Goal: Task Accomplishment & Management: Use online tool/utility

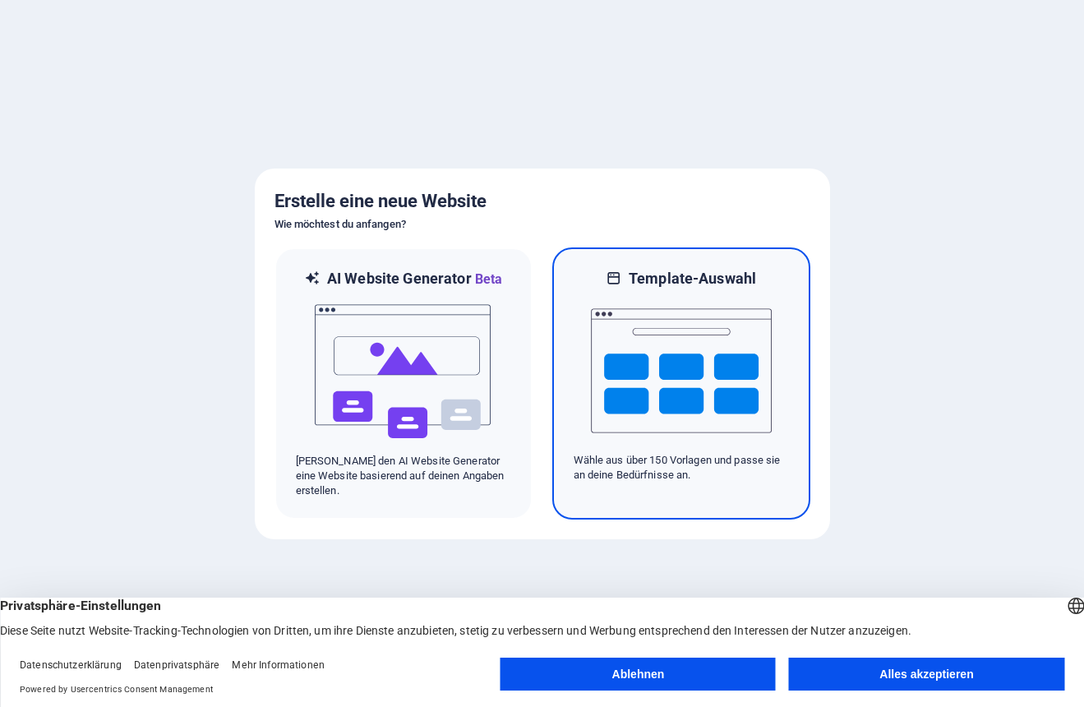
click at [659, 380] on img at bounding box center [681, 371] width 181 height 164
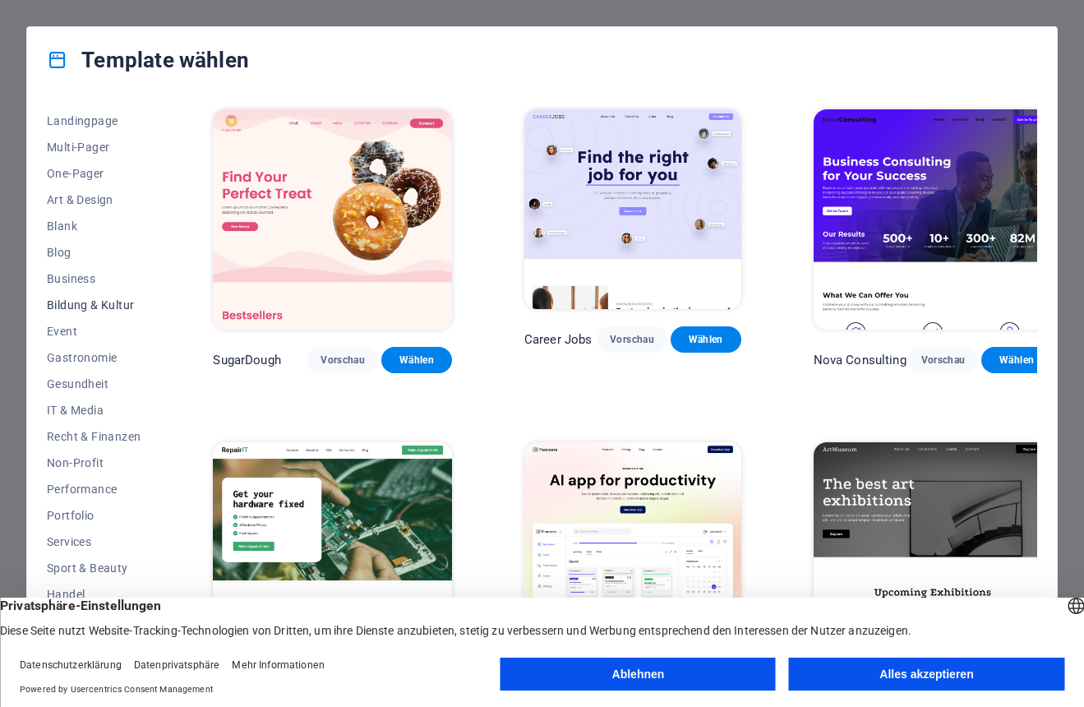
scroll to position [104, 0]
click at [682, 660] on button "Ablehnen" at bounding box center [638, 674] width 275 height 33
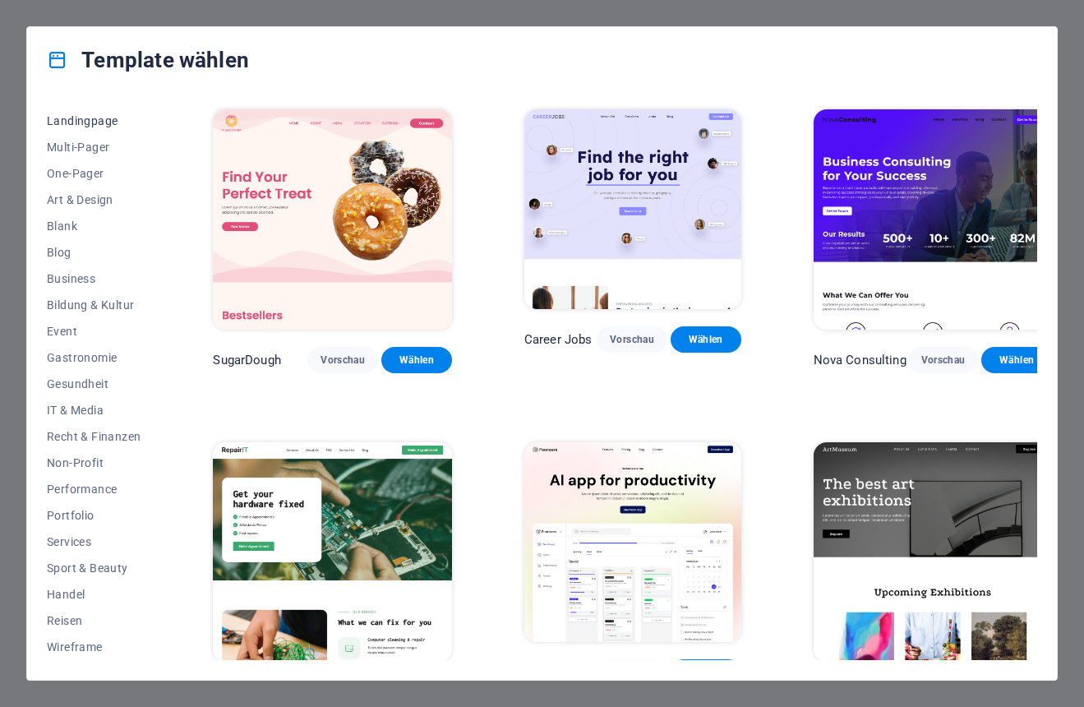
click at [88, 125] on span "Landingpage" at bounding box center [94, 120] width 94 height 13
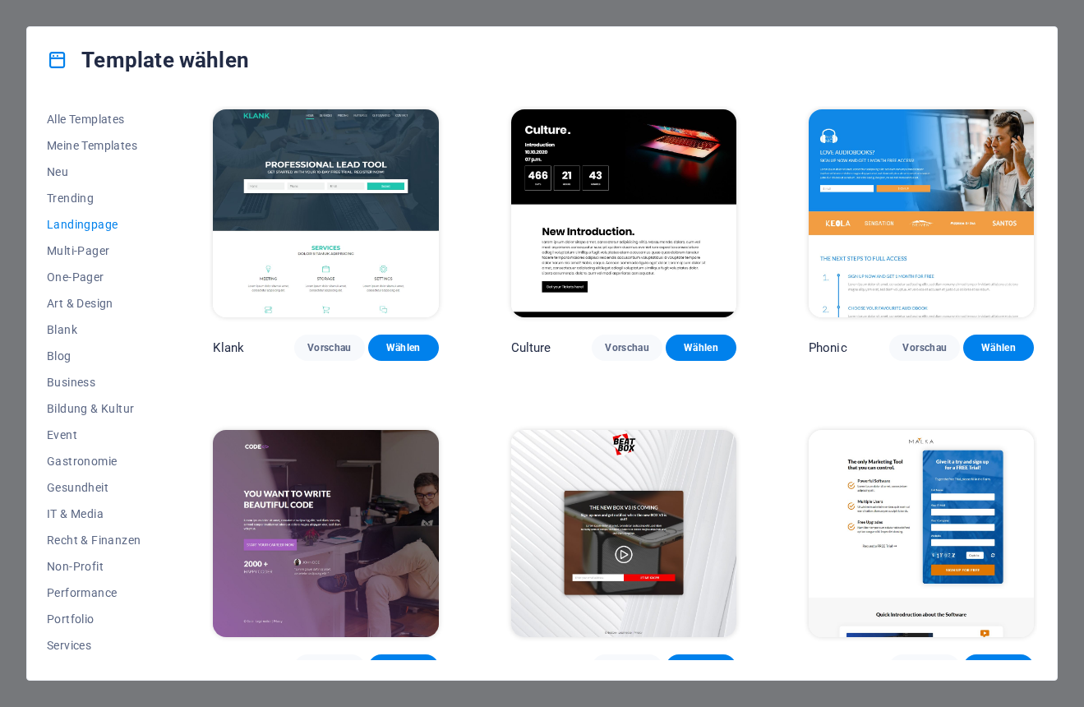
scroll to position [0, 0]
click at [61, 173] on span "Neu" at bounding box center [94, 171] width 94 height 13
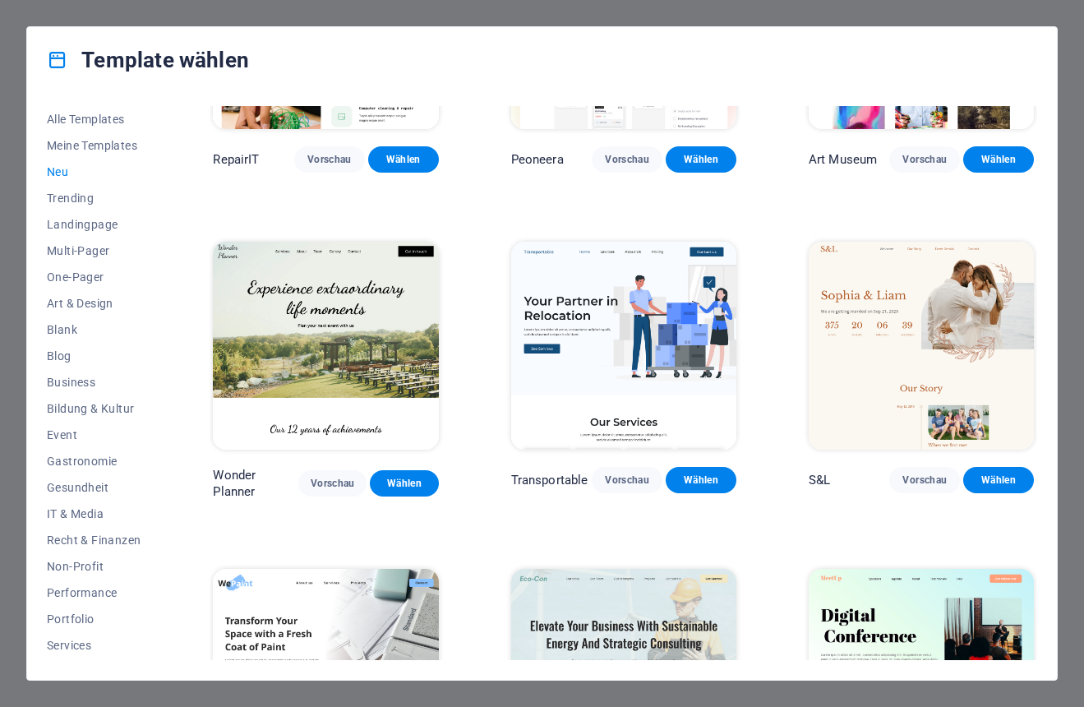
scroll to position [538, 0]
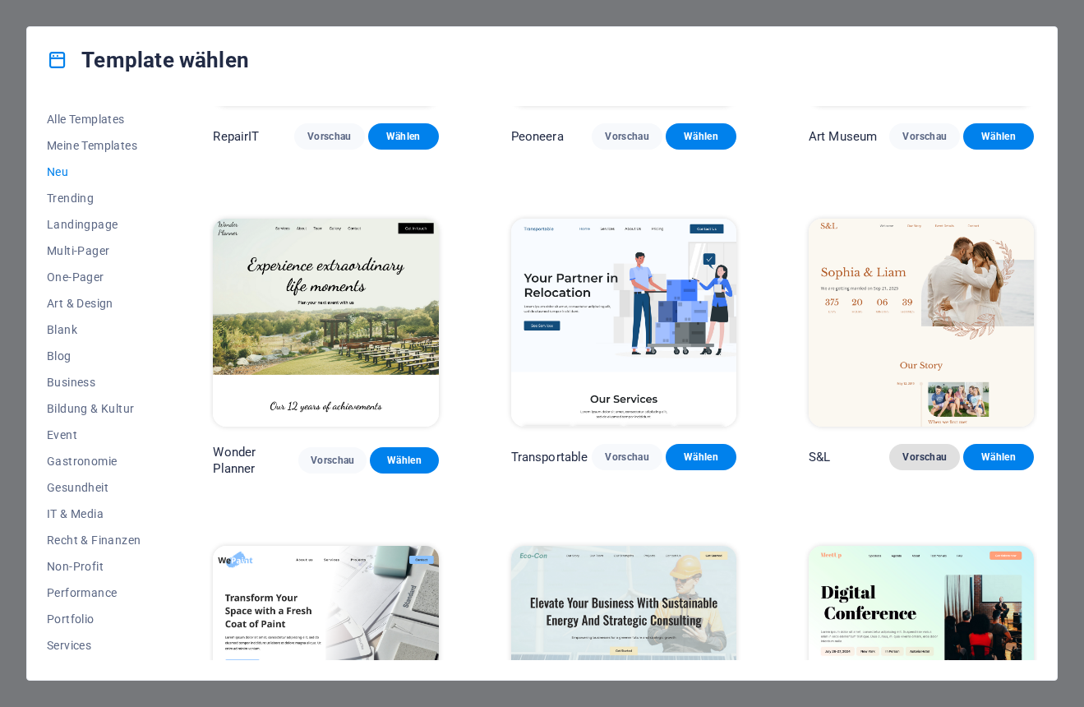
click at [909, 451] on span "Vorschau" at bounding box center [925, 457] width 44 height 13
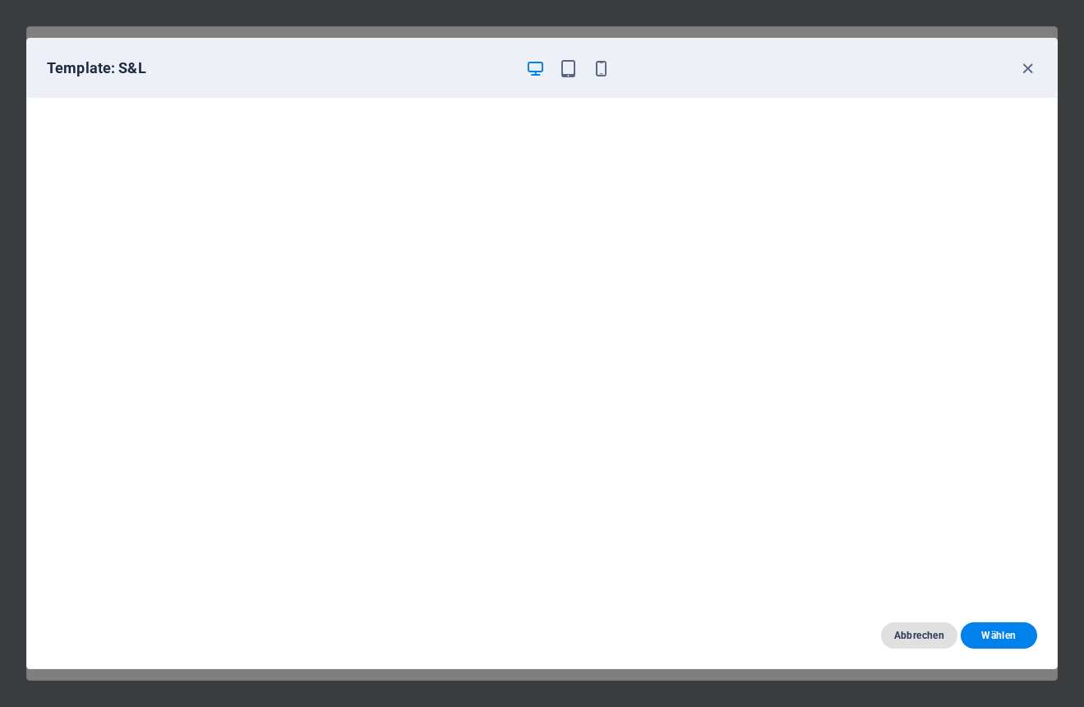
click at [927, 636] on span "Abbrechen" at bounding box center [919, 635] width 50 height 13
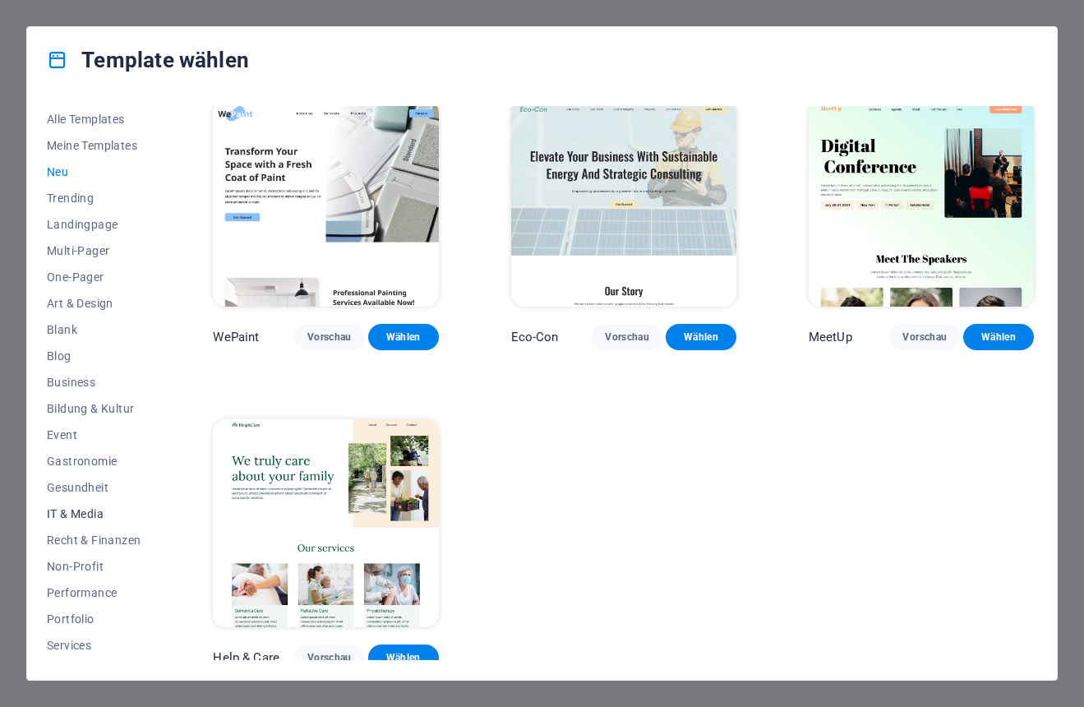
scroll to position [0, 0]
click at [75, 255] on span "Multi-Pager" at bounding box center [94, 250] width 94 height 13
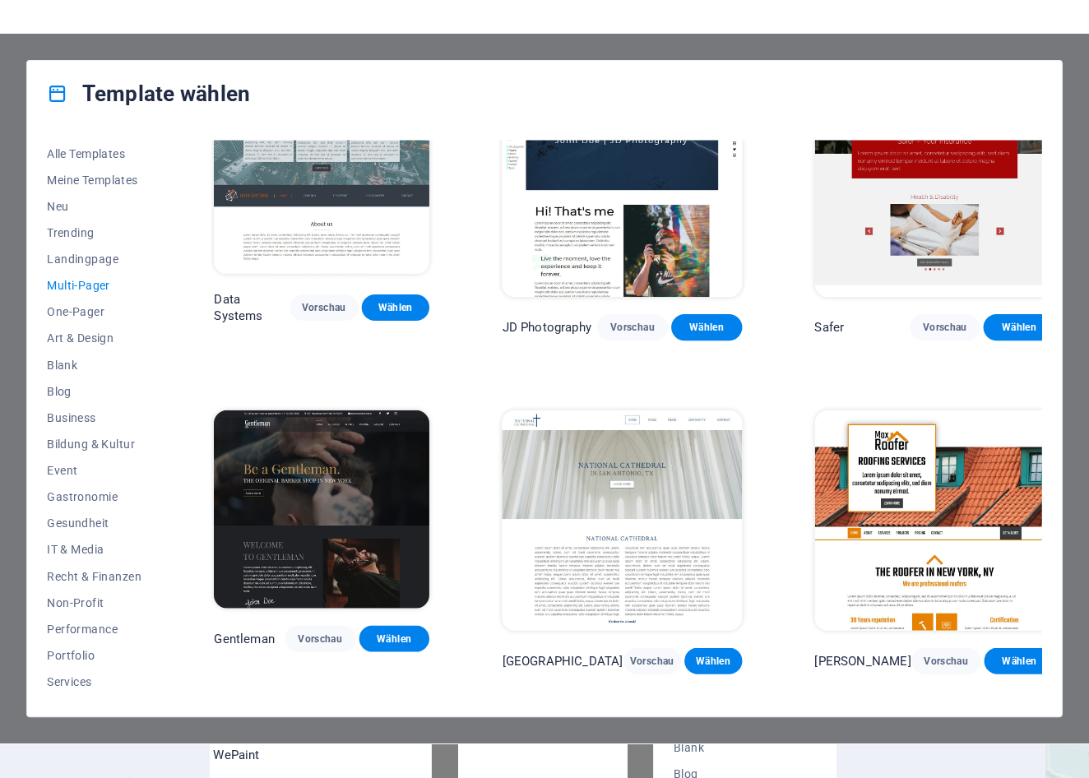
scroll to position [3744, 0]
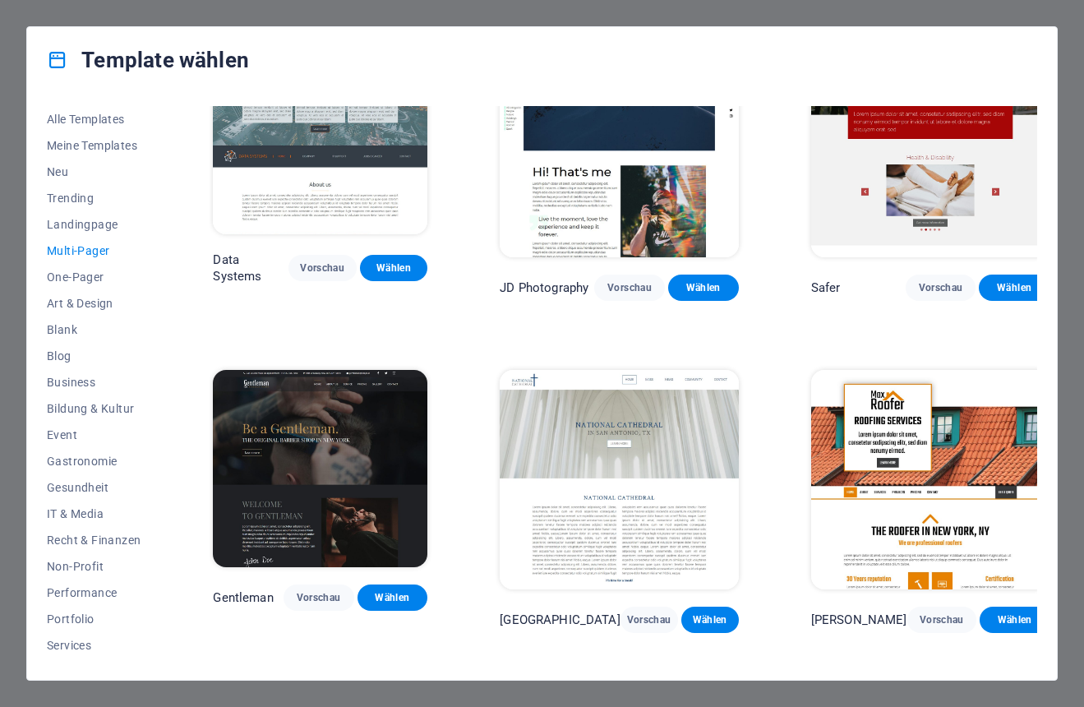
click at [389, 370] on img at bounding box center [320, 468] width 215 height 197
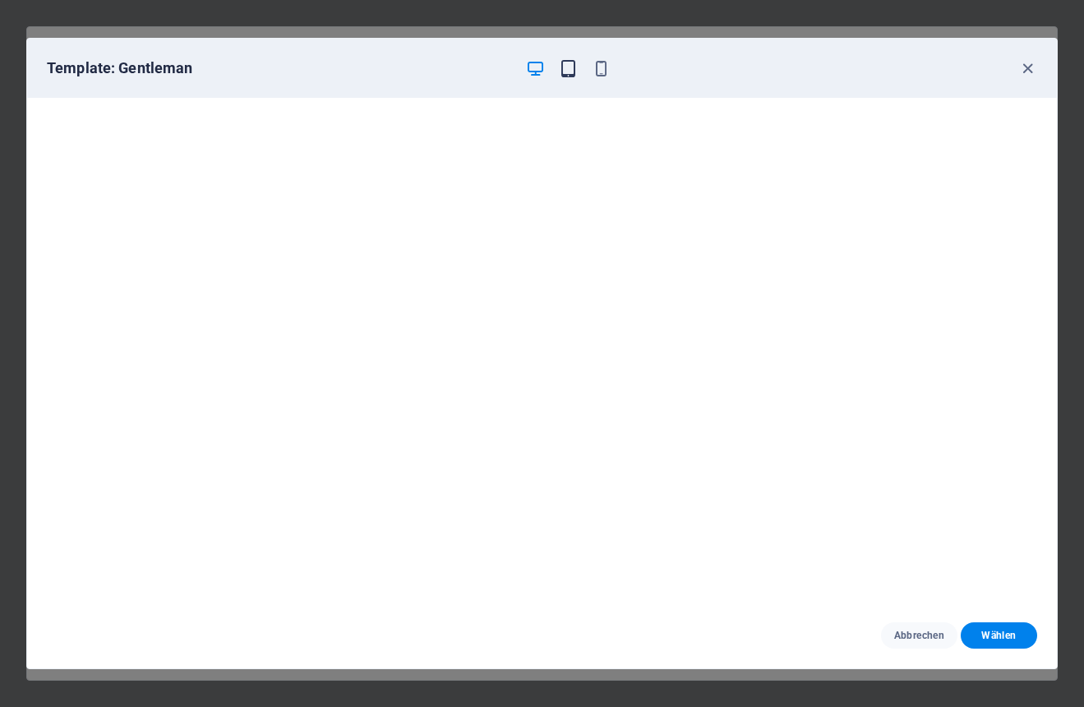
click at [572, 67] on icon "button" at bounding box center [568, 68] width 19 height 19
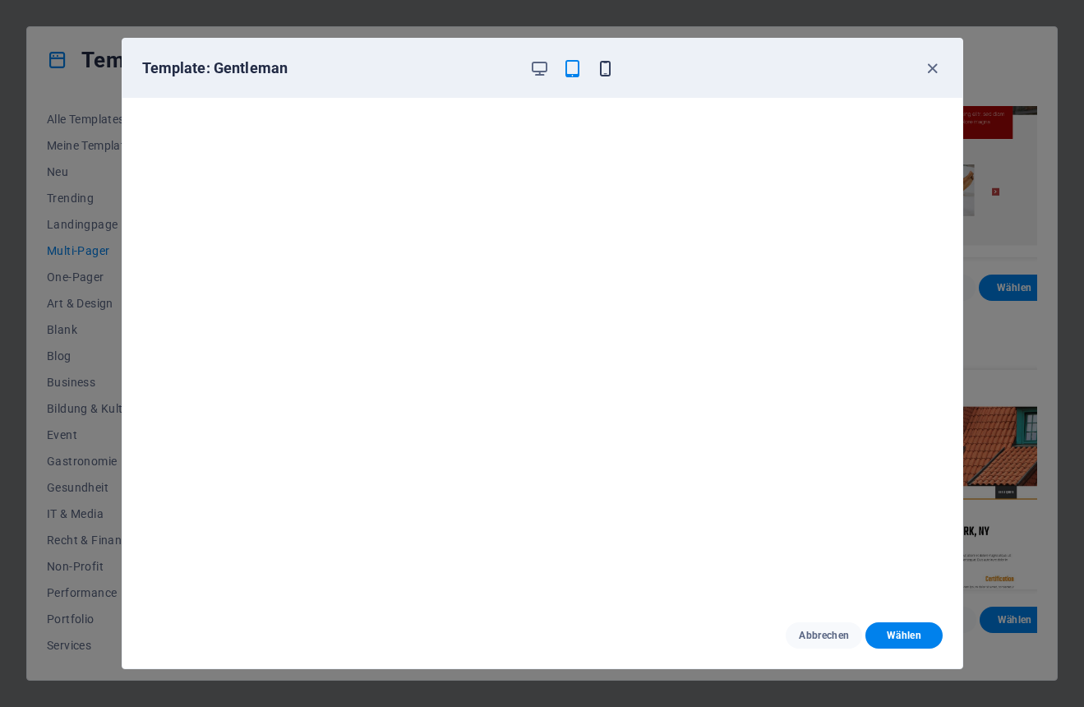
click at [609, 67] on icon "button" at bounding box center [605, 68] width 19 height 19
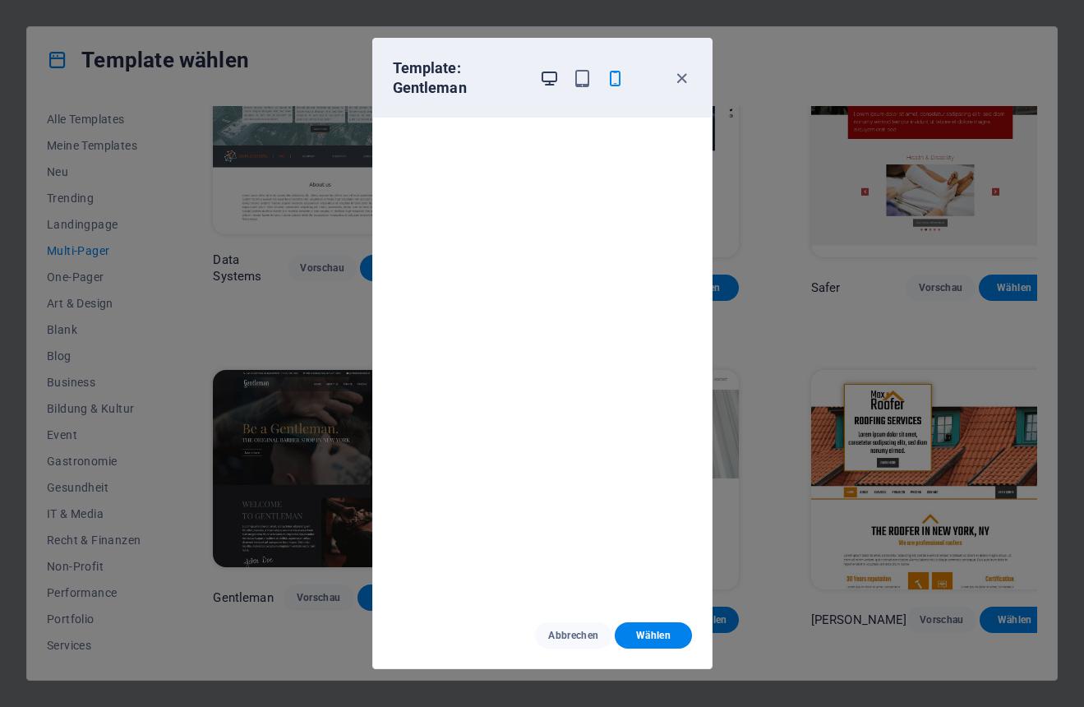
click at [544, 76] on icon "button" at bounding box center [549, 78] width 19 height 19
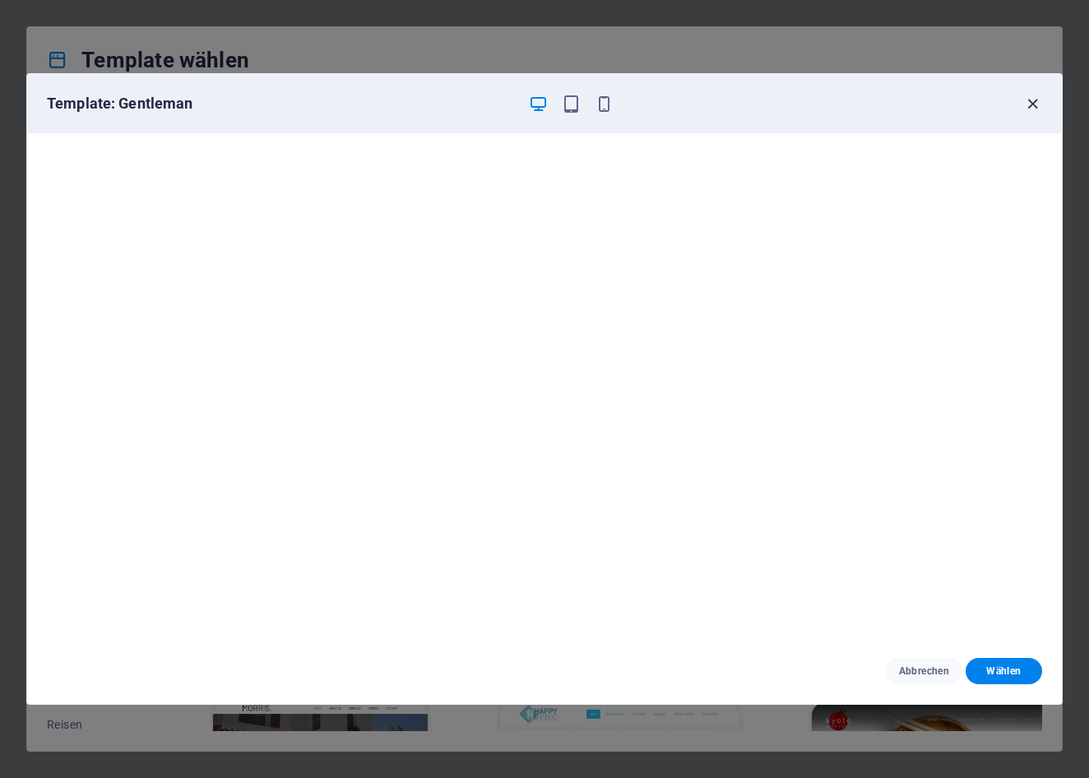
click at [1033, 101] on icon "button" at bounding box center [1032, 104] width 19 height 19
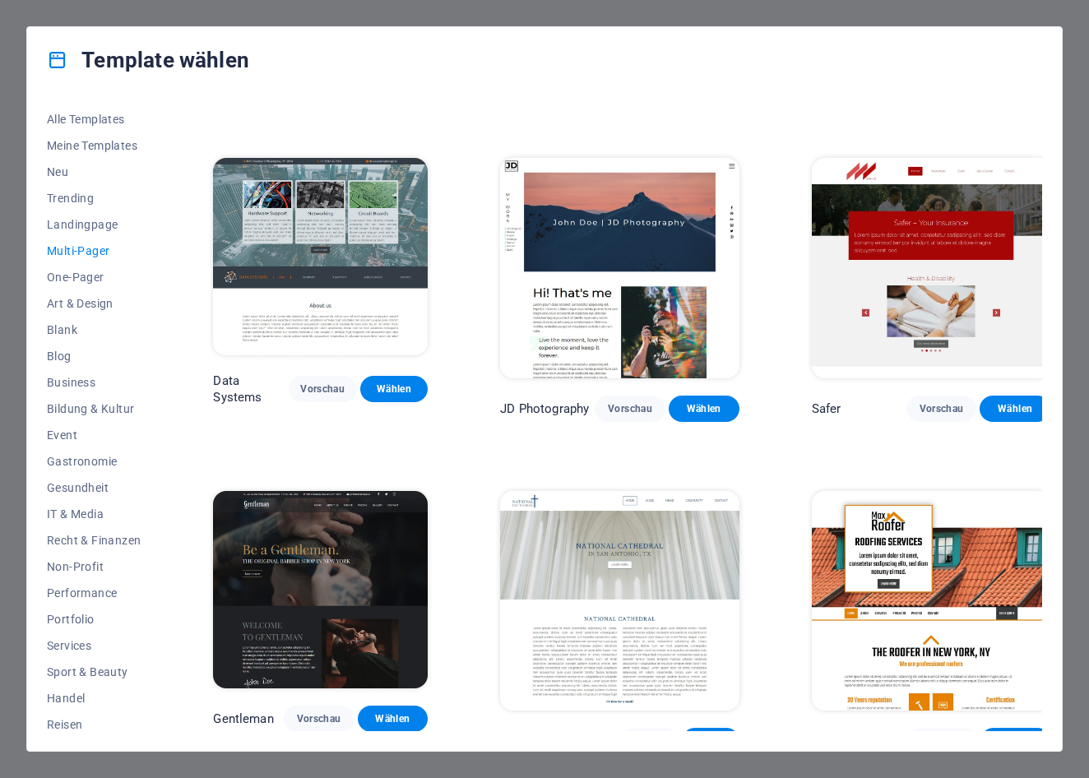
scroll to position [3640, 0]
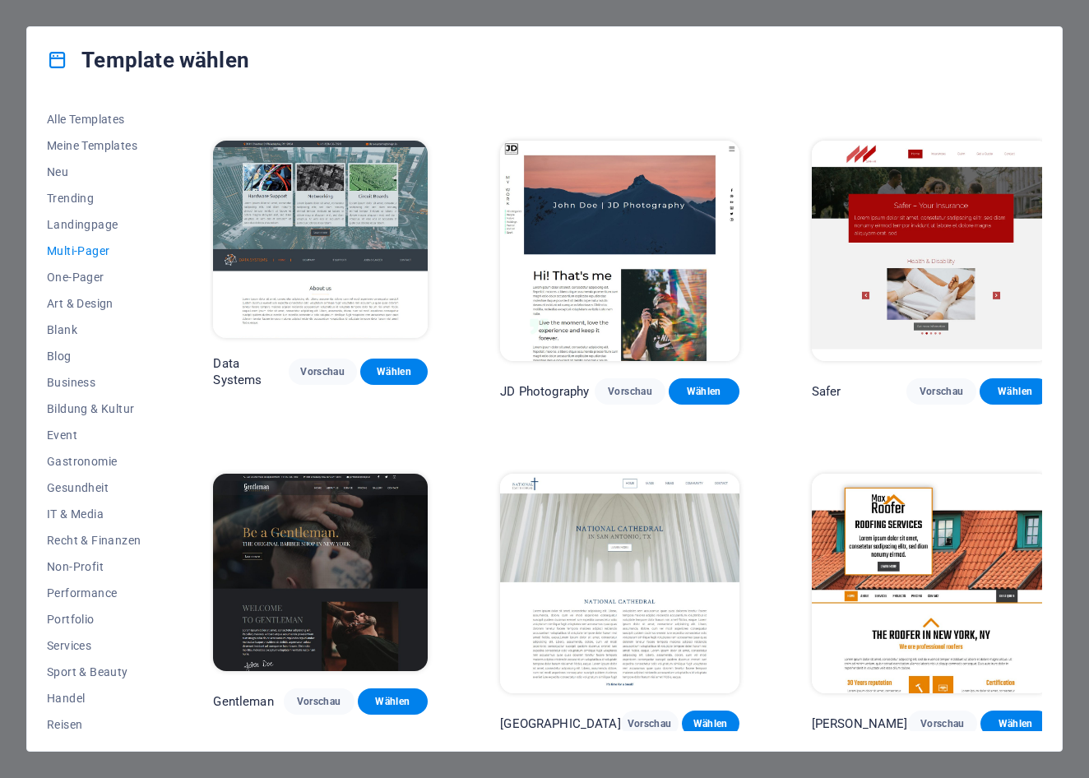
click at [331, 498] on img at bounding box center [320, 572] width 215 height 197
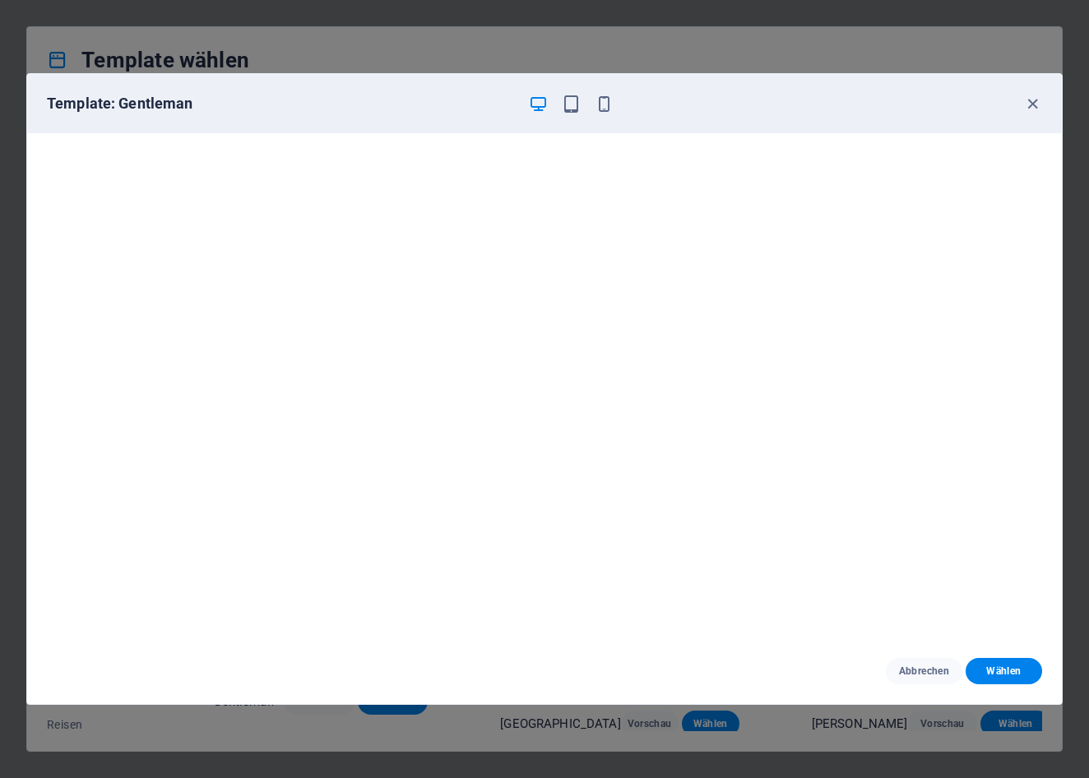
scroll to position [4, 0]
click at [613, 104] on span "button" at bounding box center [604, 104] width 20 height 19
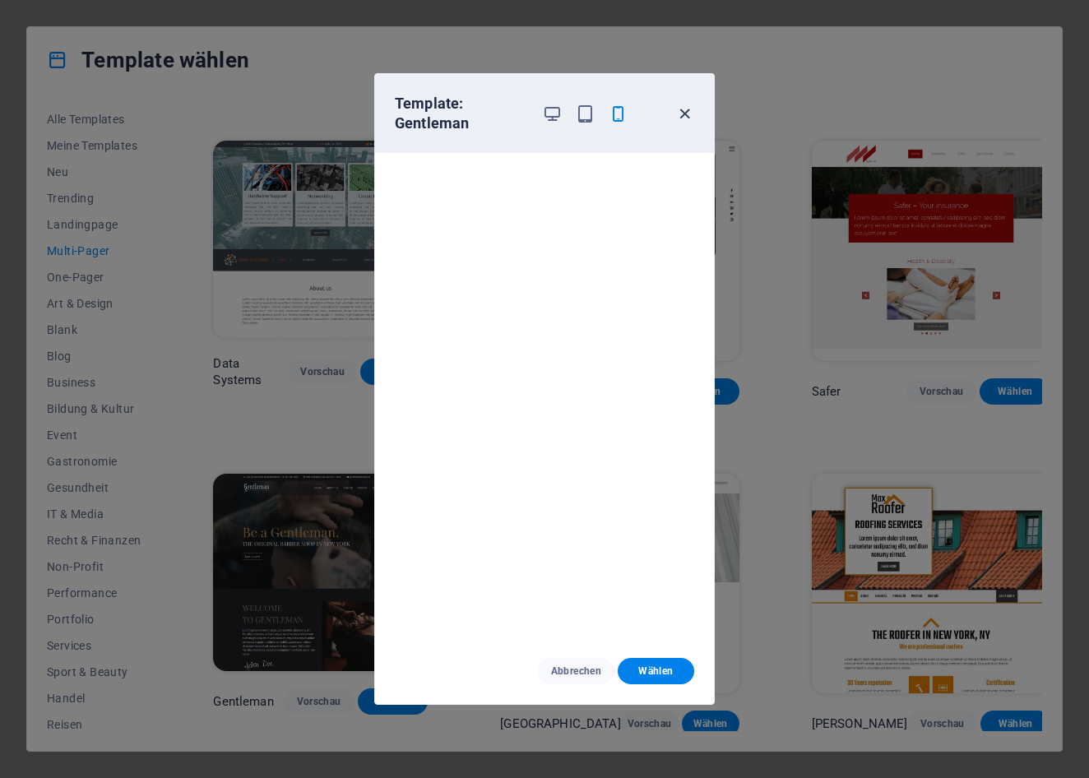
click at [682, 113] on icon "button" at bounding box center [684, 113] width 19 height 19
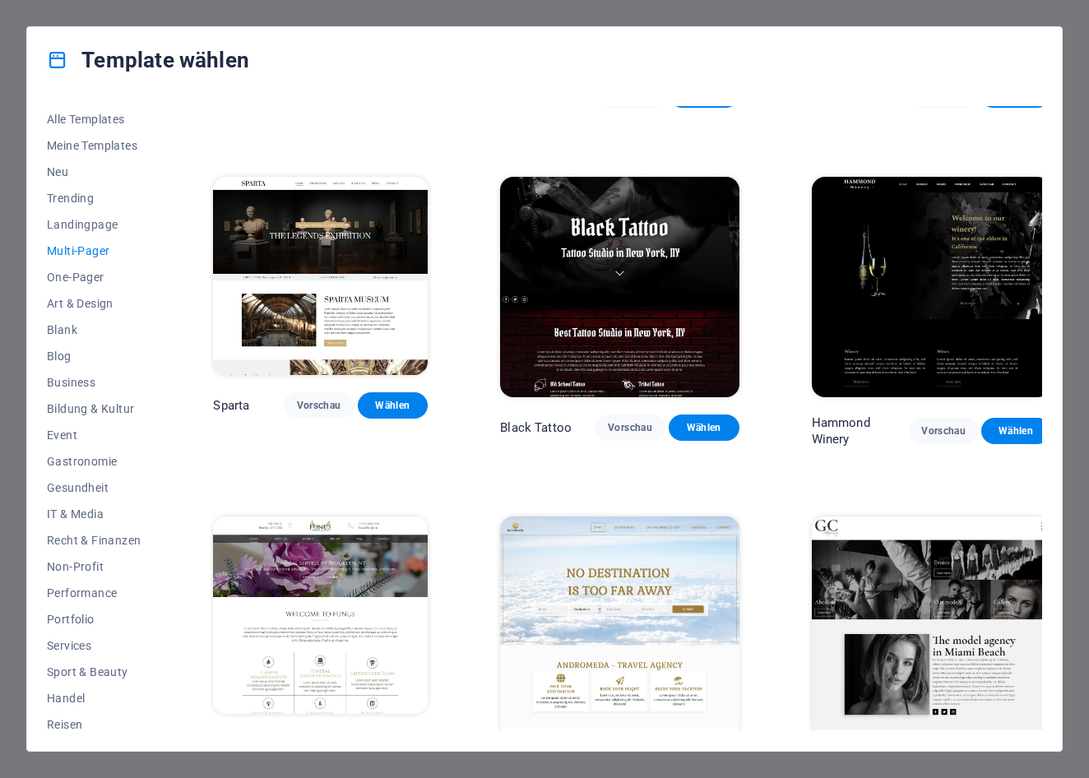
scroll to position [5607, 0]
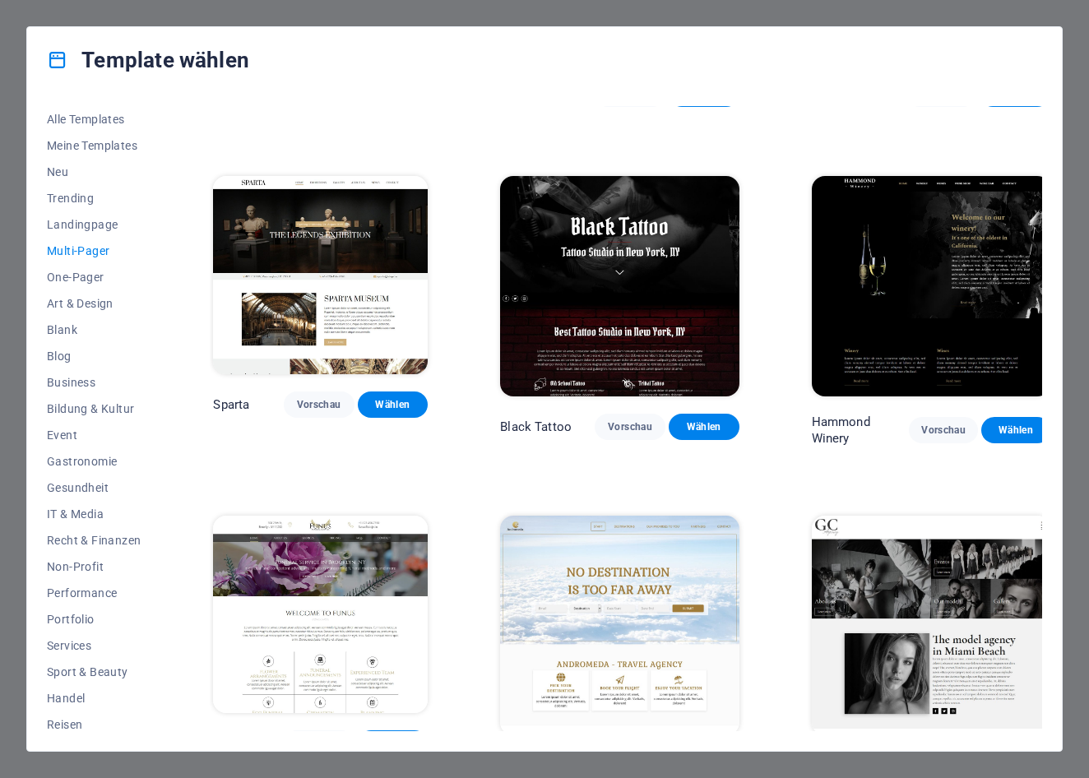
click at [357, 515] on img at bounding box center [320, 613] width 215 height 197
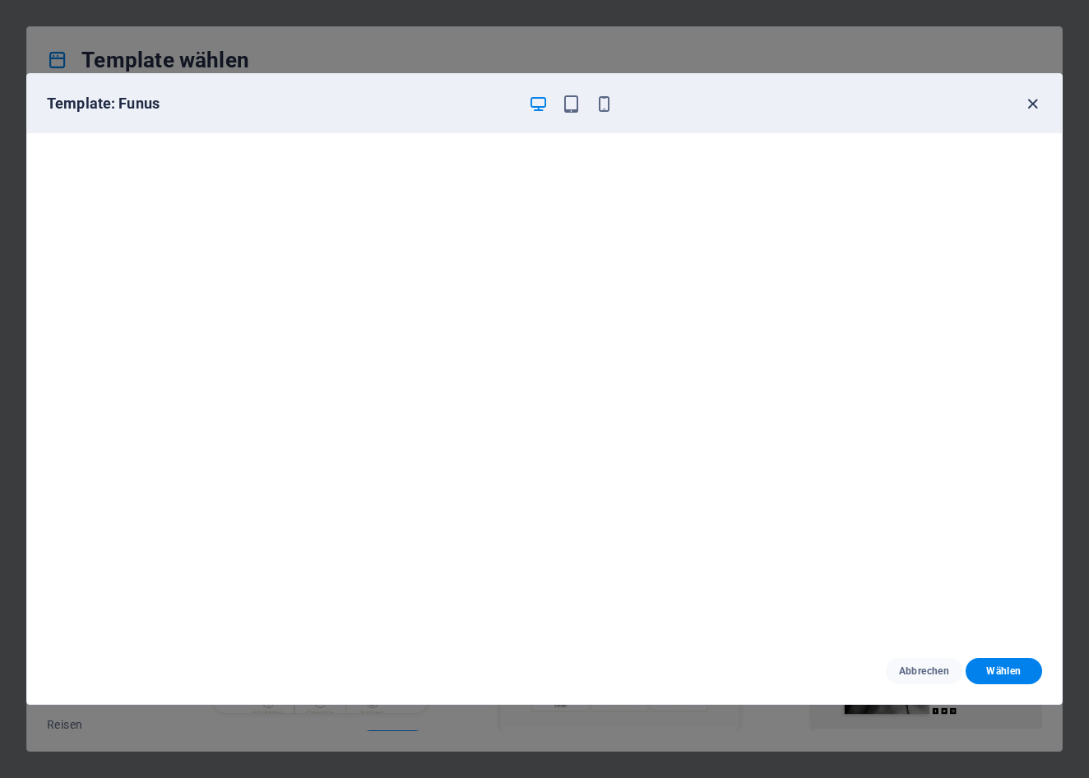
click at [1035, 102] on icon "button" at bounding box center [1032, 104] width 19 height 19
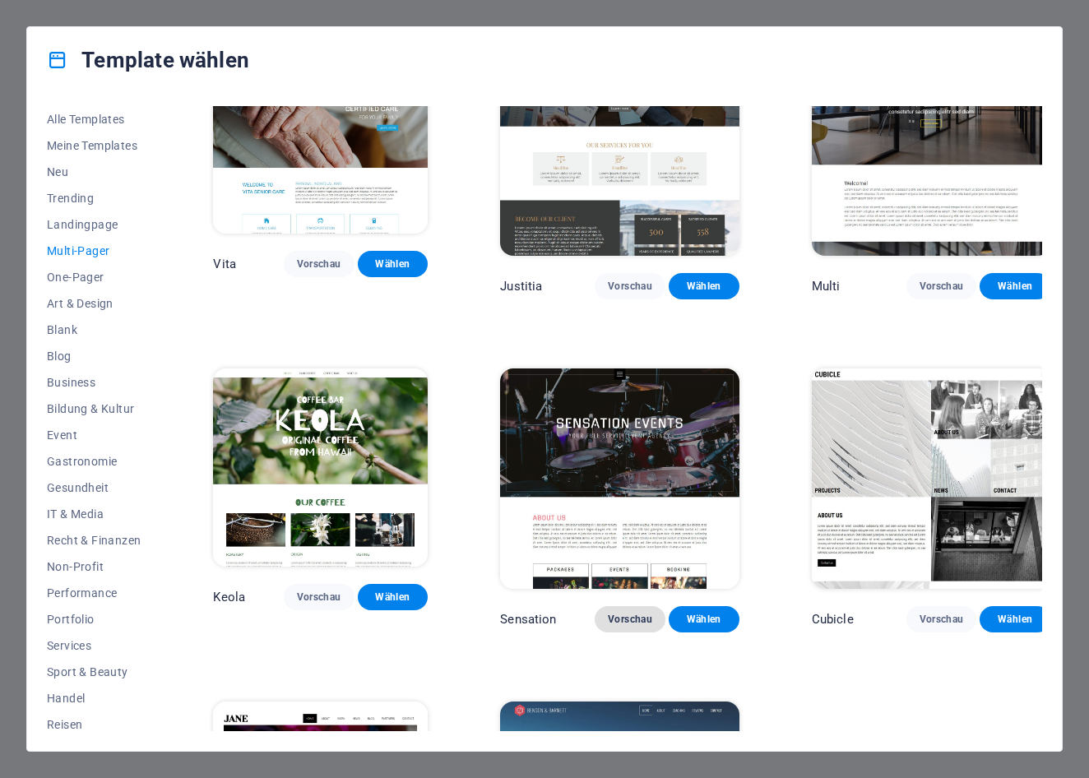
scroll to position [6751, 0]
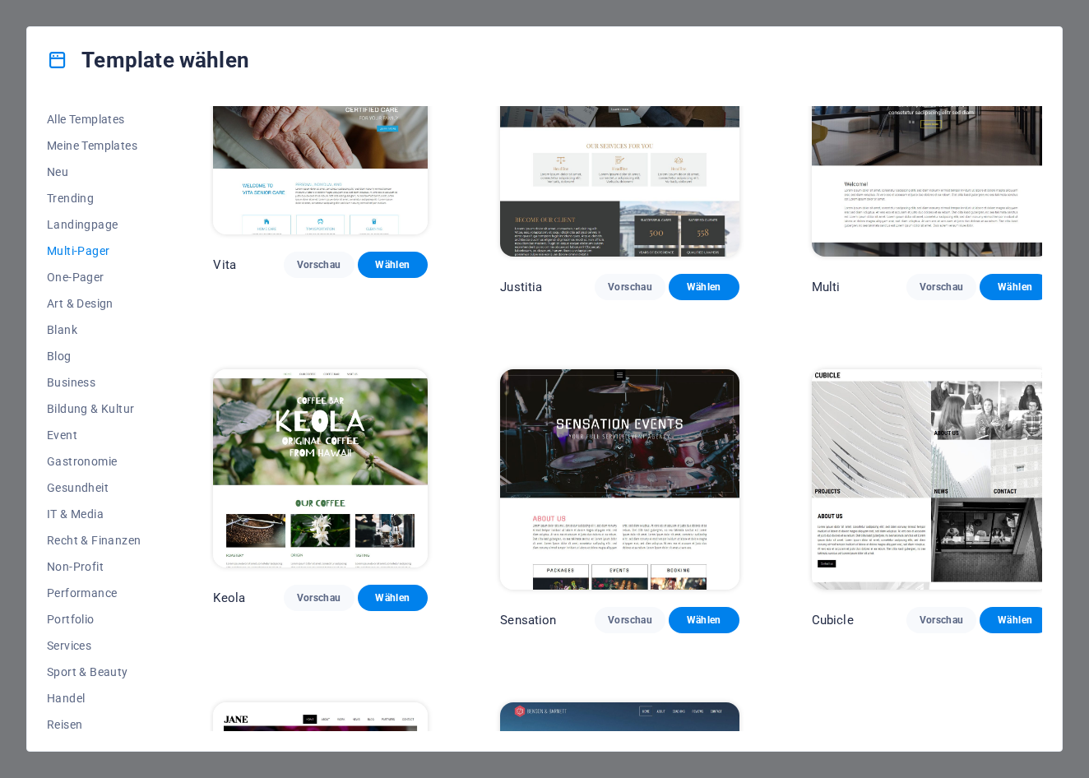
click at [371, 369] on img at bounding box center [320, 467] width 215 height 197
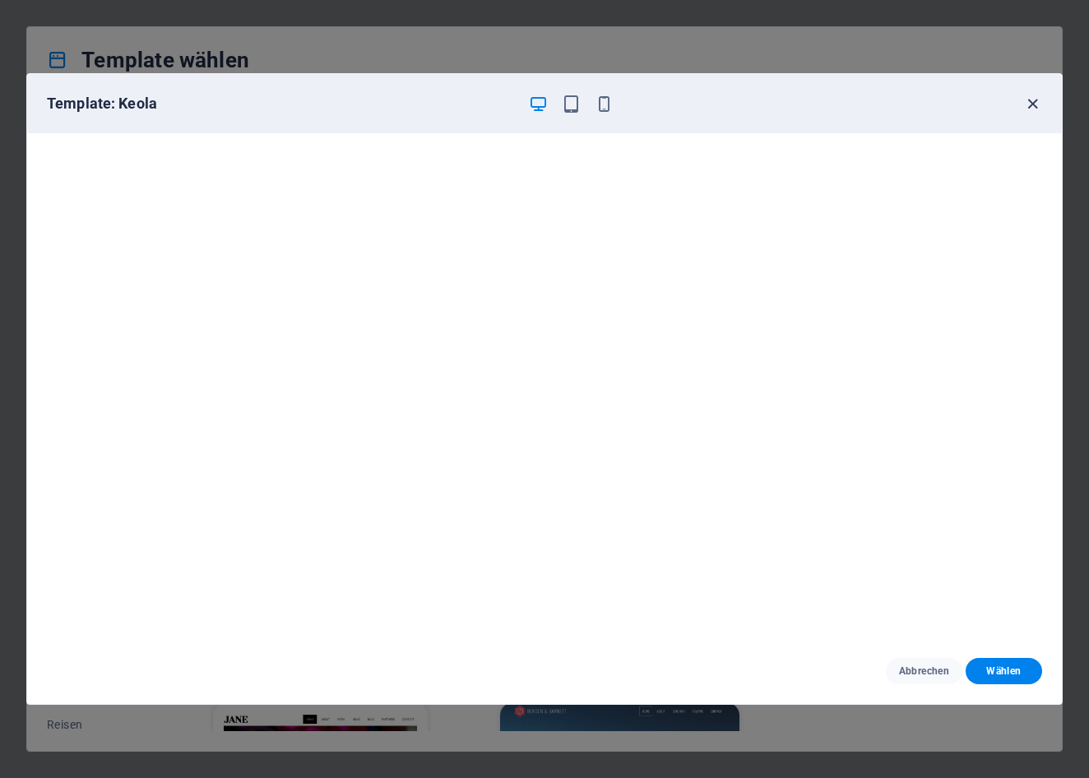
click at [1026, 106] on icon "button" at bounding box center [1032, 104] width 19 height 19
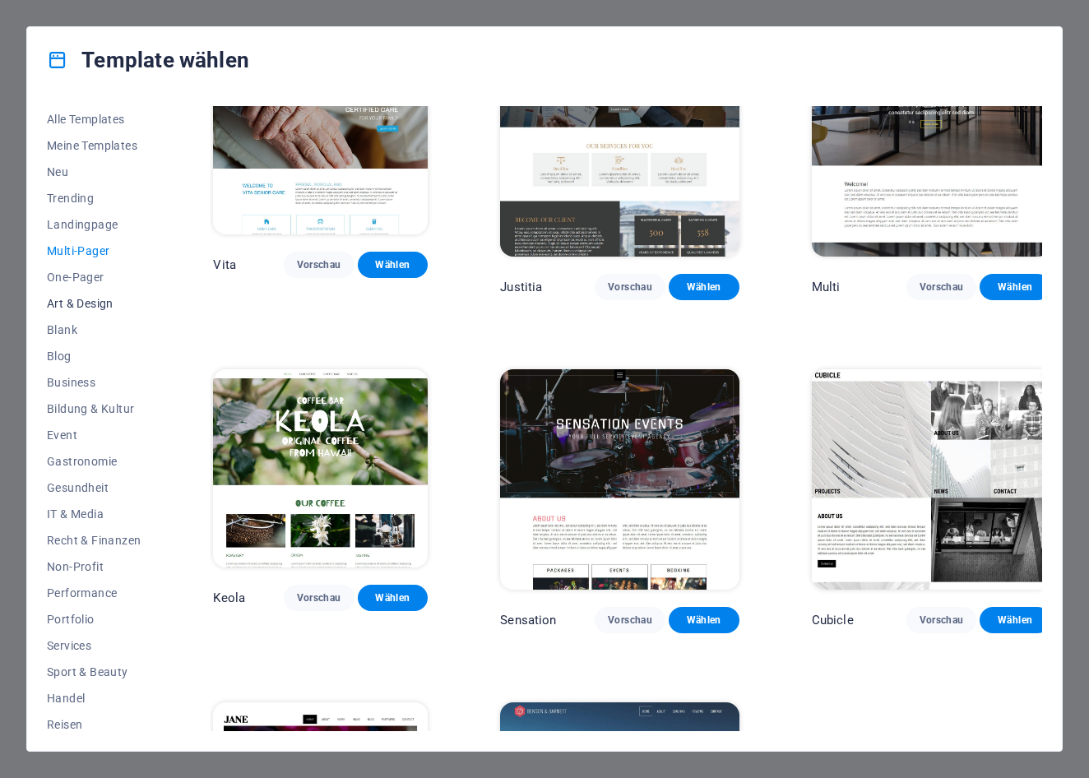
click at [99, 307] on span "Art & Design" at bounding box center [94, 303] width 94 height 13
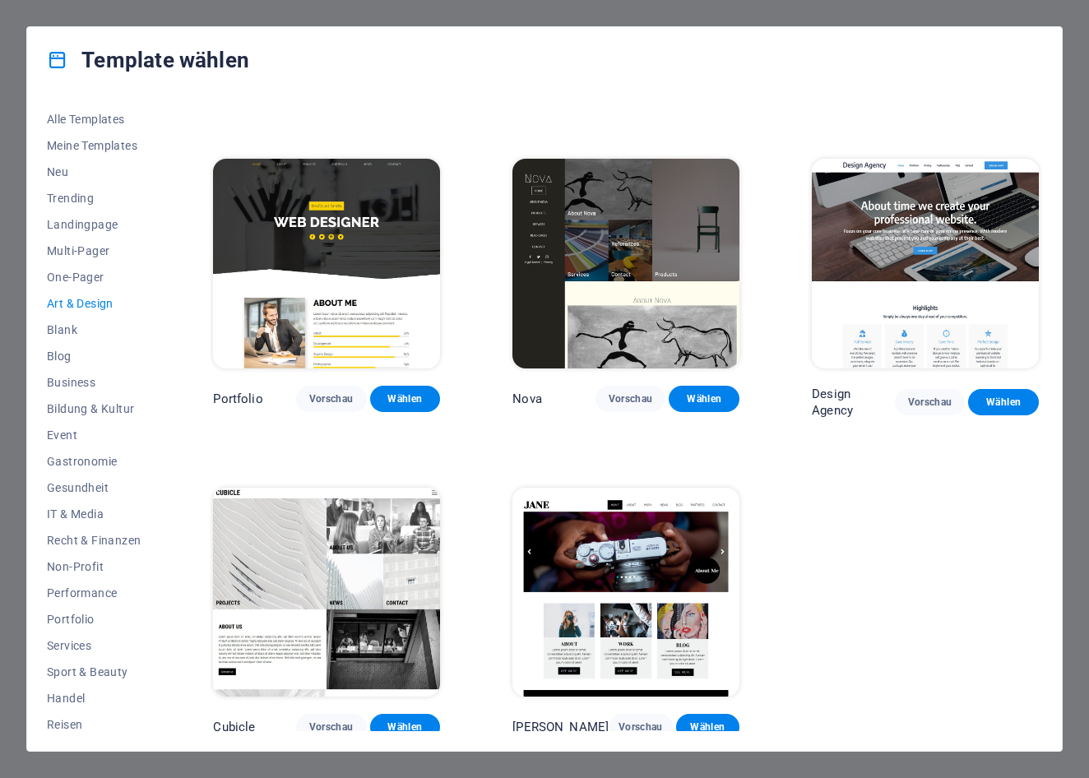
click at [644, 589] on img at bounding box center [625, 592] width 227 height 209
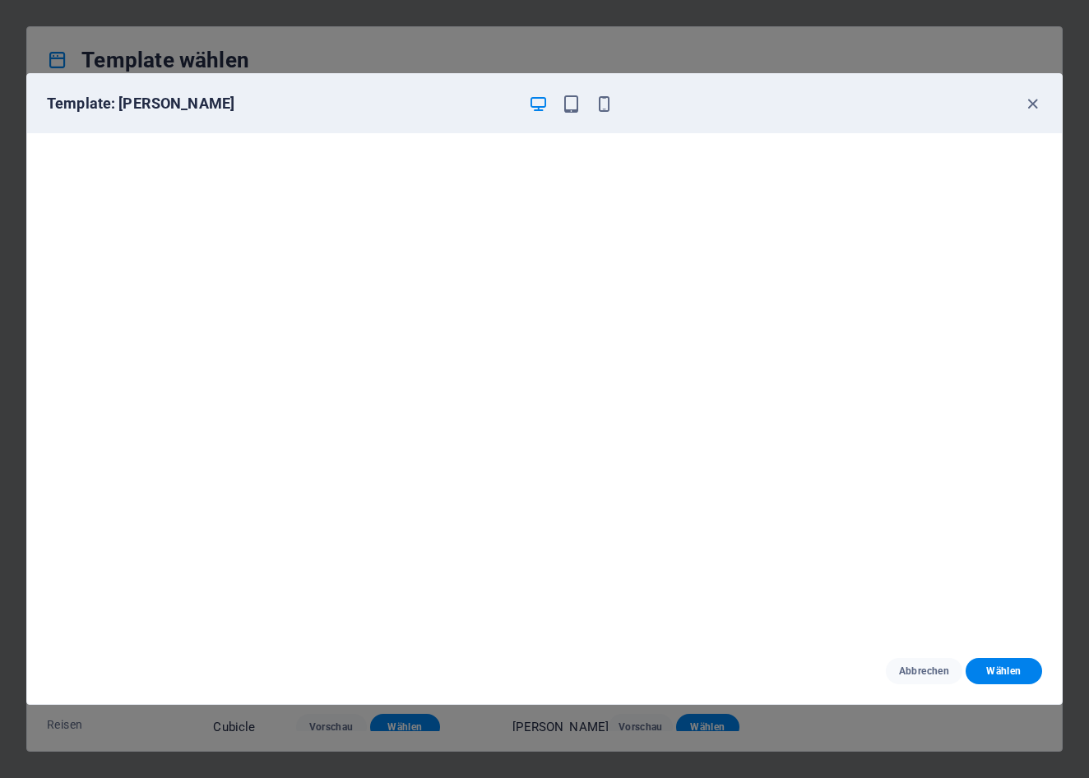
scroll to position [4, 0]
click at [1036, 102] on icon "button" at bounding box center [1032, 104] width 19 height 19
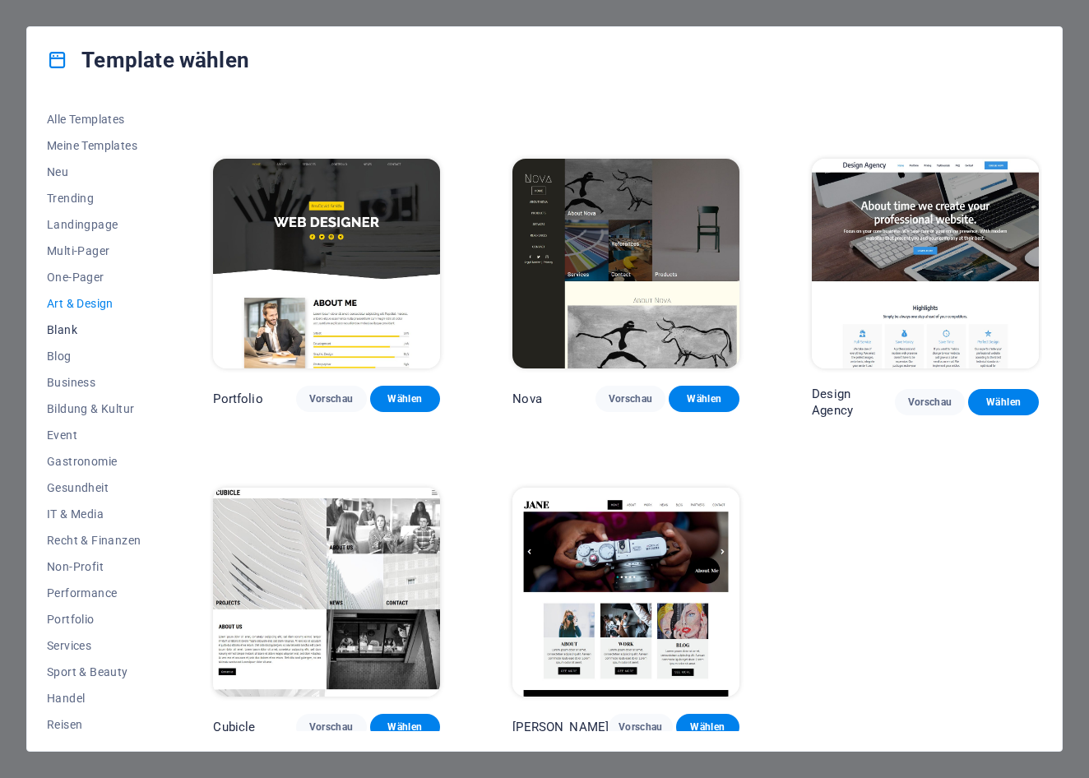
click at [75, 322] on button "Blank" at bounding box center [94, 330] width 94 height 26
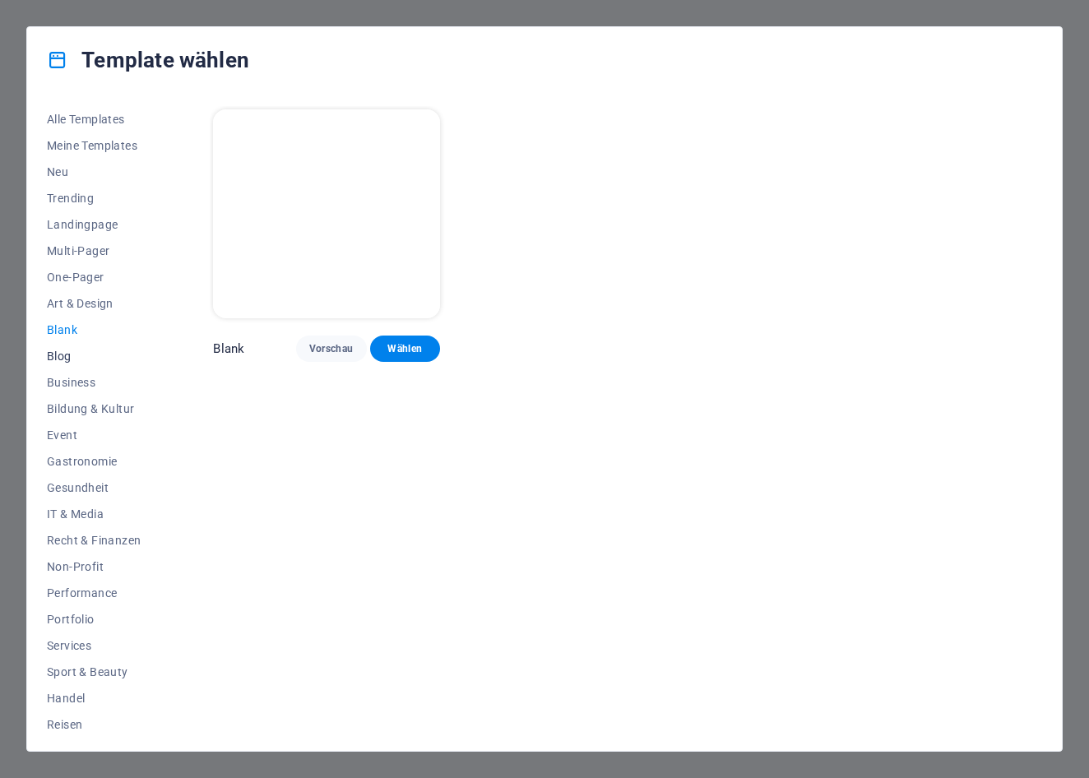
click at [66, 359] on span "Blog" at bounding box center [94, 355] width 94 height 13
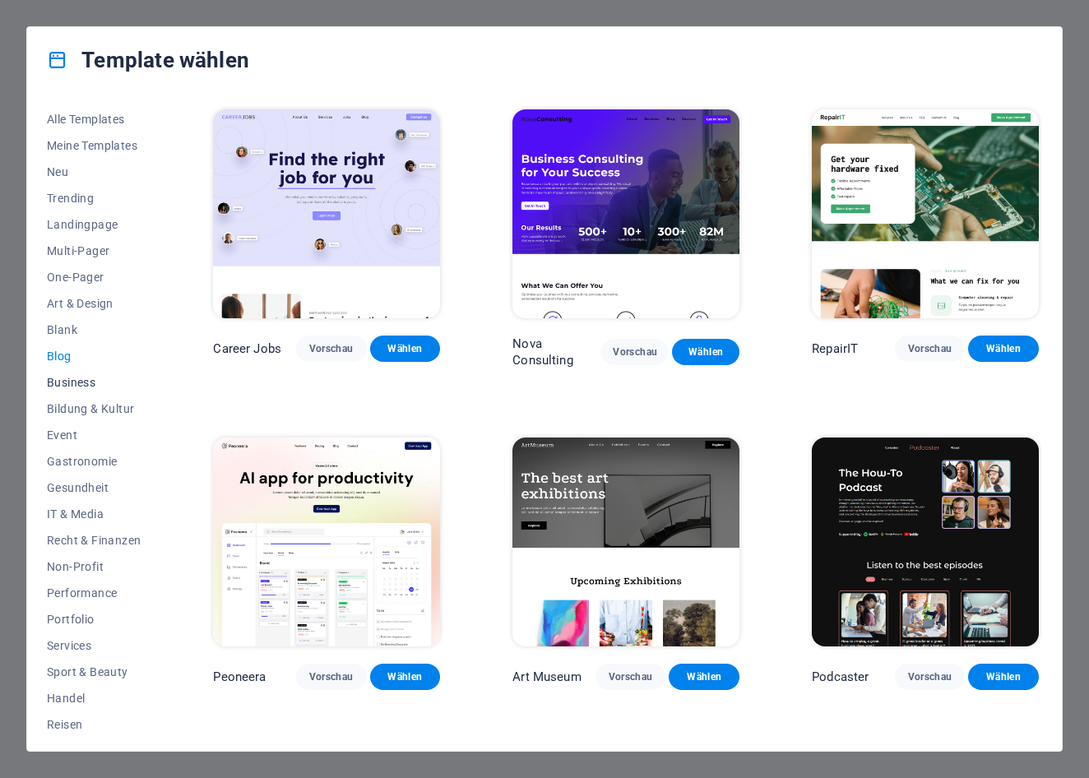
click at [72, 380] on span "Business" at bounding box center [94, 382] width 94 height 13
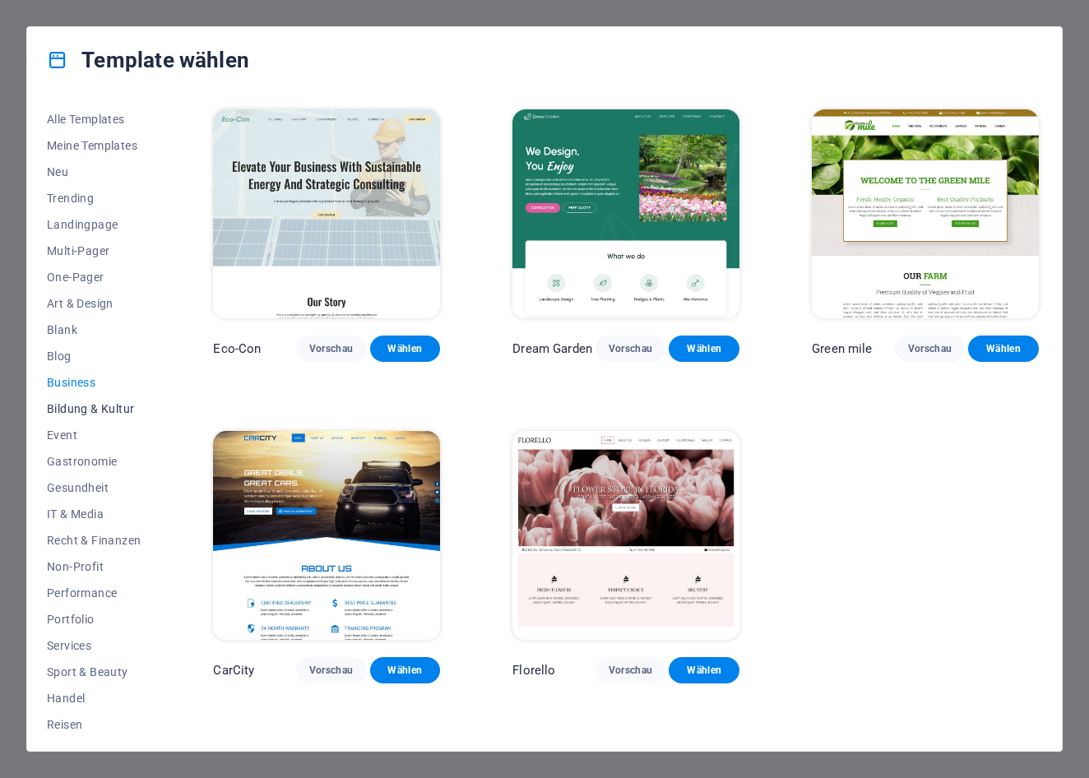
click at [78, 402] on span "Bildung & Kultur" at bounding box center [94, 408] width 94 height 13
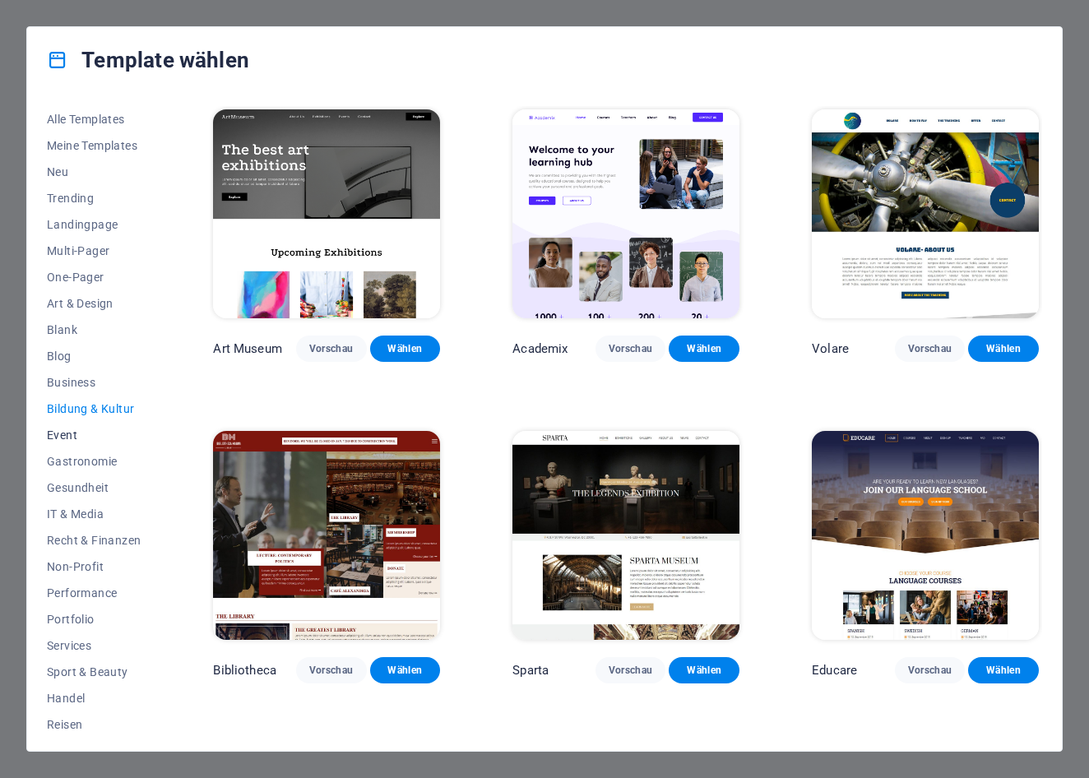
click at [72, 437] on span "Event" at bounding box center [94, 434] width 94 height 13
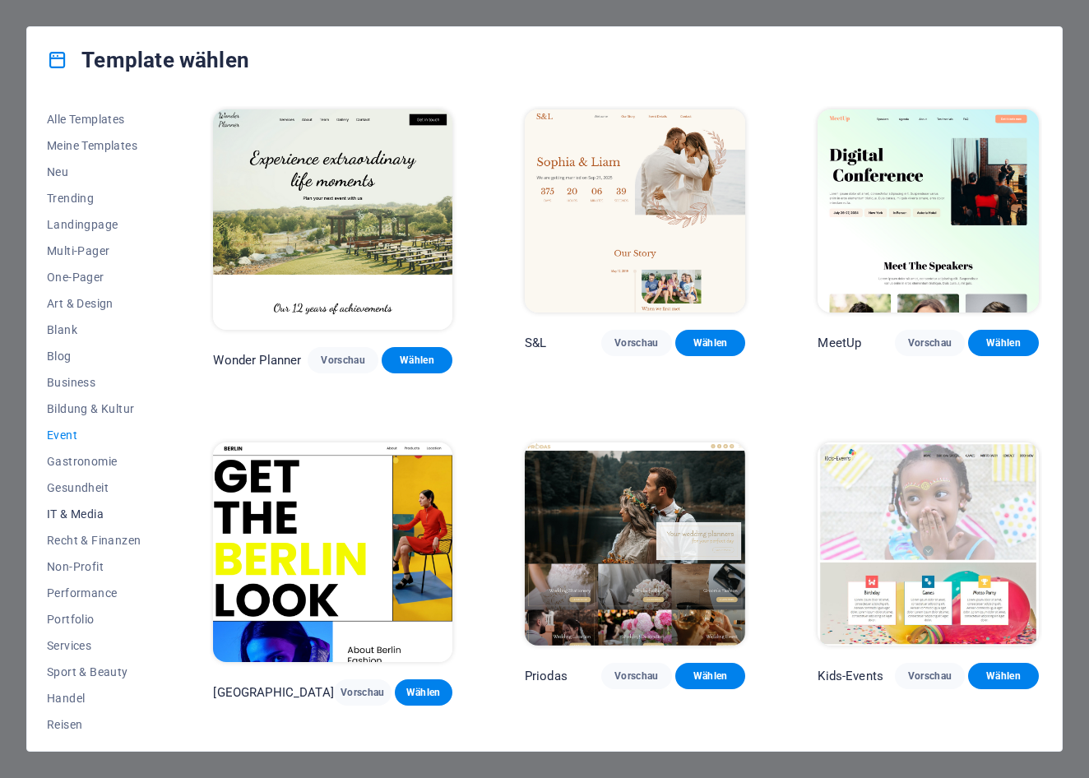
click at [79, 512] on span "IT & Media" at bounding box center [94, 513] width 94 height 13
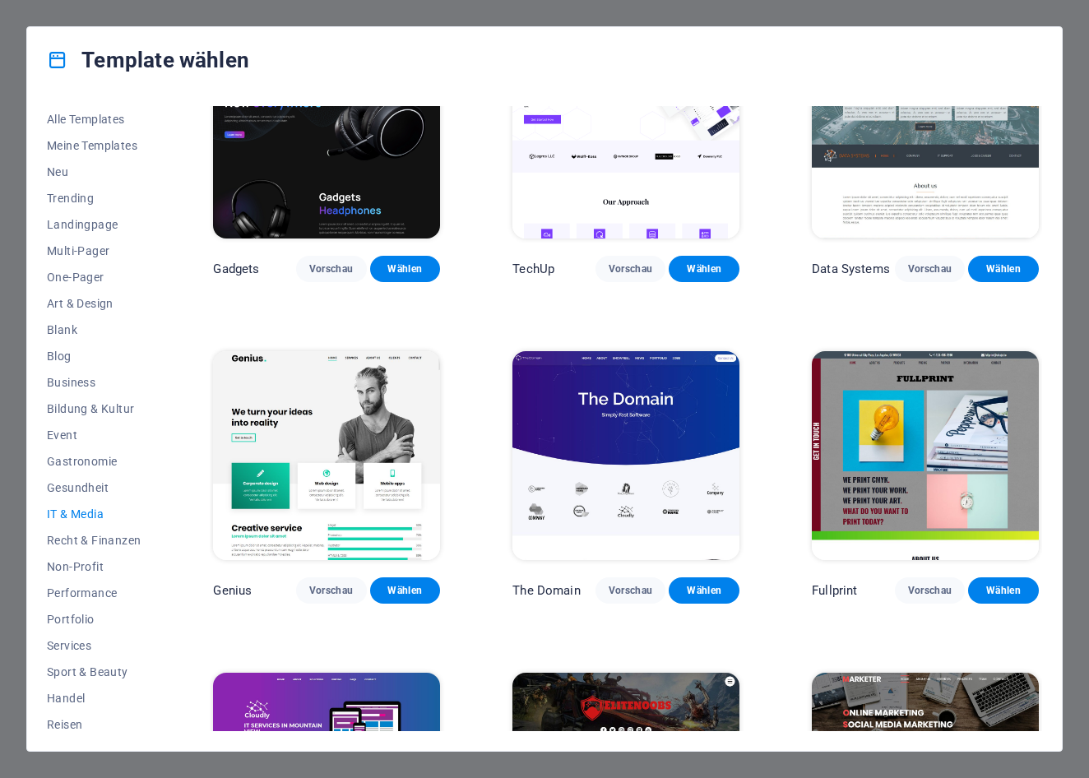
scroll to position [411, 0]
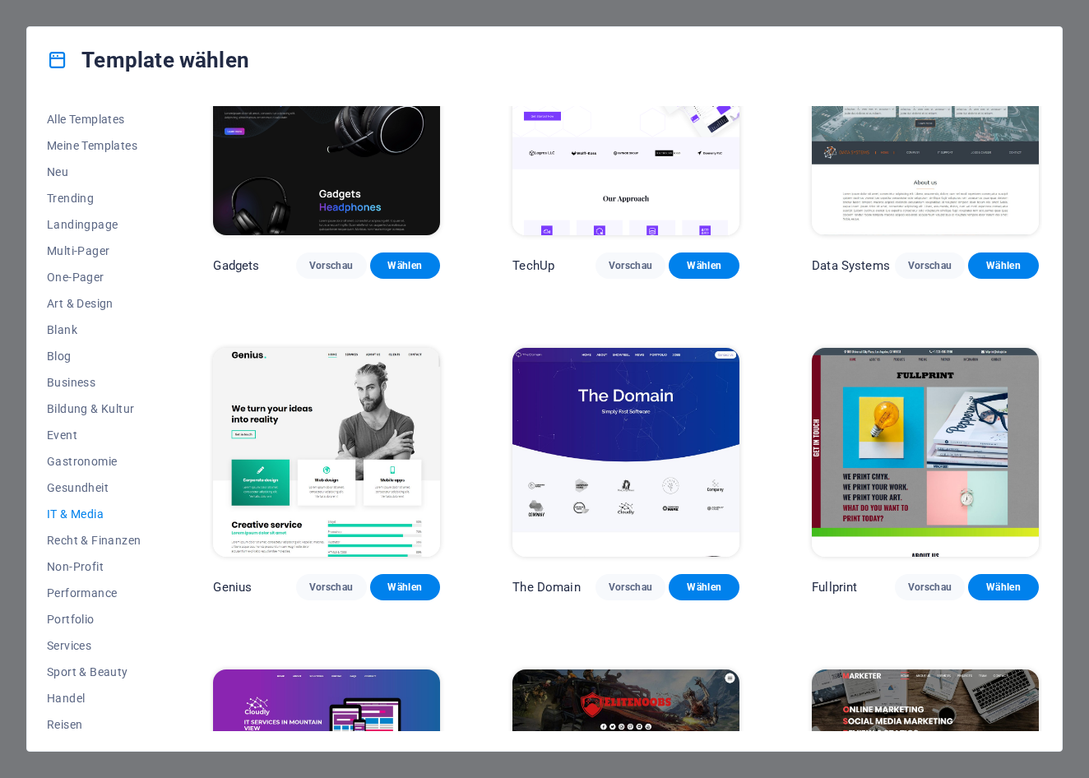
click at [362, 460] on img at bounding box center [326, 452] width 227 height 209
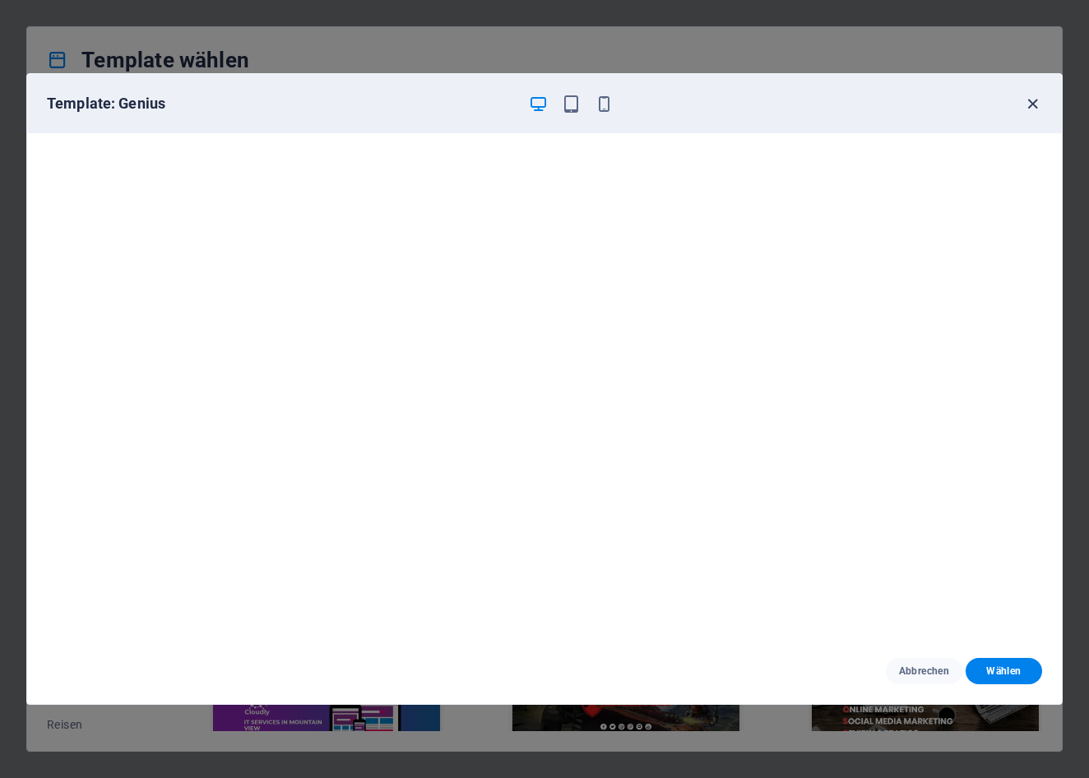
click at [1033, 106] on icon "button" at bounding box center [1032, 104] width 19 height 19
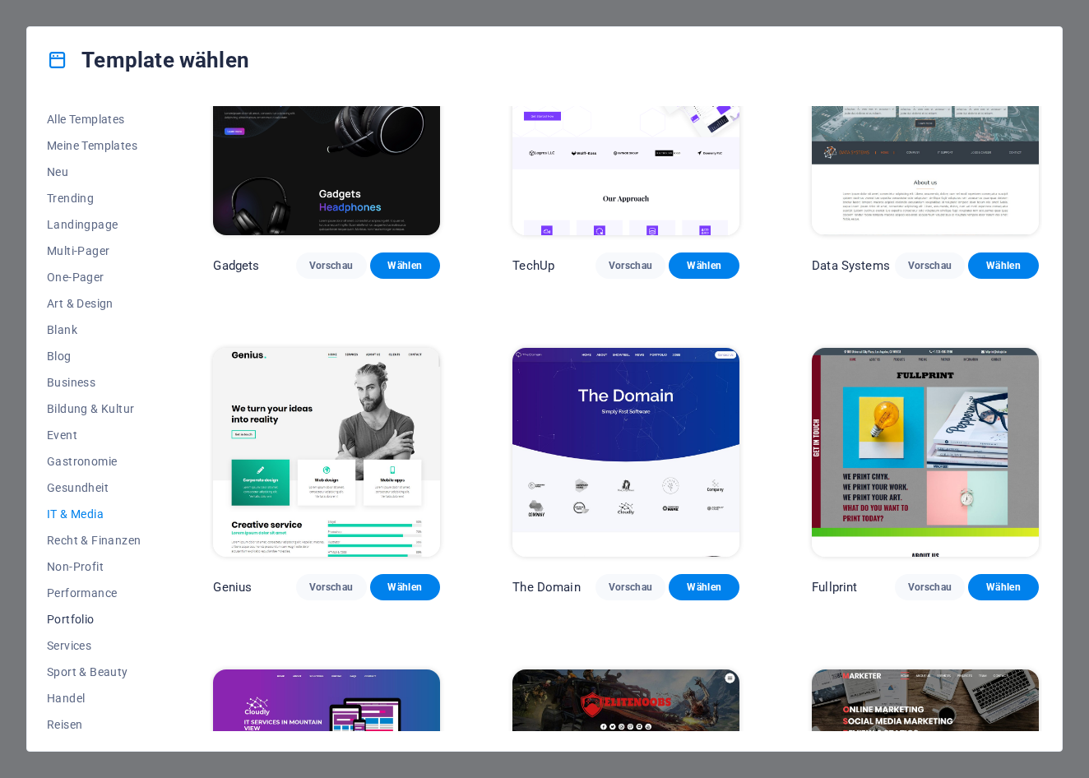
click at [85, 617] on span "Portfolio" at bounding box center [94, 618] width 94 height 13
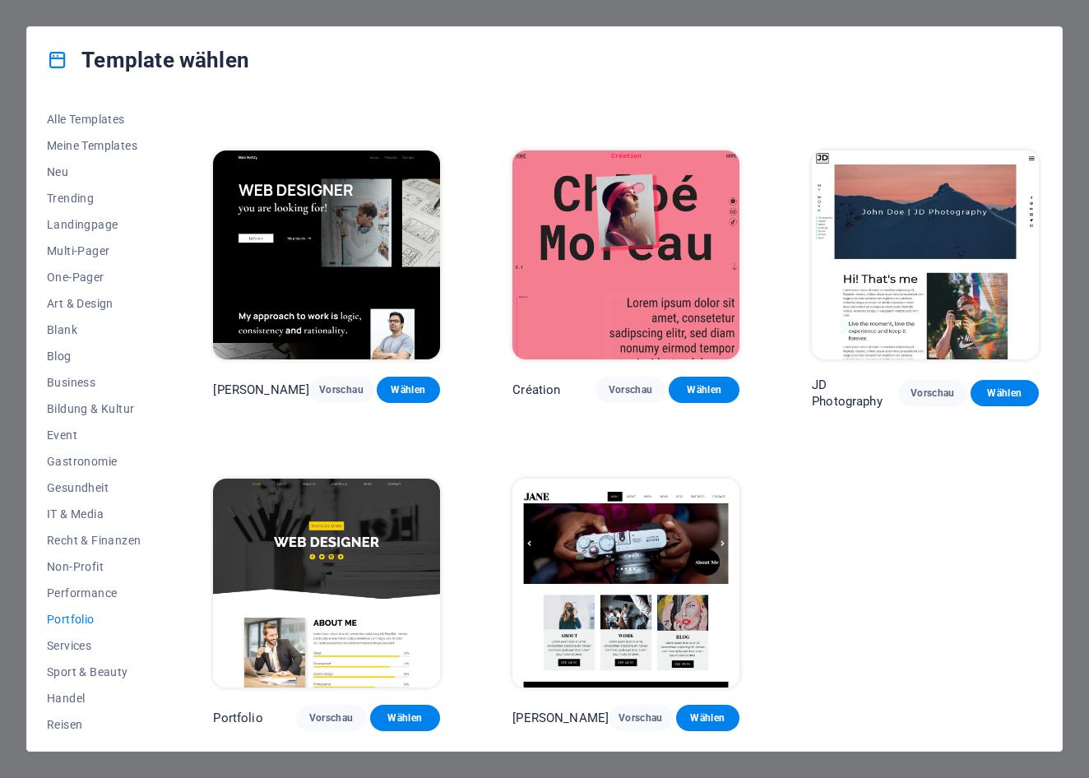
scroll to position [282, 0]
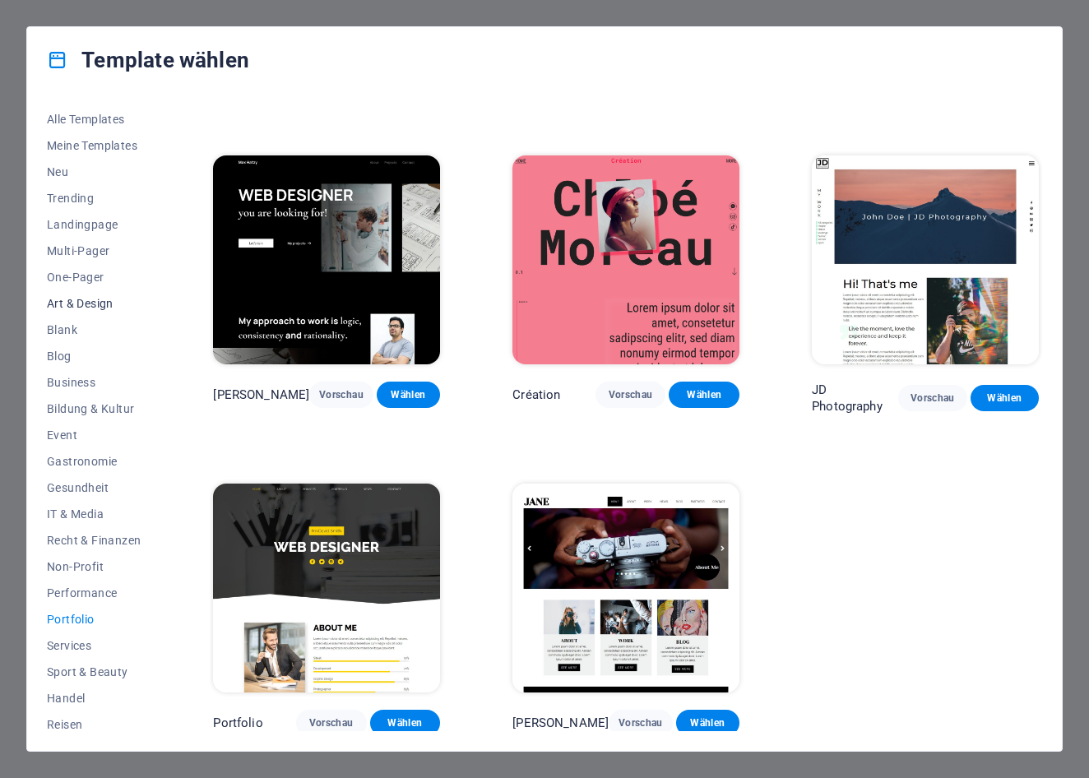
click at [90, 310] on button "Art & Design" at bounding box center [94, 303] width 94 height 26
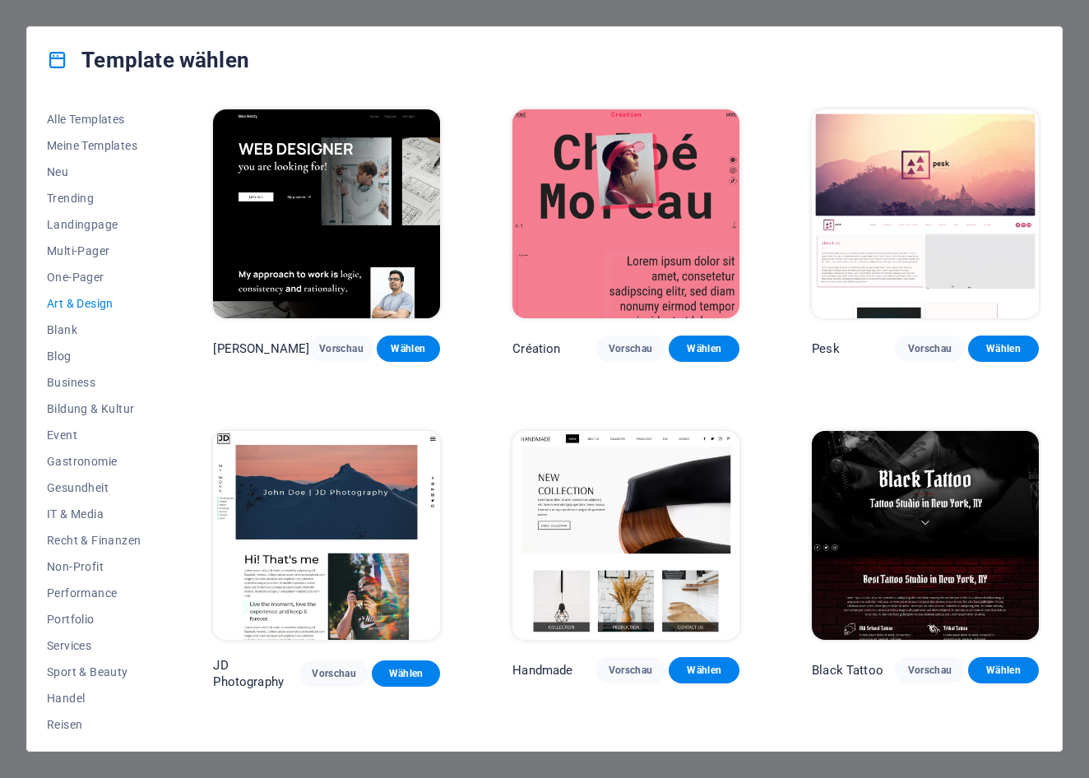
scroll to position [0, 0]
click at [80, 251] on span "Multi-Pager" at bounding box center [94, 250] width 94 height 13
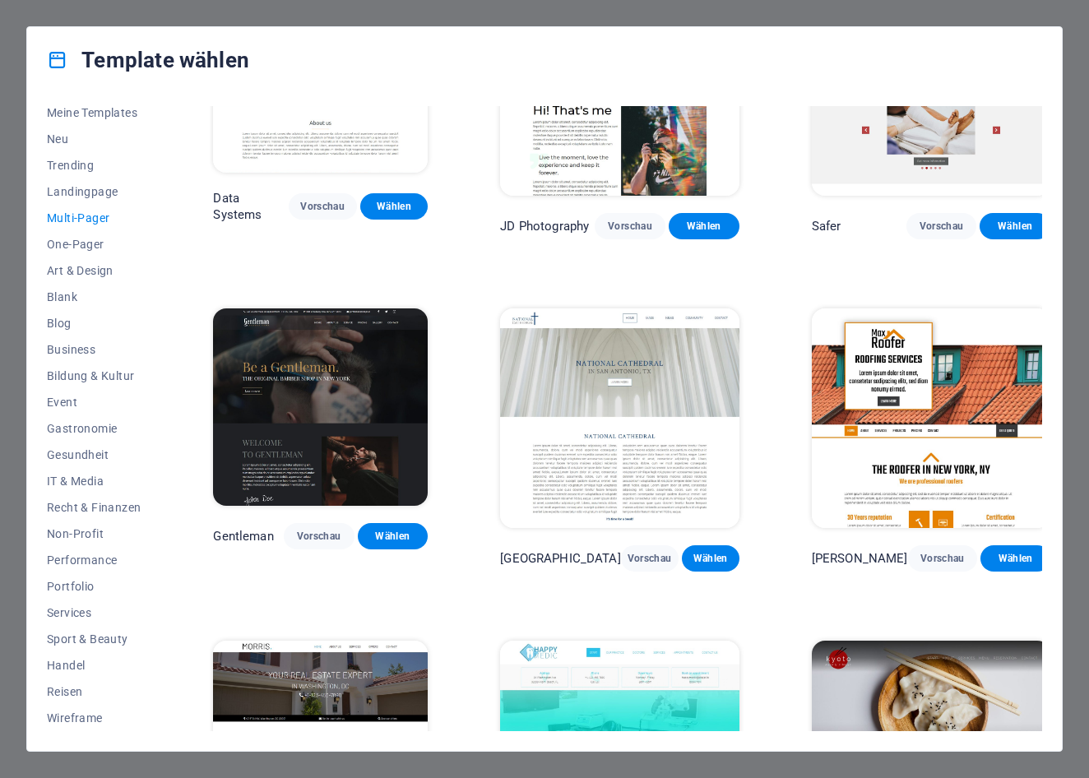
scroll to position [3804, 0]
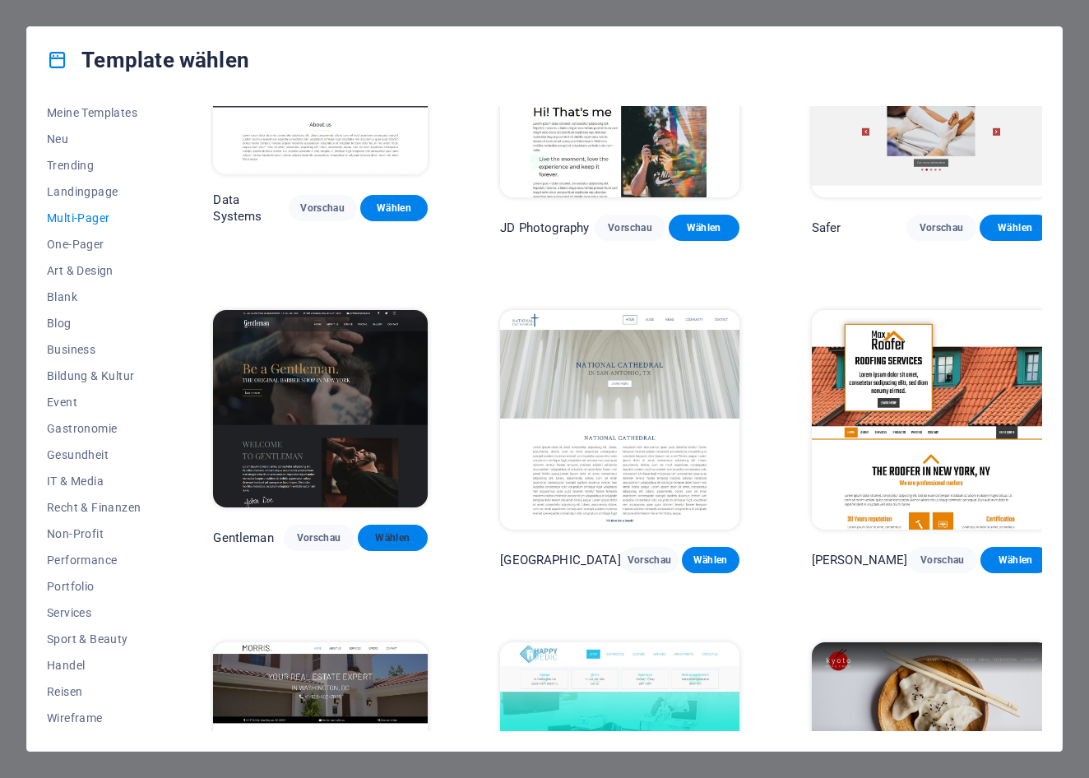
click at [415, 531] on span "Wählen" at bounding box center [393, 537] width 44 height 13
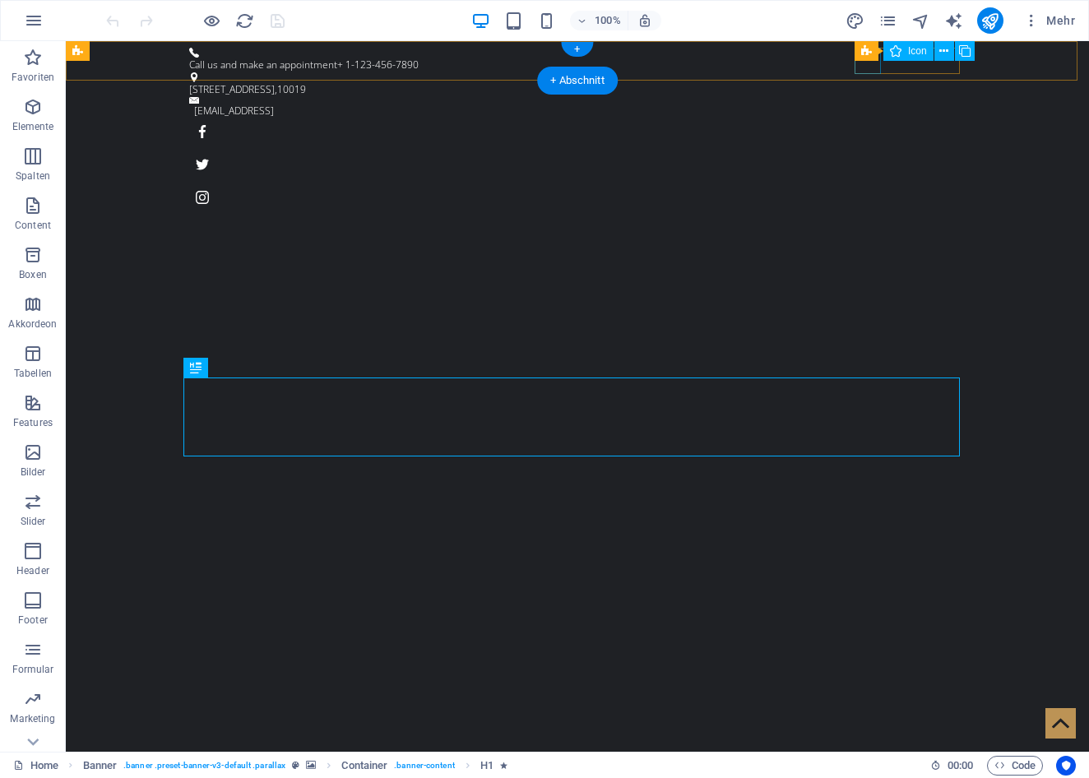
click at [870, 118] on figure at bounding box center [577, 131] width 776 height 26
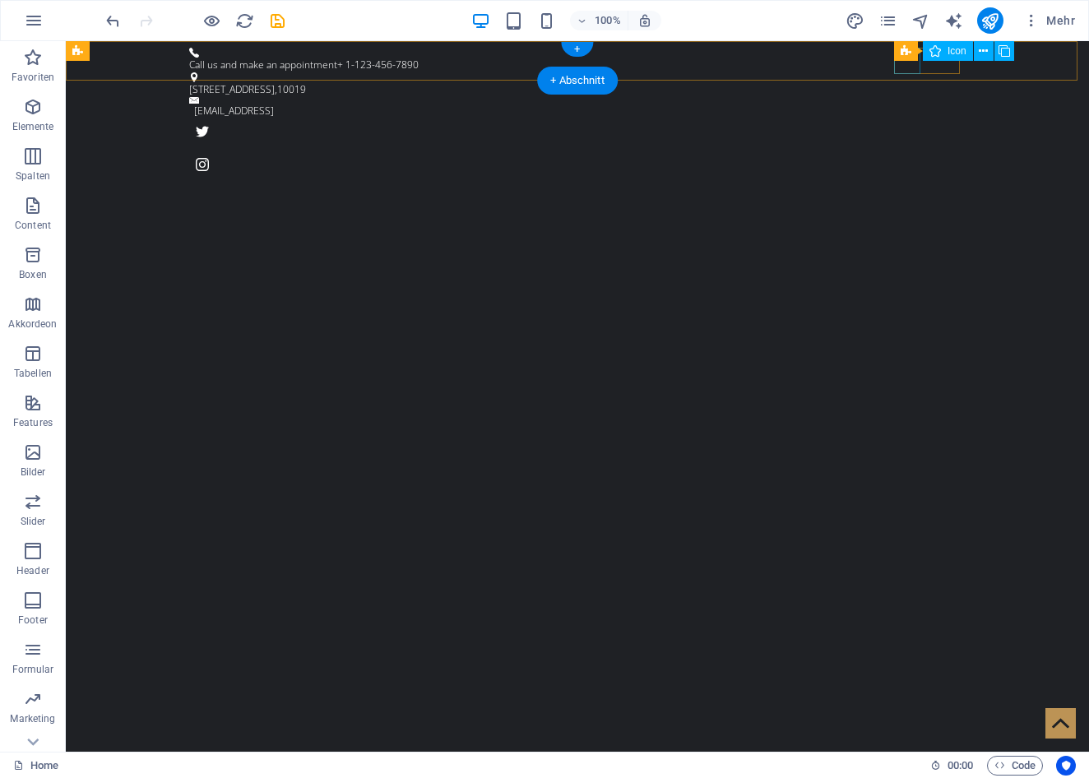
click at [913, 118] on figure at bounding box center [577, 131] width 776 height 26
click at [949, 118] on figure at bounding box center [577, 131] width 776 height 26
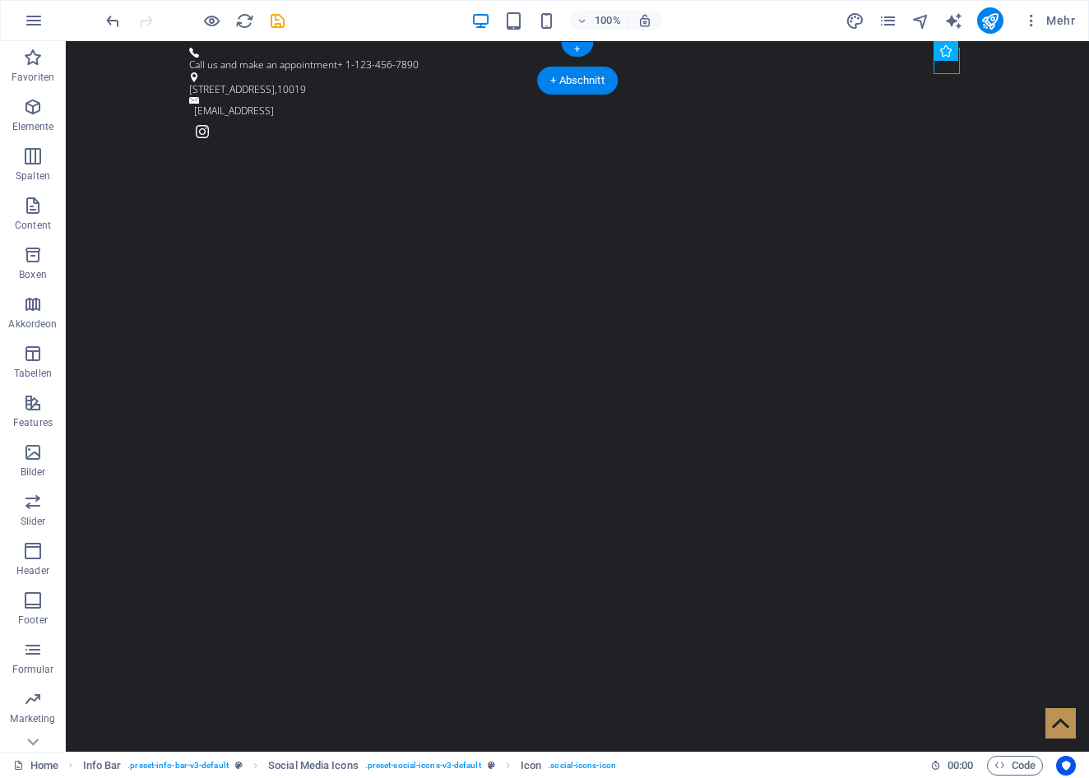
click at [949, 118] on figure at bounding box center [577, 131] width 776 height 26
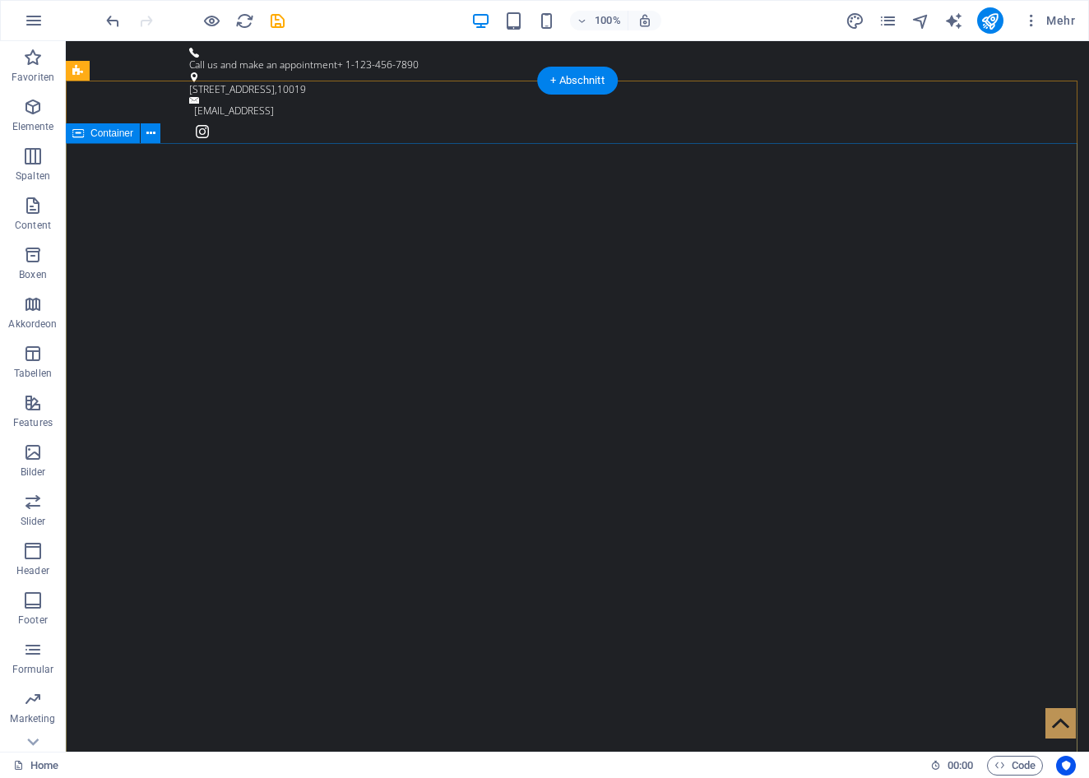
click at [116, 132] on span "Container" at bounding box center [111, 133] width 43 height 10
click at [155, 133] on icon at bounding box center [150, 133] width 9 height 17
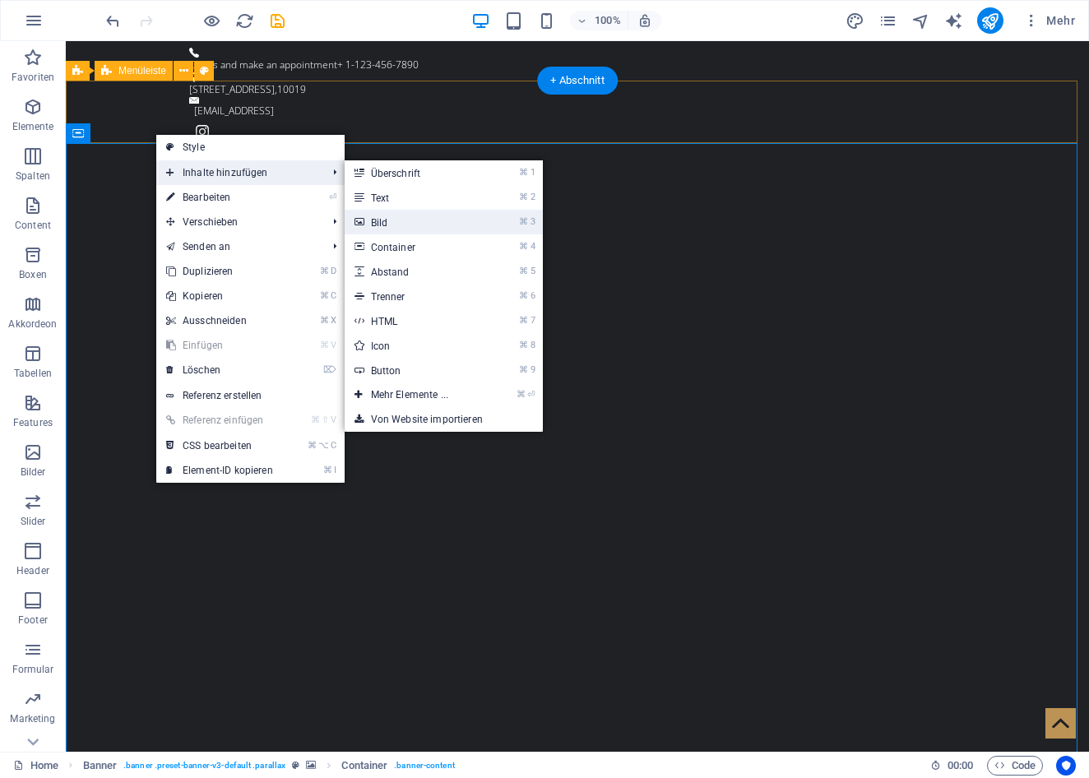
click at [374, 221] on link "⌘ 3 Bild" at bounding box center [412, 222] width 136 height 25
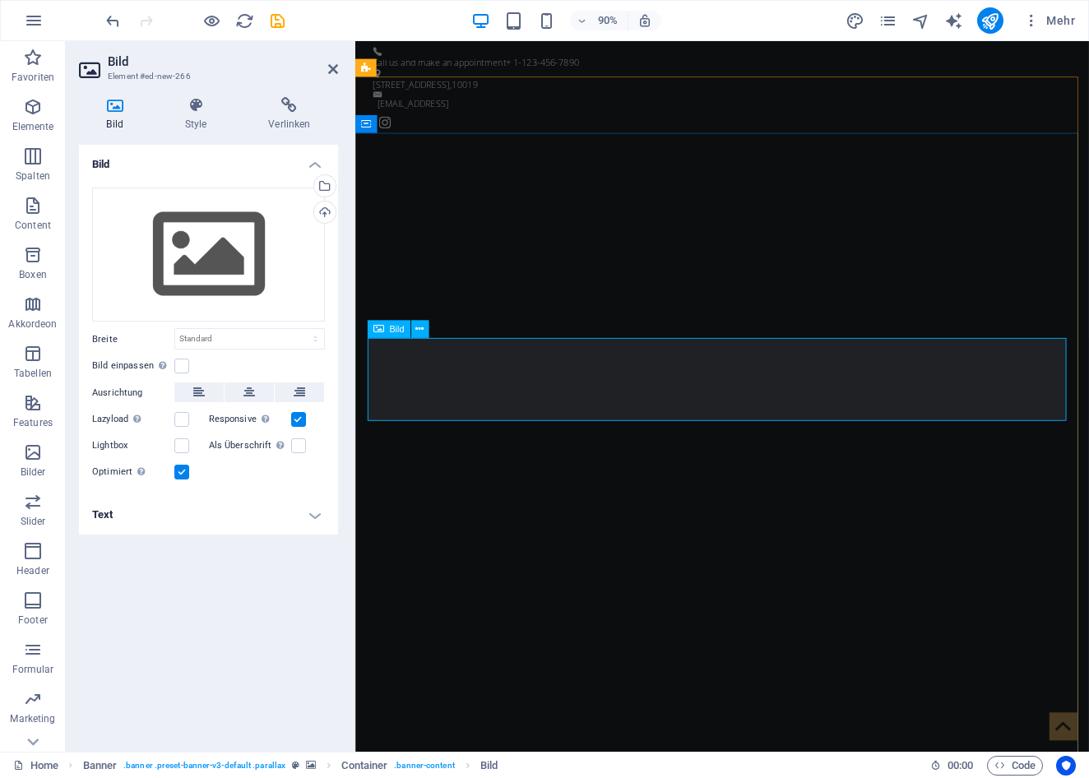
click at [381, 328] on icon at bounding box center [378, 329] width 11 height 18
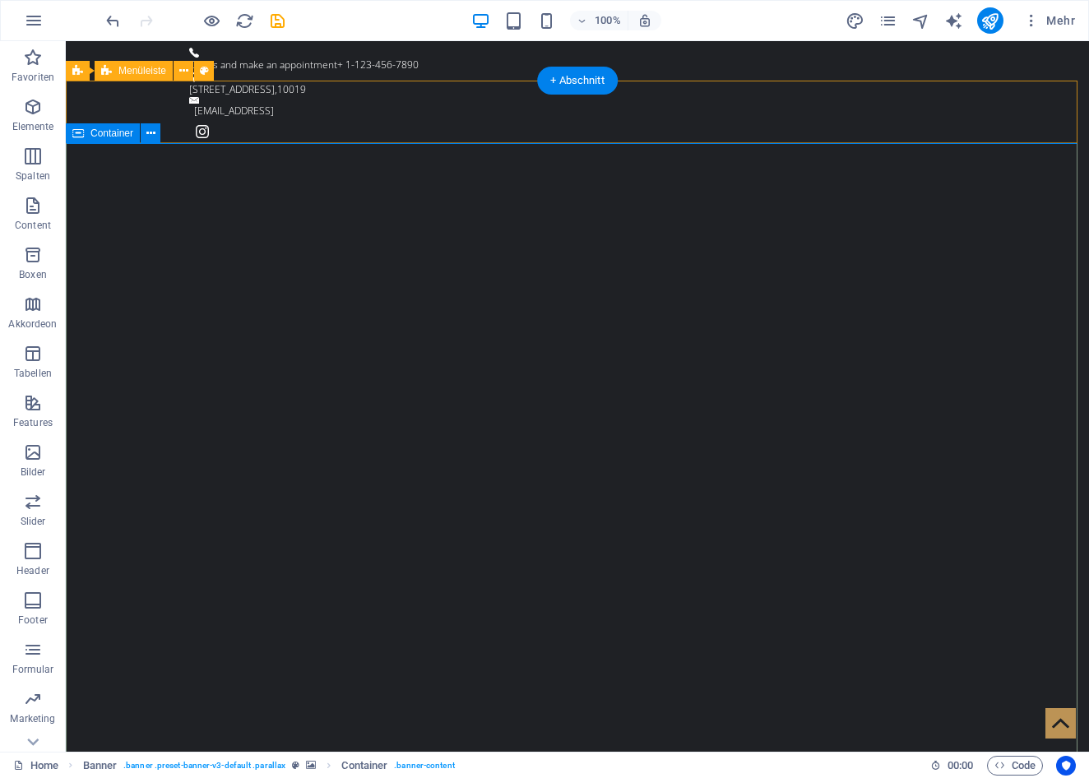
click at [77, 133] on icon at bounding box center [78, 133] width 12 height 20
click at [105, 133] on span "Container" at bounding box center [111, 133] width 43 height 10
click at [154, 135] on icon at bounding box center [150, 133] width 9 height 17
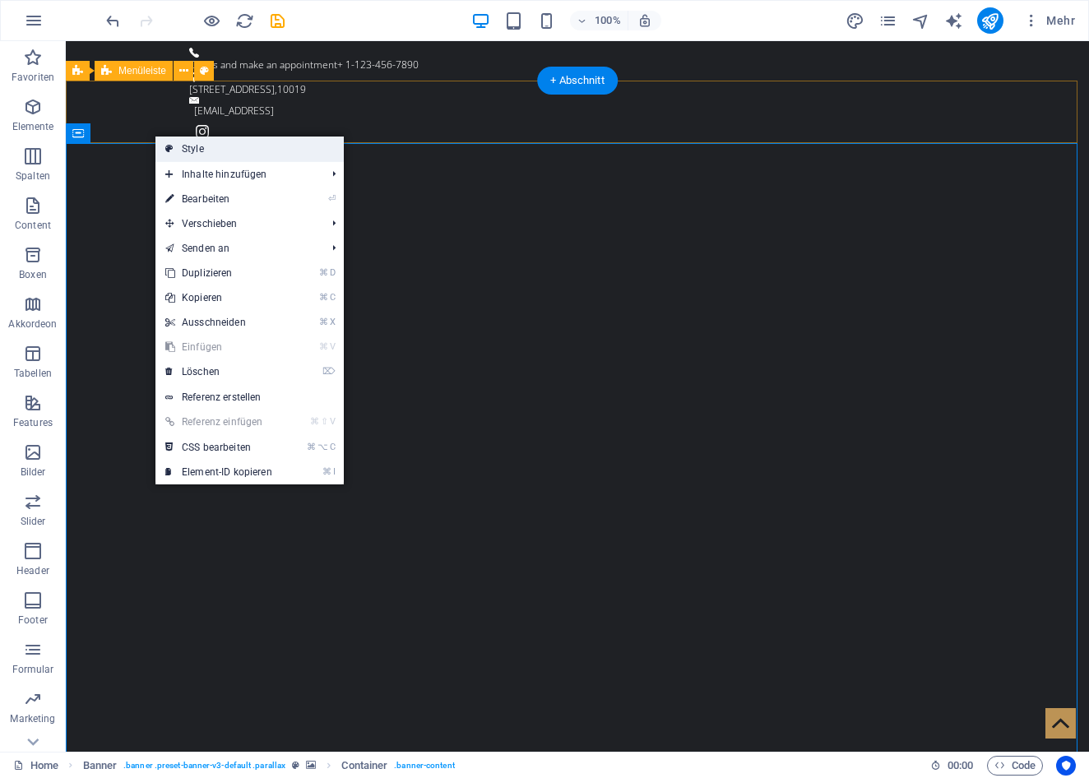
click at [182, 152] on link "Style" at bounding box center [249, 148] width 188 height 25
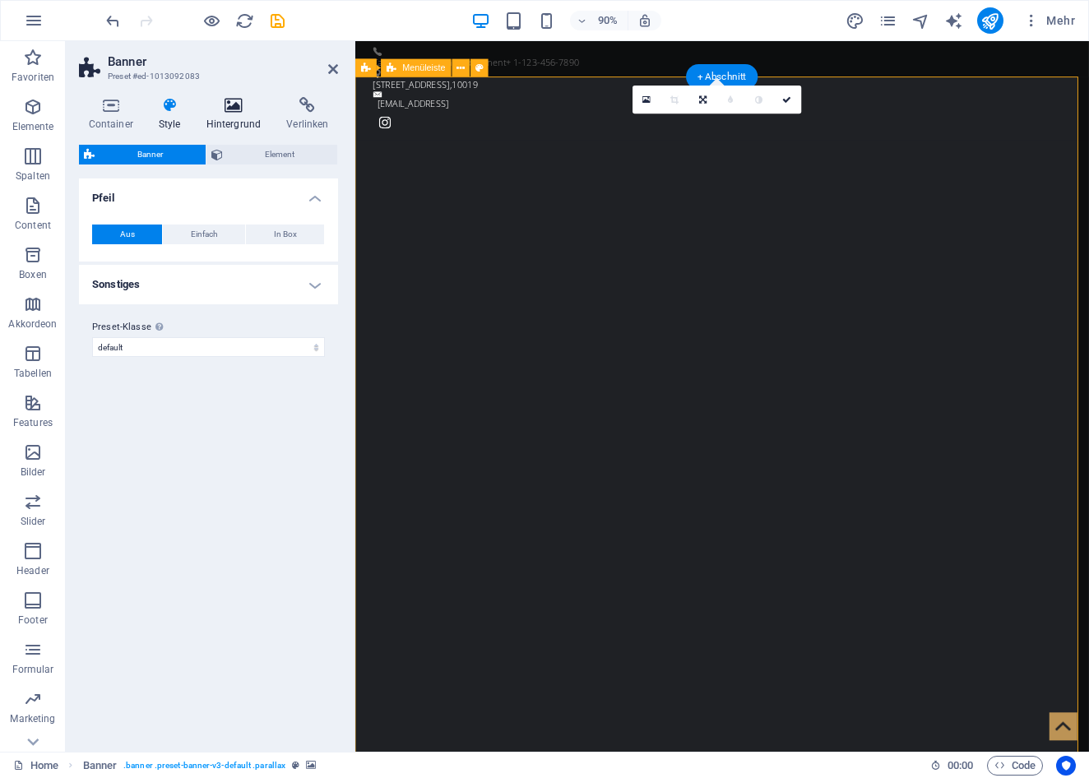
click at [240, 104] on icon at bounding box center [233, 105] width 74 height 16
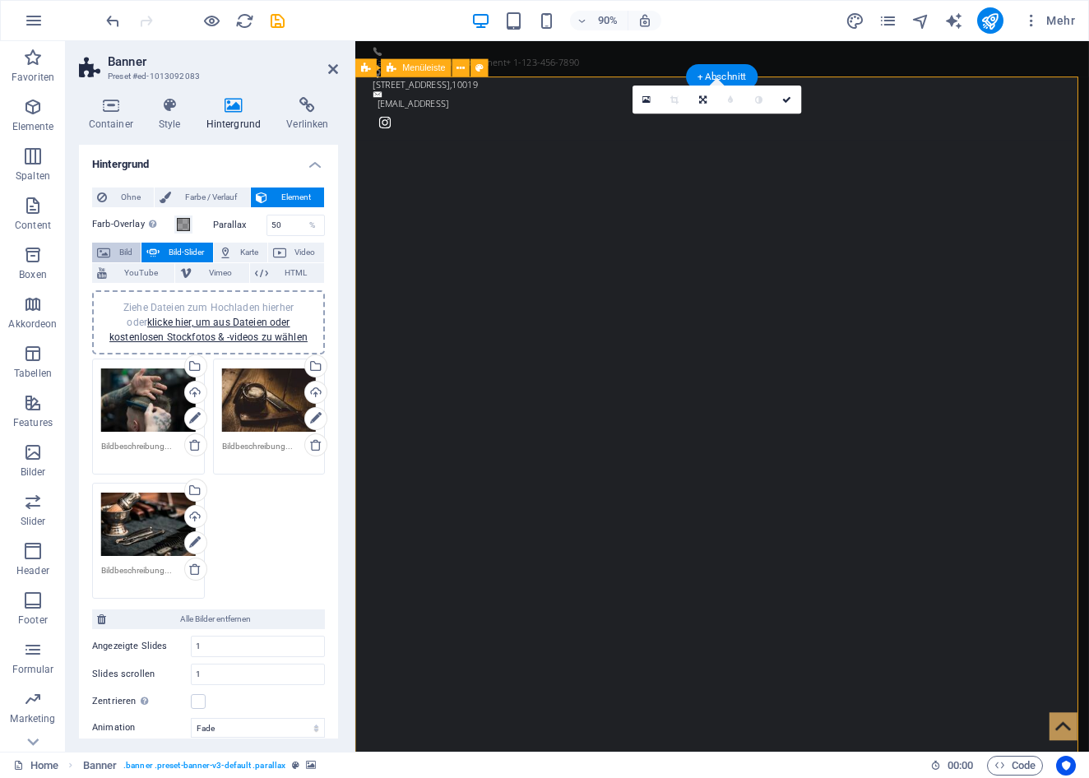
click at [125, 251] on span "Bild" at bounding box center [125, 253] width 21 height 20
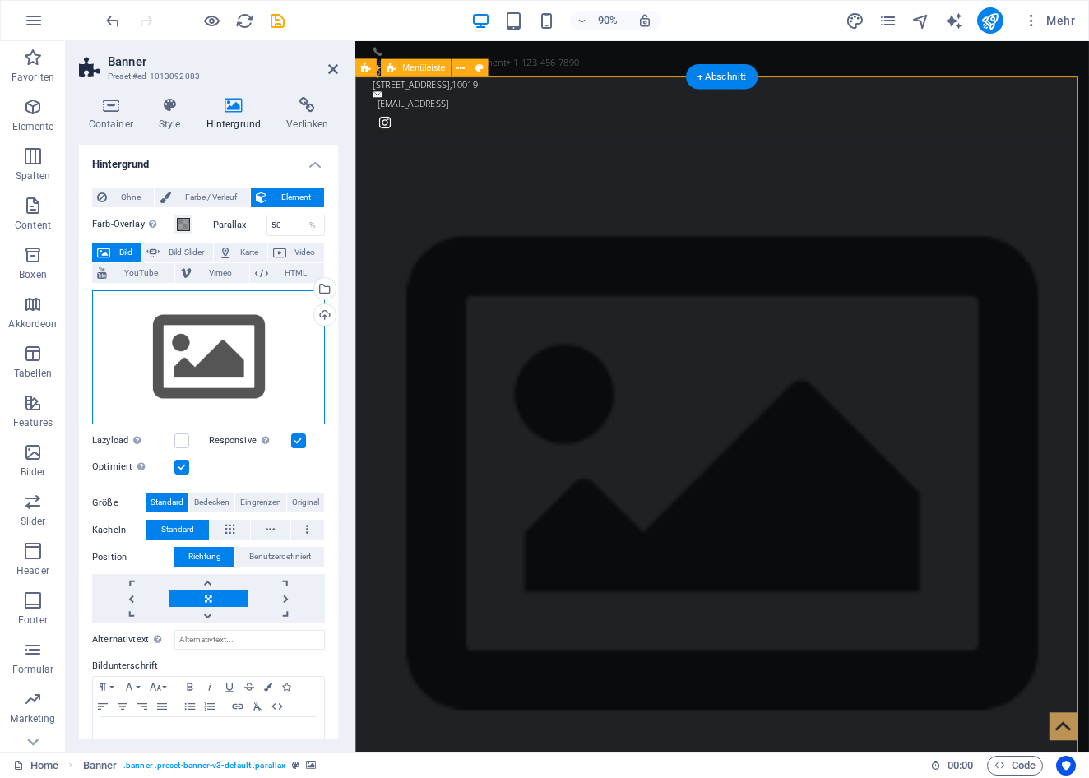
click at [172, 326] on div "Ziehe Dateien zum Hochladen hierher oder klicke hier, um aus Dateien oder koste…" at bounding box center [208, 357] width 233 height 135
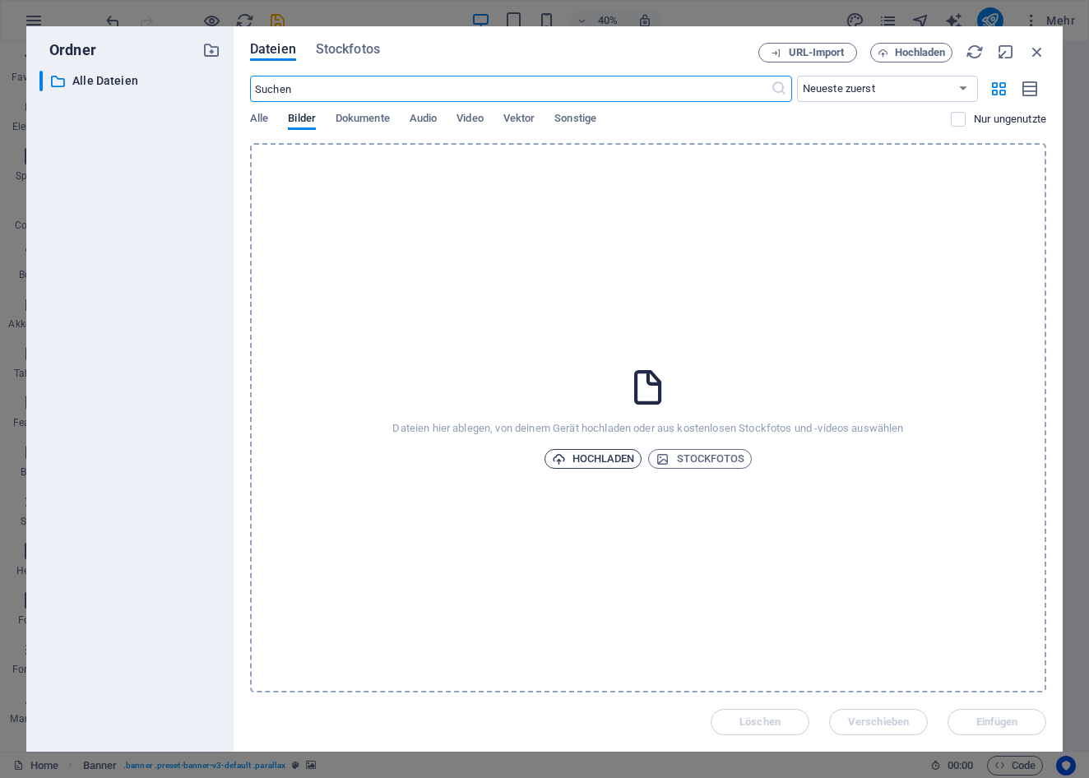
click at [610, 462] on span "Hochladen" at bounding box center [593, 459] width 83 height 20
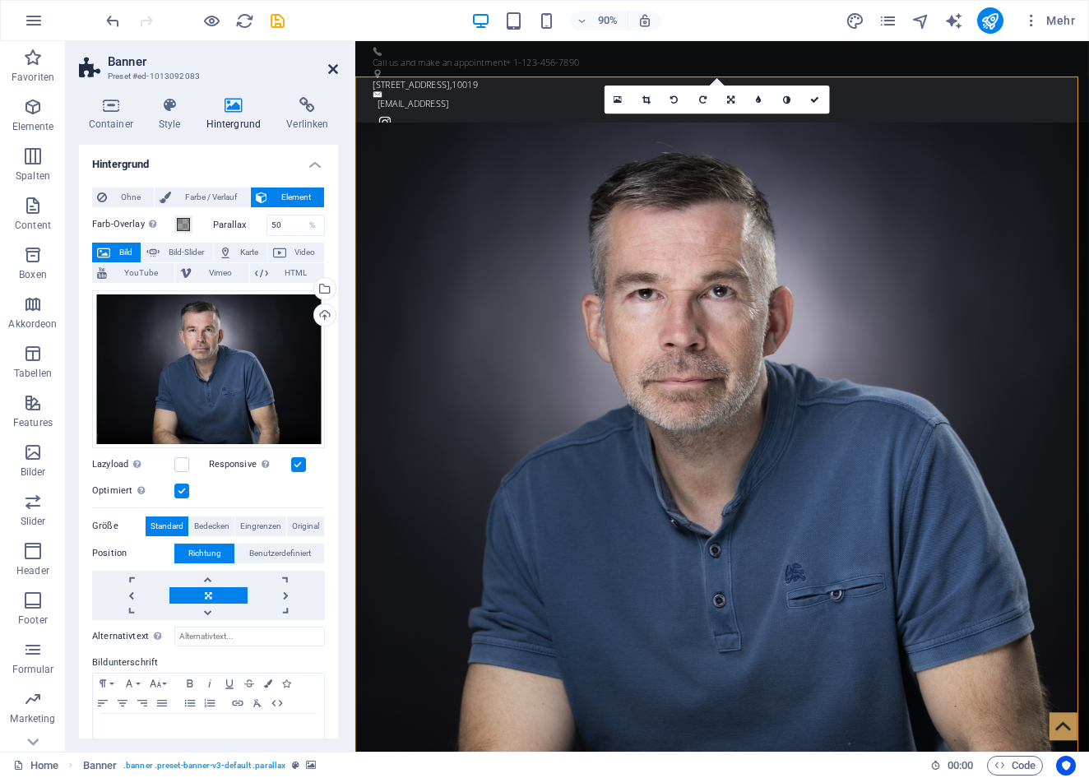
click at [333, 70] on icon at bounding box center [333, 68] width 10 height 13
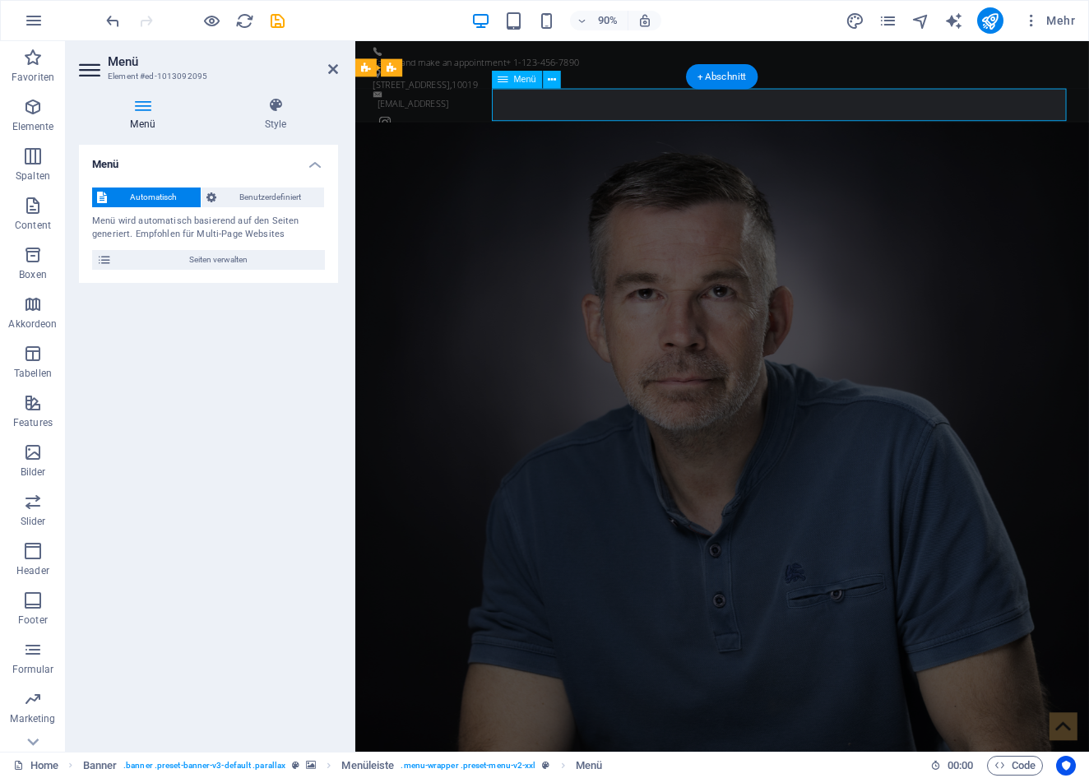
click at [519, 81] on span "Menü" at bounding box center [525, 79] width 22 height 9
click at [550, 79] on icon at bounding box center [552, 80] width 8 height 16
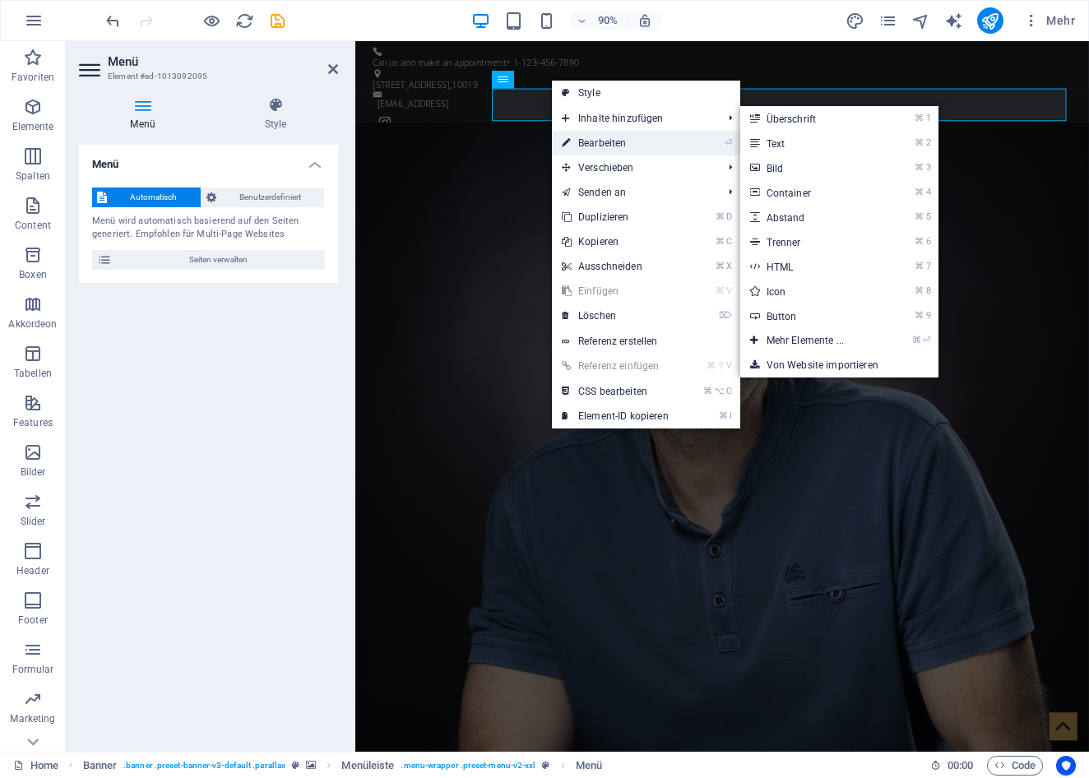
click at [608, 142] on link "⏎ Bearbeiten" at bounding box center [615, 143] width 127 height 25
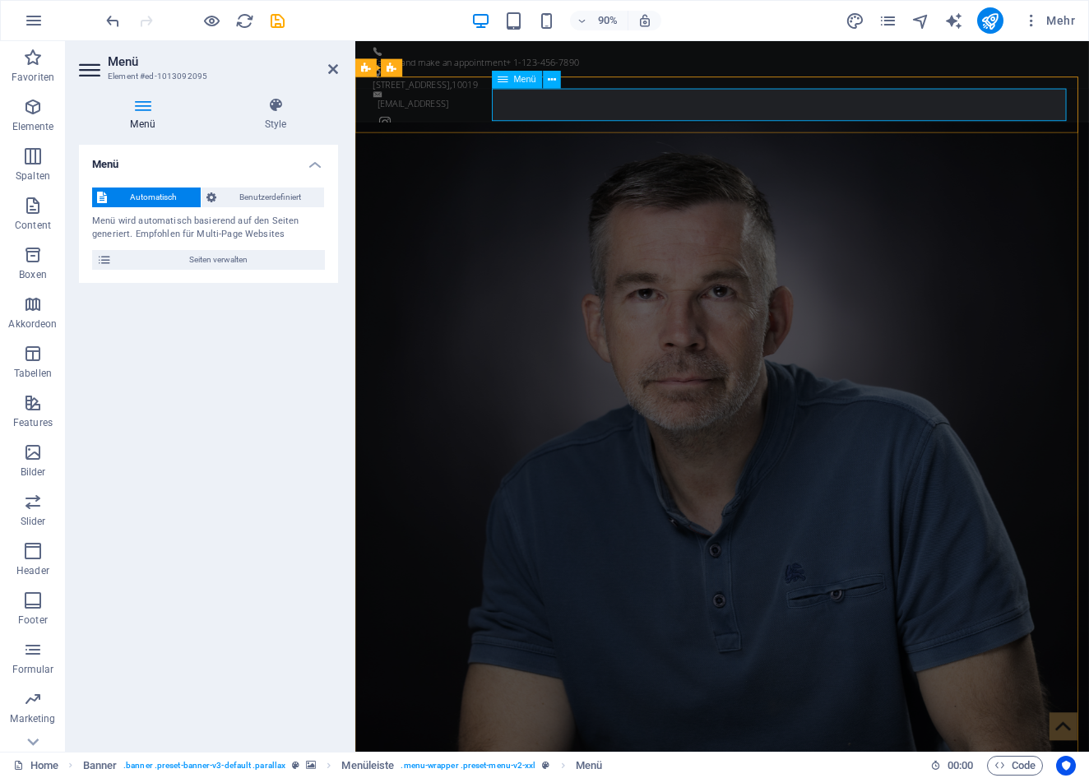
click at [552, 81] on icon at bounding box center [552, 80] width 8 height 16
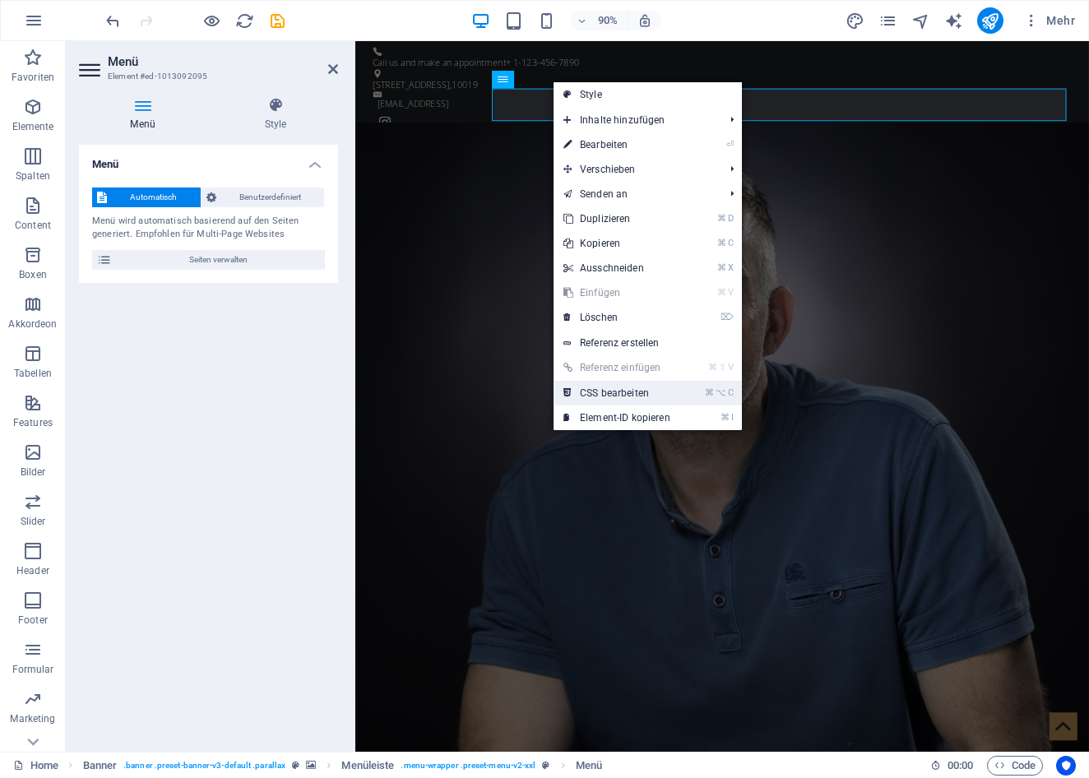
click at [603, 387] on link "⌘ ⌥ C CSS bearbeiten" at bounding box center [616, 393] width 127 height 25
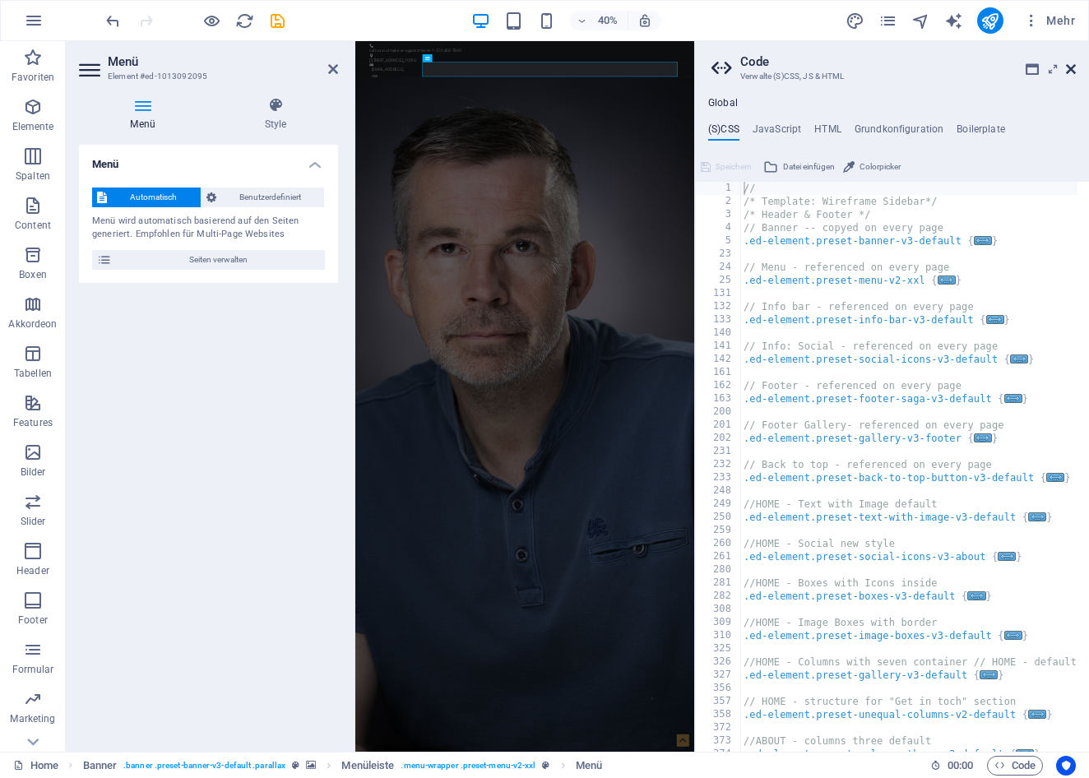
click at [1068, 73] on icon at bounding box center [1071, 68] width 10 height 13
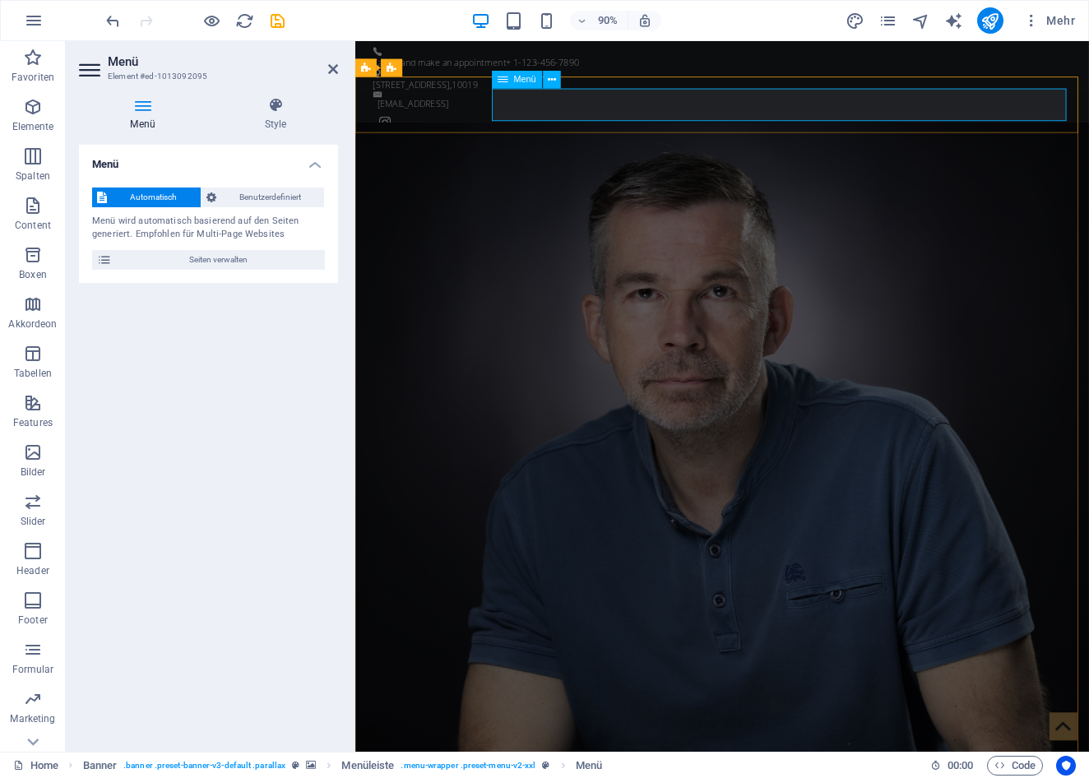
click at [332, 65] on icon at bounding box center [333, 68] width 10 height 13
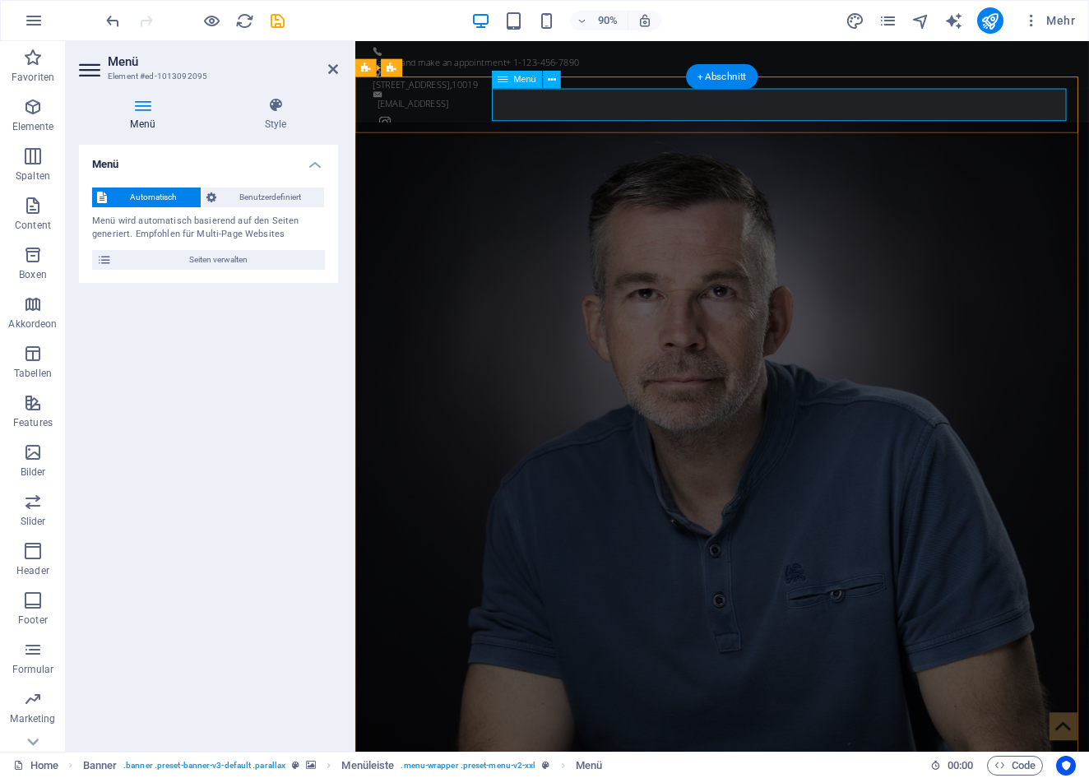
click at [333, 62] on link at bounding box center [333, 69] width 10 height 14
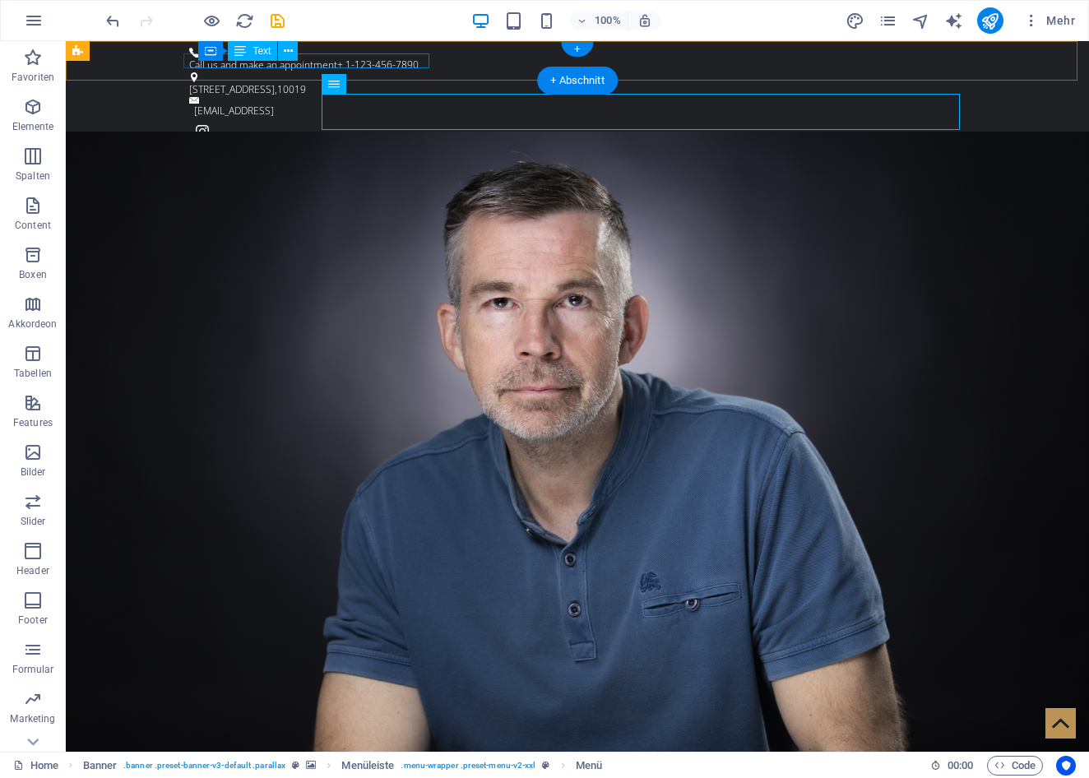
click at [367, 67] on div "Call us and make an appointment + 1-123-456-7890" at bounding box center [570, 65] width 763 height 15
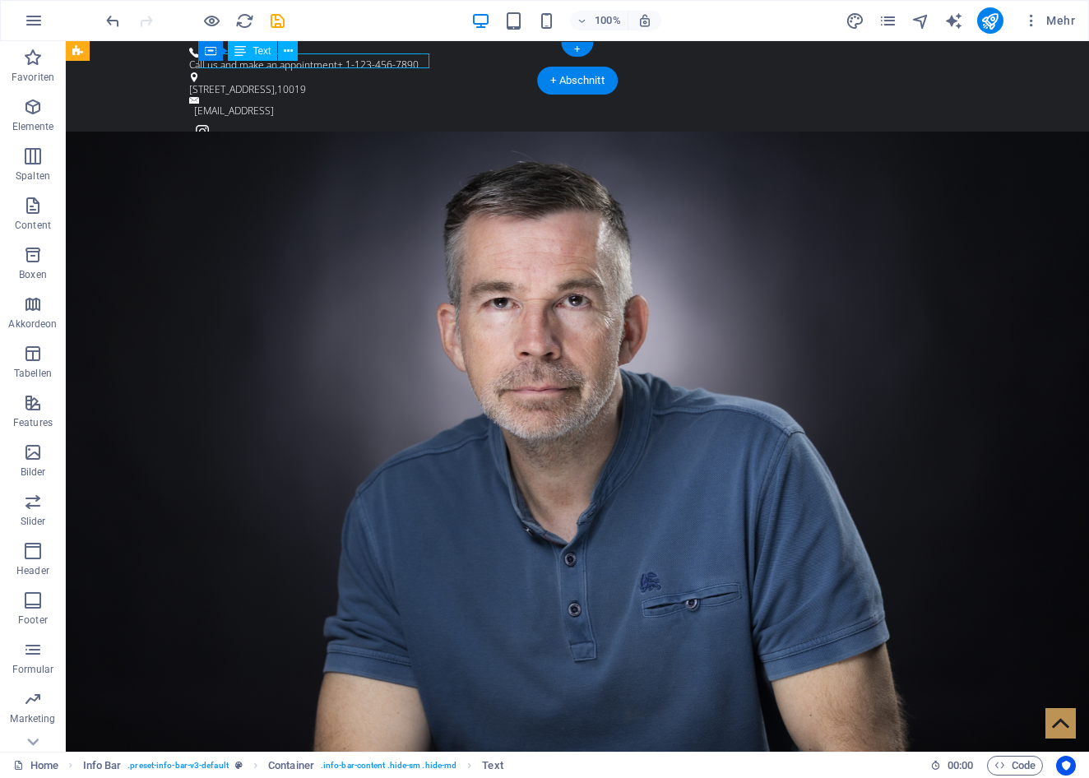
click at [372, 61] on div "Call us and make an appointment + 1-123-456-7890" at bounding box center [570, 65] width 763 height 15
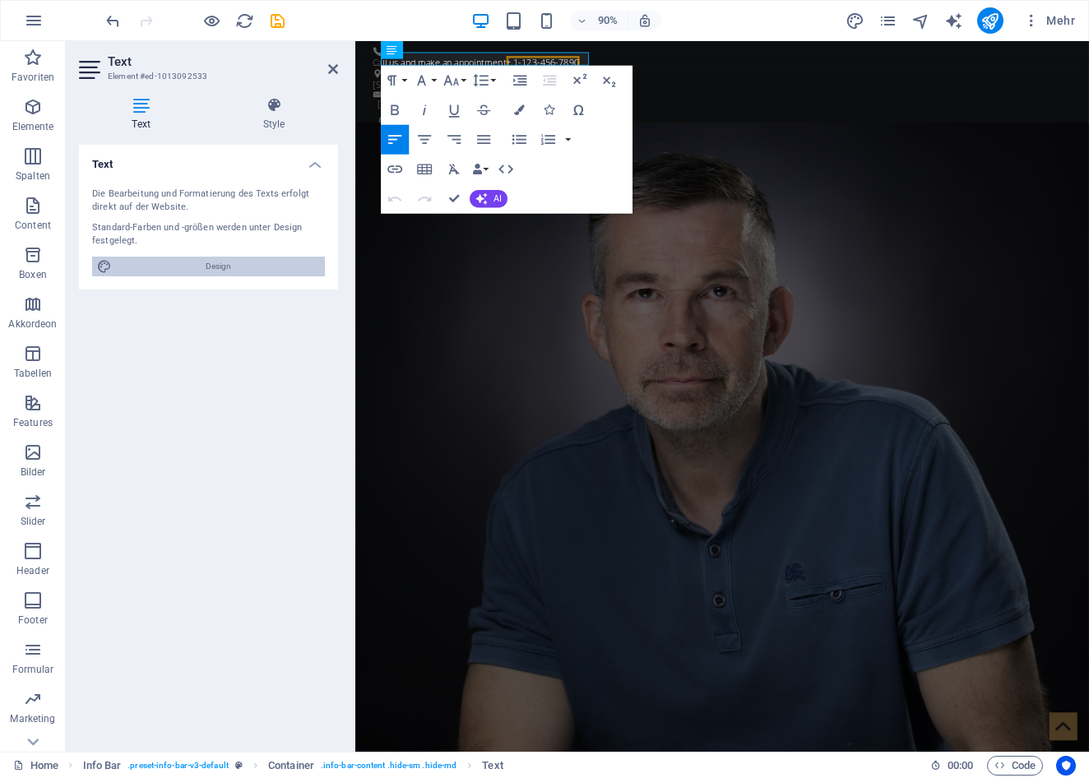
click at [256, 267] on span "Design" at bounding box center [218, 267] width 203 height 20
select select "ease-in-out"
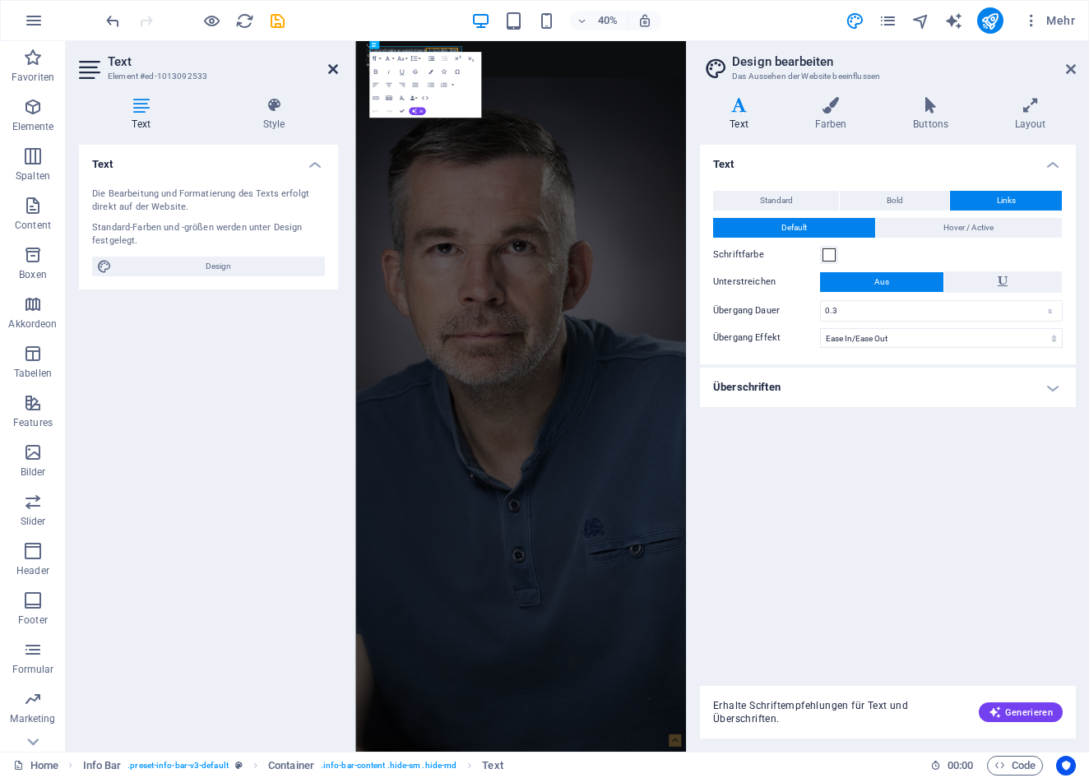
click at [336, 62] on link at bounding box center [333, 69] width 10 height 14
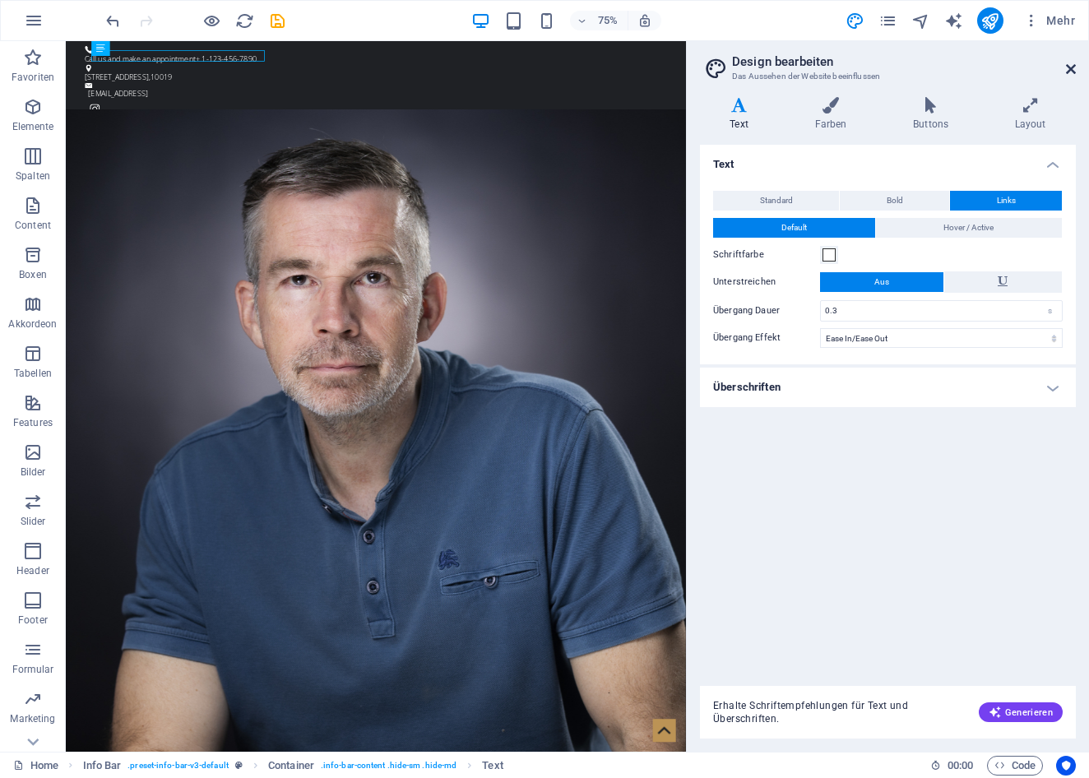
click at [1070, 65] on icon at bounding box center [1071, 68] width 10 height 13
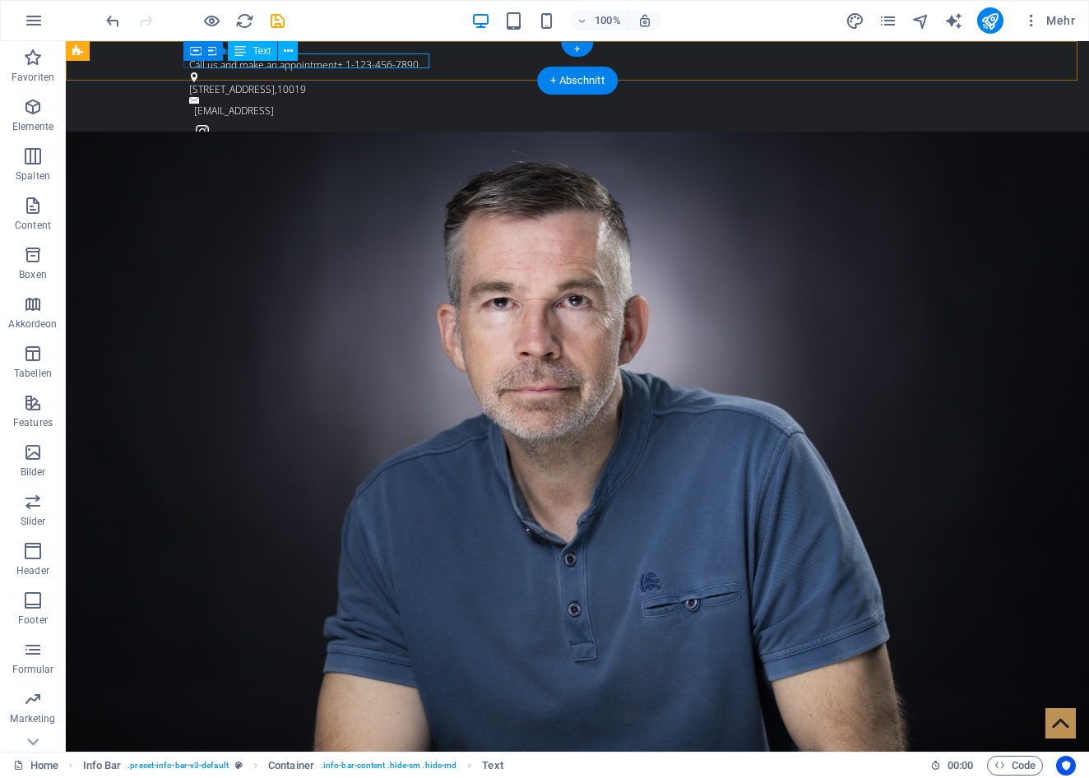
click at [412, 62] on div "Call us and make an appointment + 1-123-456-7890" at bounding box center [570, 65] width 763 height 15
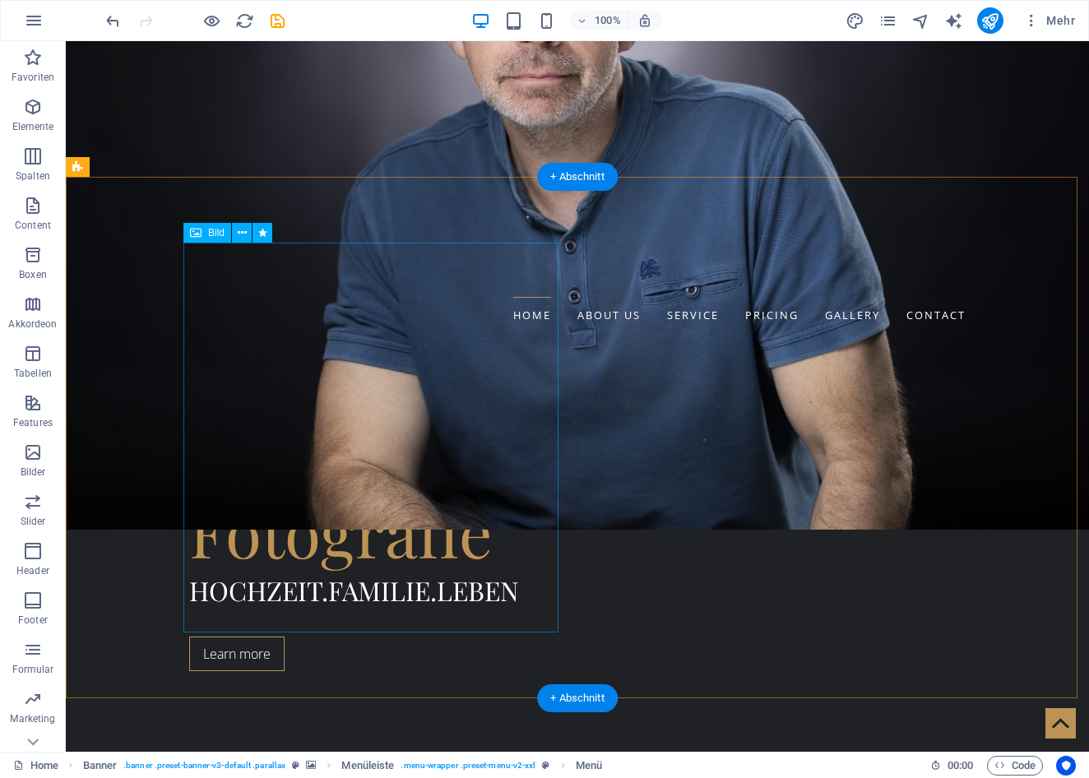
scroll to position [625, 0]
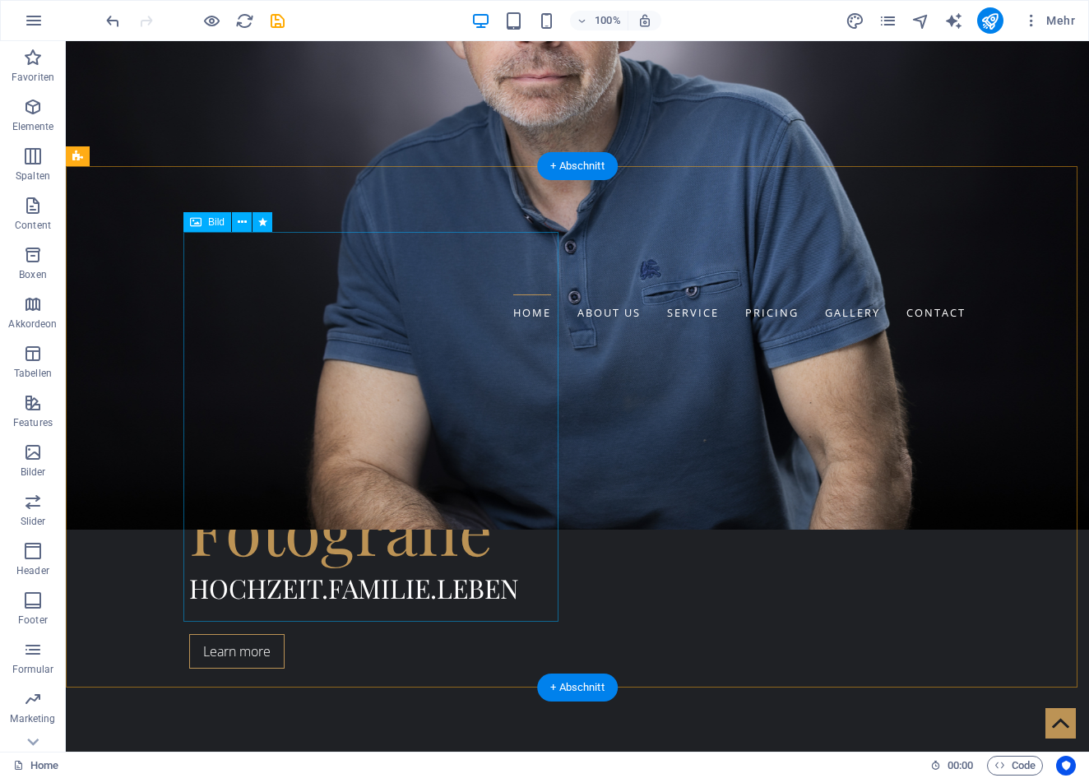
click at [215, 225] on span "Bild" at bounding box center [216, 222] width 16 height 10
click at [243, 220] on icon at bounding box center [242, 222] width 9 height 17
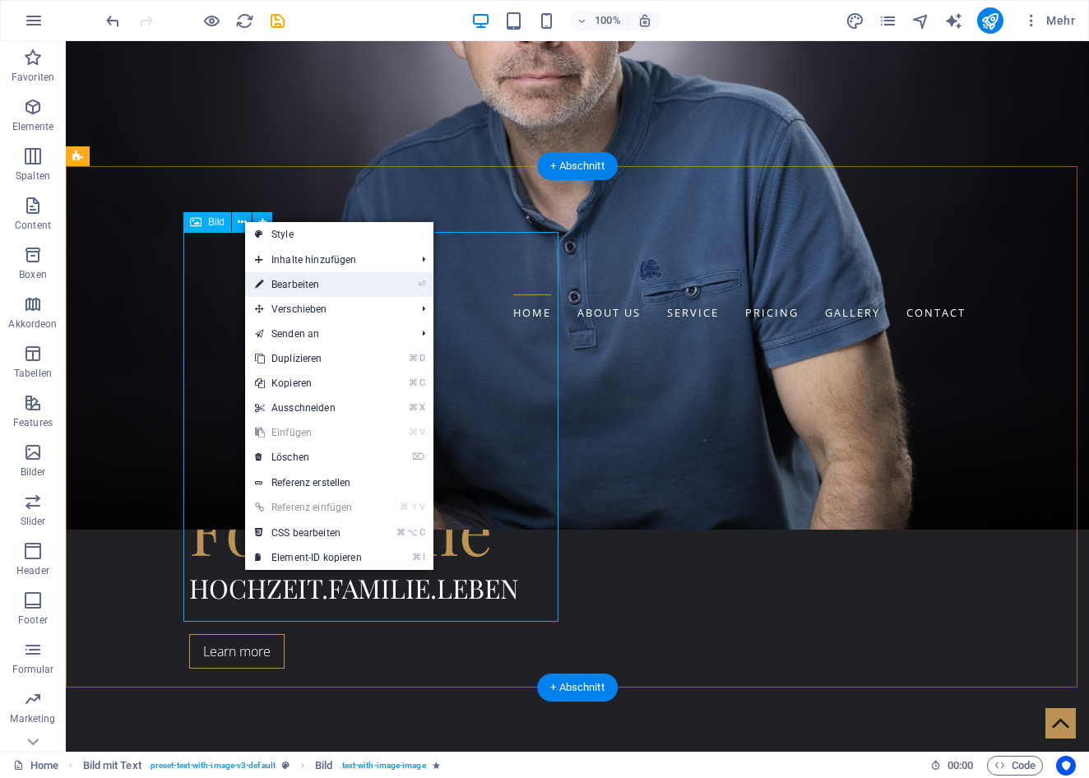
click at [337, 286] on link "⏎ Bearbeiten" at bounding box center [308, 284] width 127 height 25
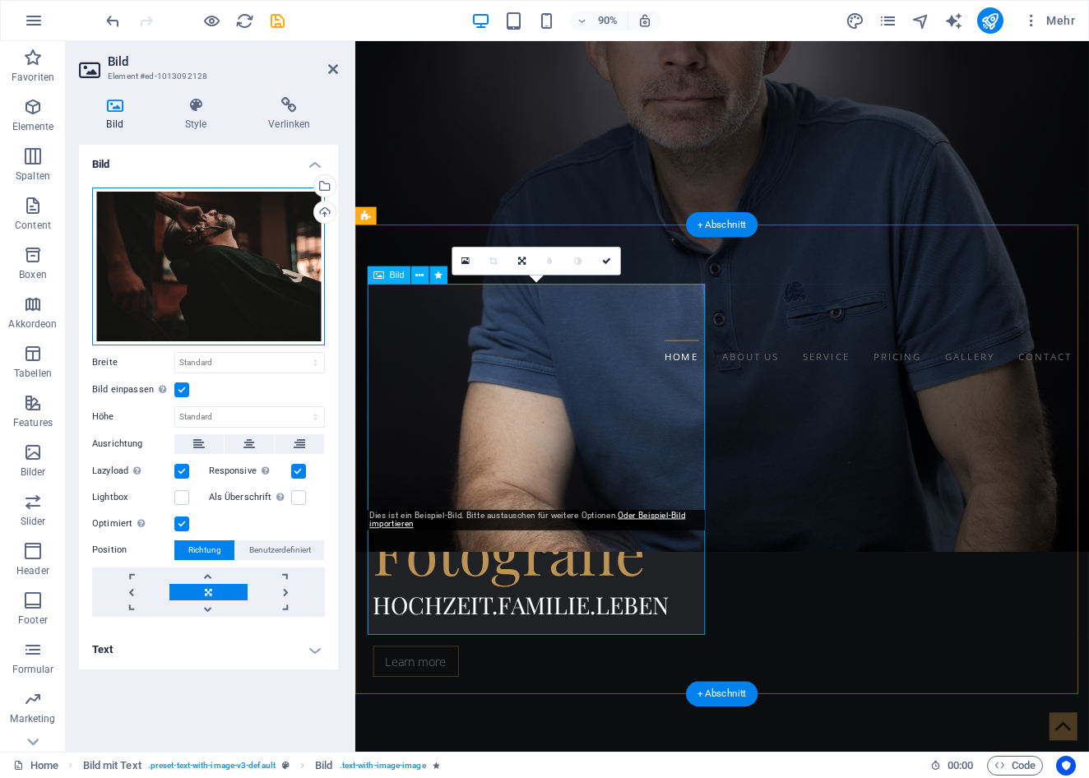
click at [257, 277] on div "Ziehe Dateien zum Hochladen hierher oder klicke hier, um aus Dateien oder koste…" at bounding box center [208, 266] width 233 height 158
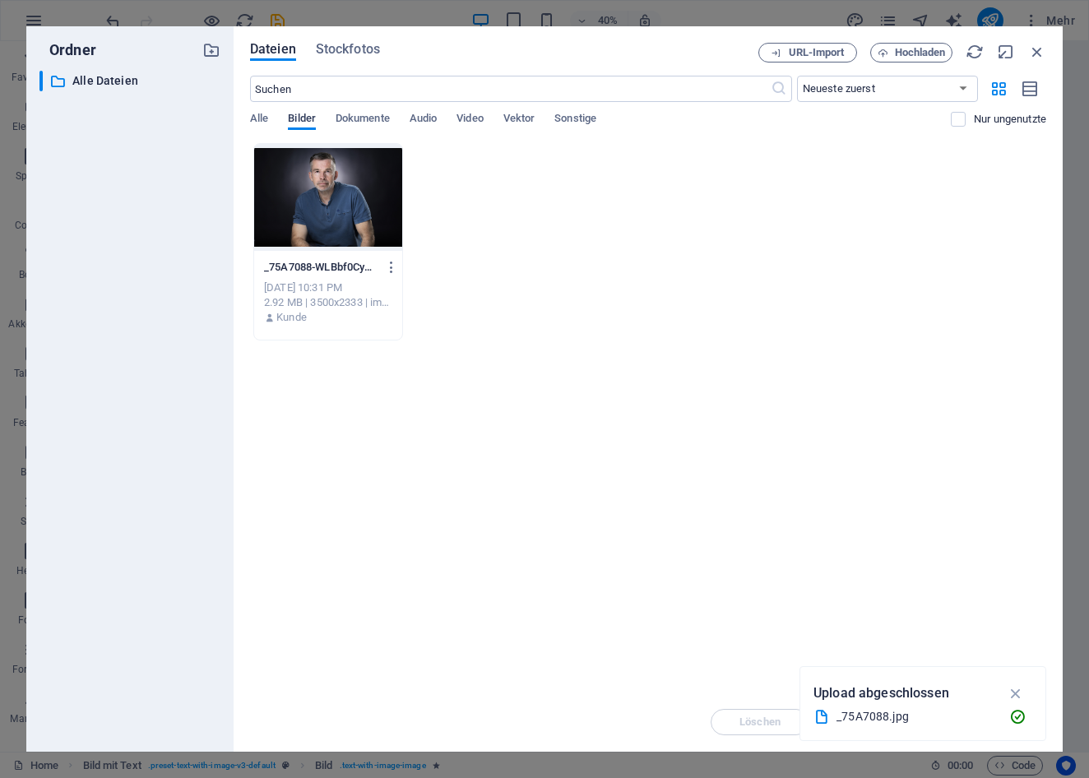
click at [303, 119] on span "Bilder" at bounding box center [302, 120] width 28 height 23
click at [552, 242] on div "_75A7088-WLBbf0CyFDEr-zwIwC9jQQ.jpg _75A7088-WLBbf0CyFDEr-zwIwC9jQQ.jpg [DATE] …" at bounding box center [648, 241] width 796 height 197
click at [1018, 691] on icon "button" at bounding box center [1015, 693] width 19 height 18
click at [892, 627] on div "Lege Dateien hier ab, um sie sofort hochzuladen _75A7088-WLBbf0CyFDEr-zwIwC9jQQ…" at bounding box center [648, 417] width 796 height 549
click at [370, 114] on span "Dokumente" at bounding box center [362, 120] width 54 height 23
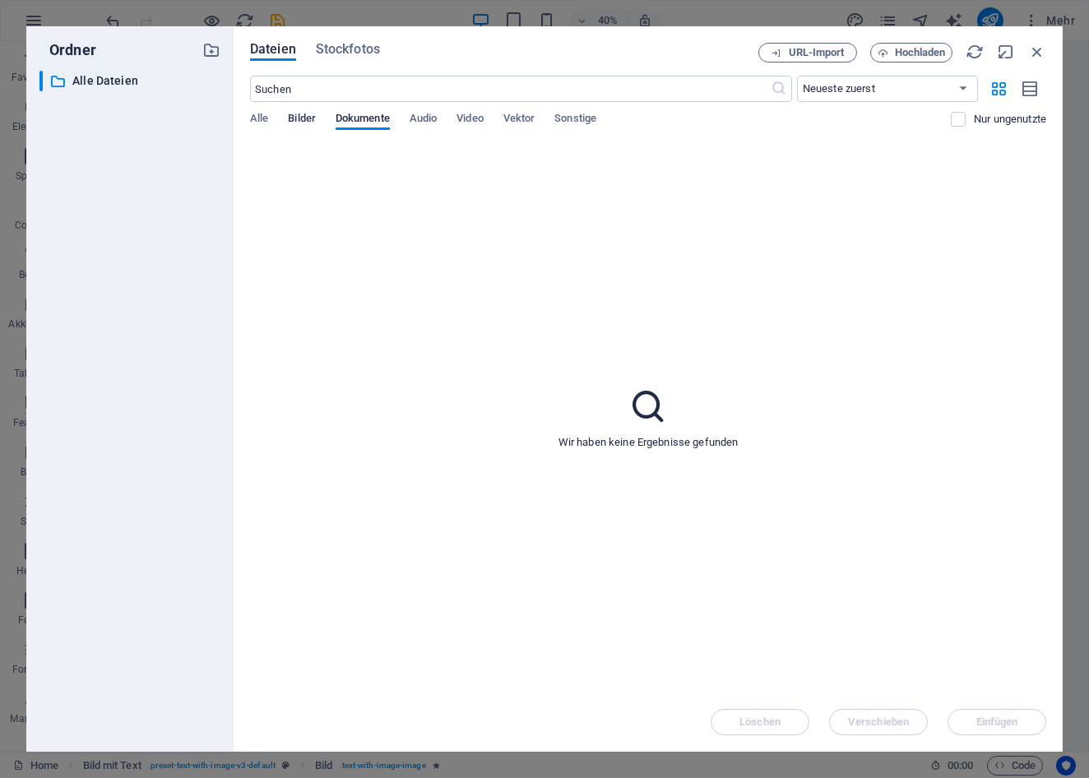
click at [300, 115] on span "Bilder" at bounding box center [302, 120] width 28 height 23
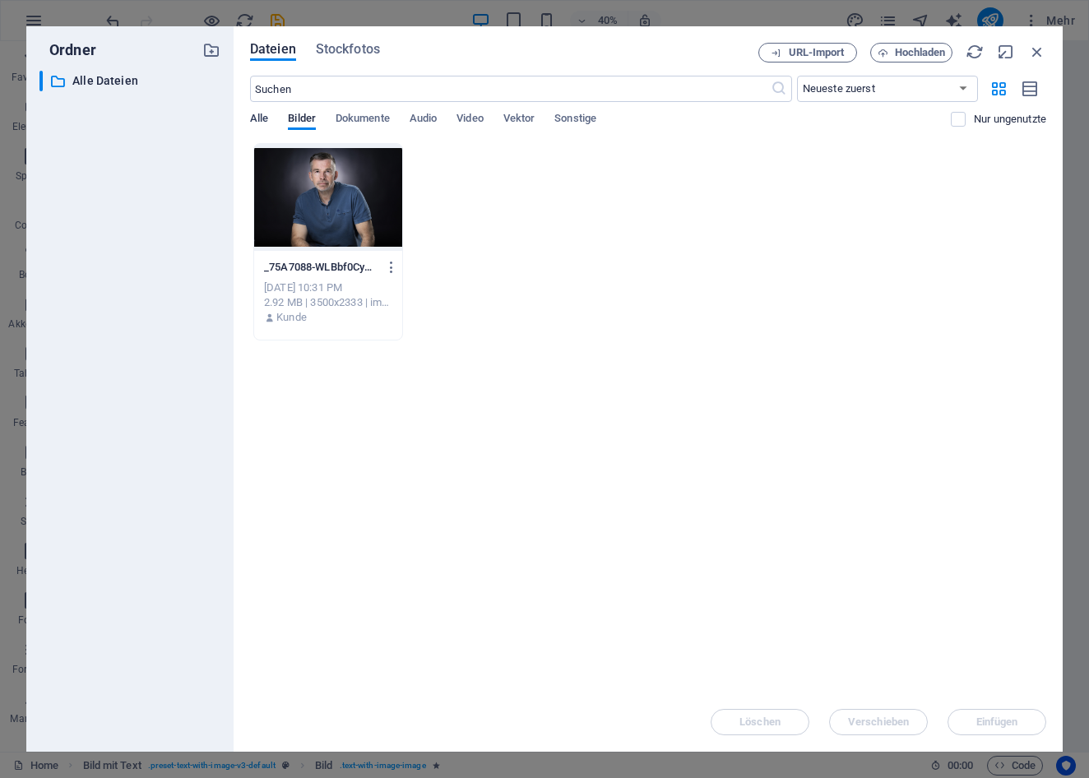
click at [261, 118] on span "Alle" at bounding box center [259, 120] width 18 height 23
click at [315, 114] on span "Bilder" at bounding box center [302, 120] width 28 height 23
click at [899, 53] on span "Hochladen" at bounding box center [919, 53] width 51 height 10
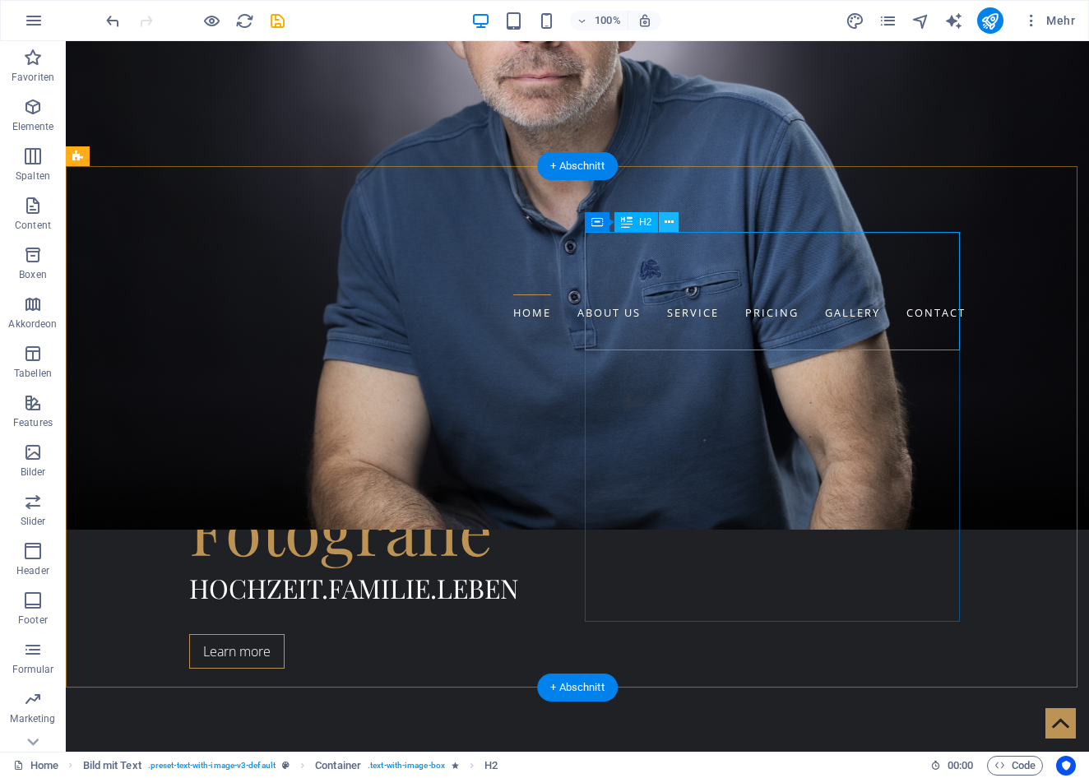
click at [669, 223] on icon at bounding box center [668, 222] width 9 height 17
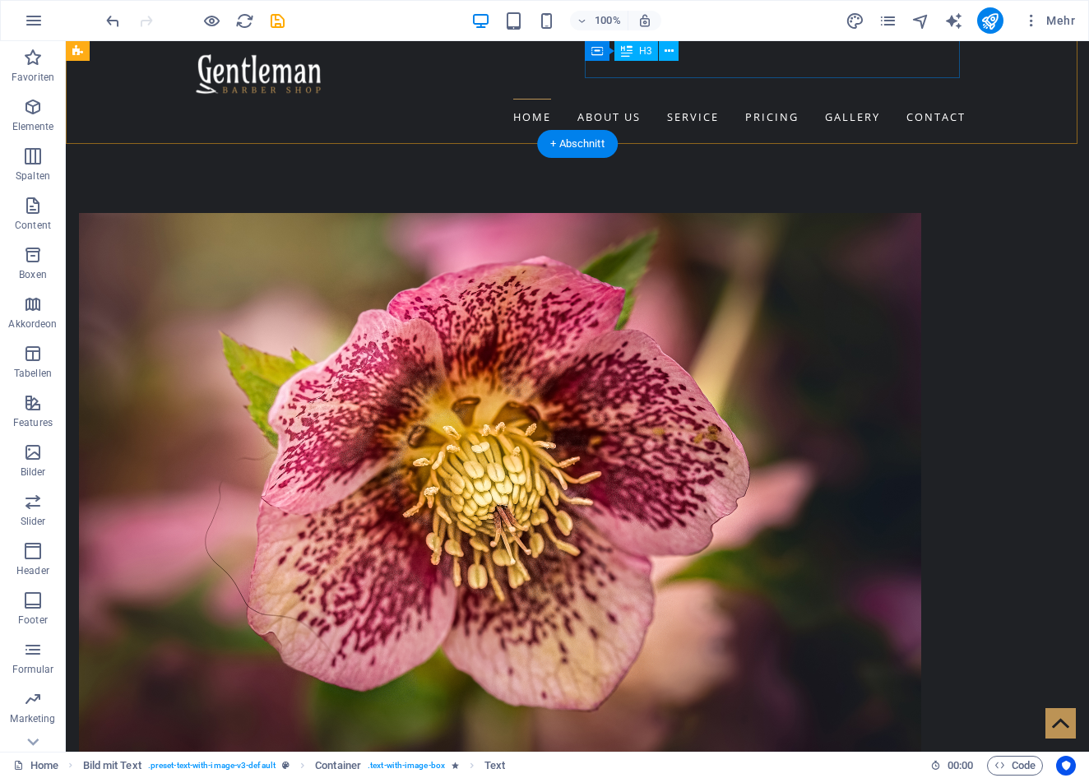
scroll to position [1170, 0]
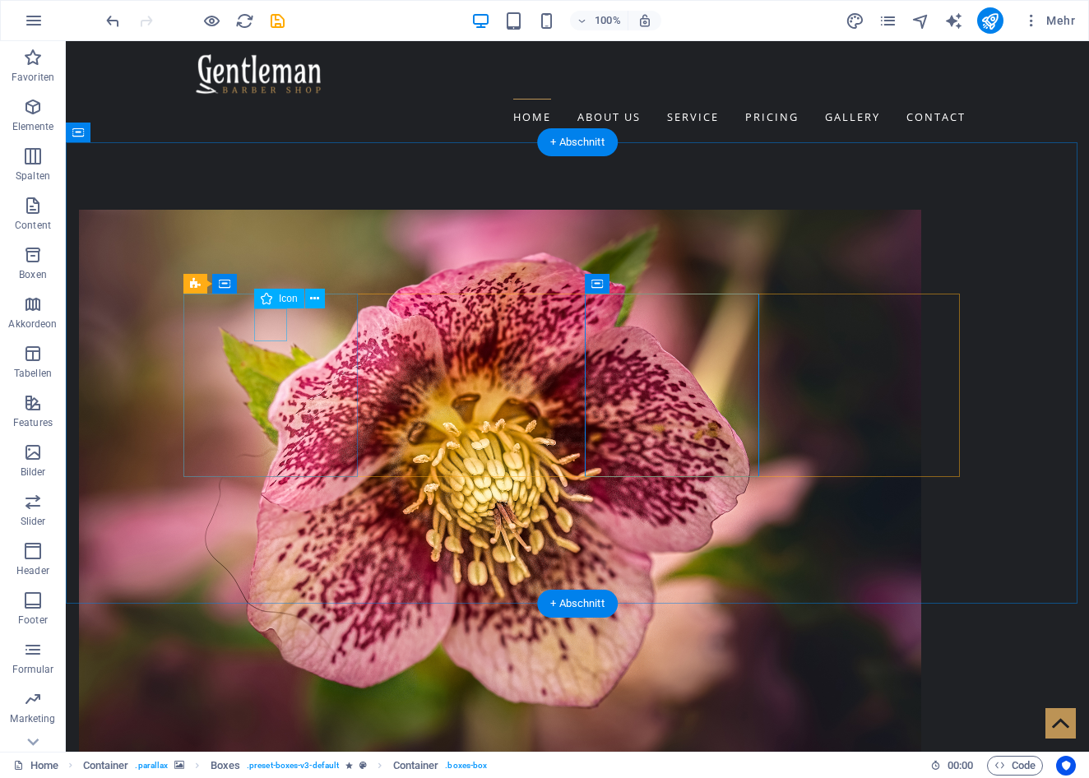
click at [287, 296] on span "Icon" at bounding box center [288, 299] width 19 height 10
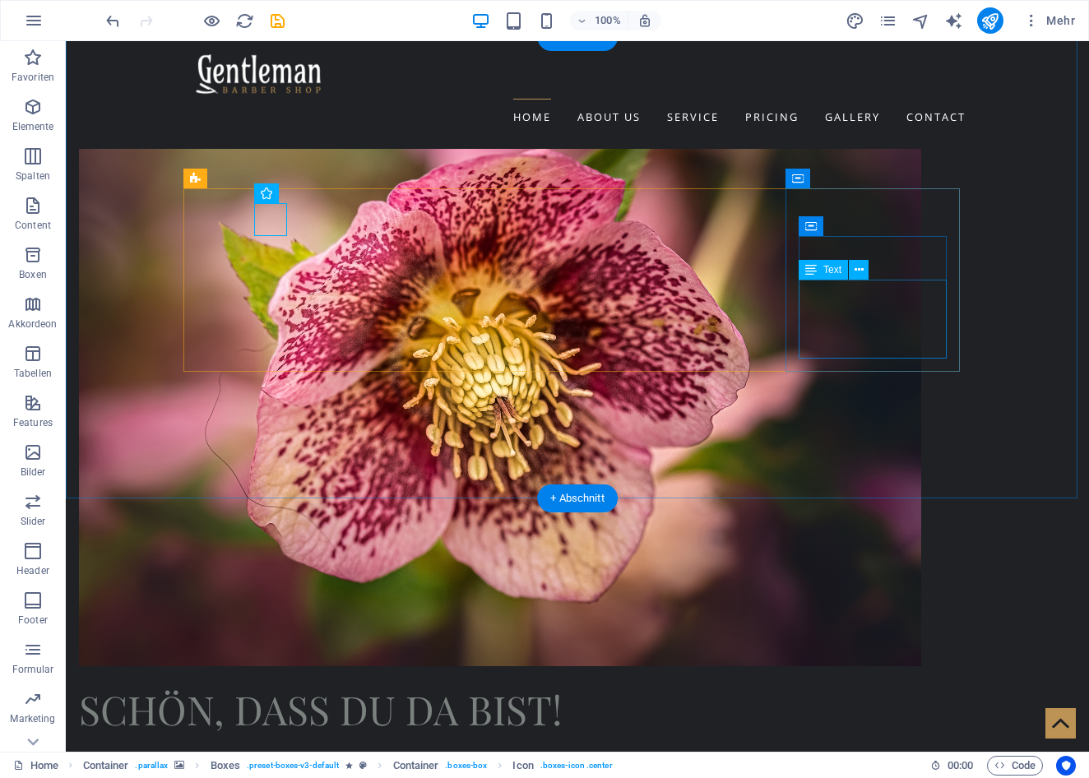
scroll to position [1276, 0]
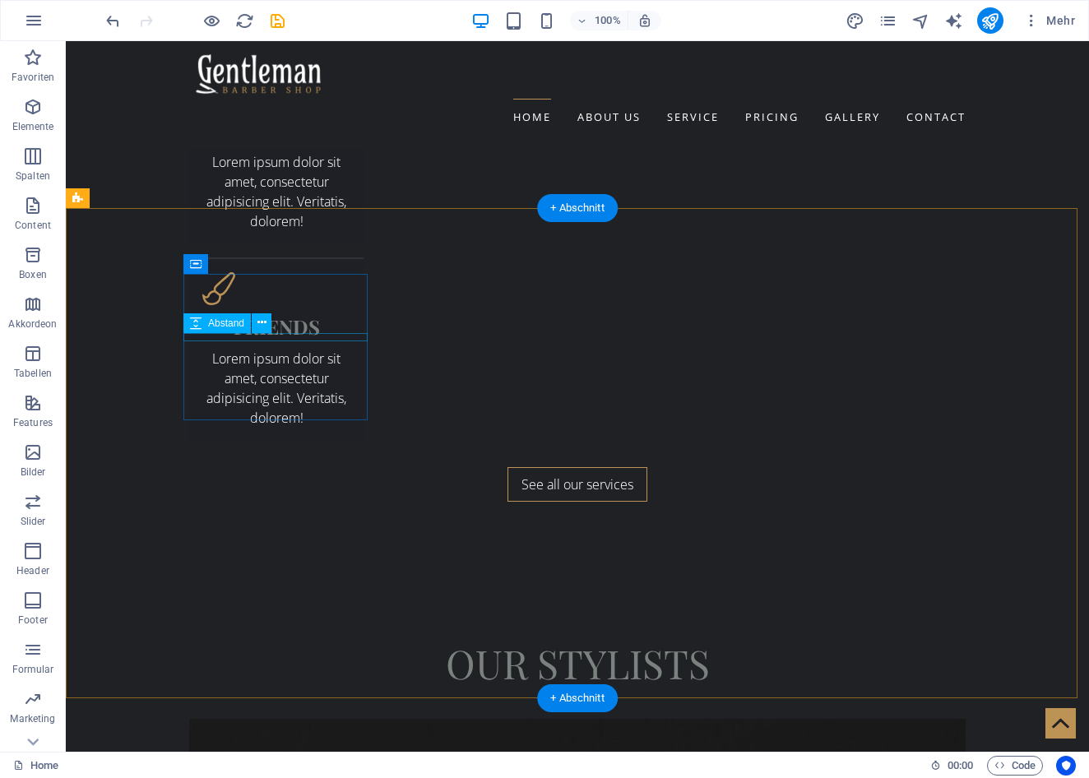
scroll to position [3414, 0]
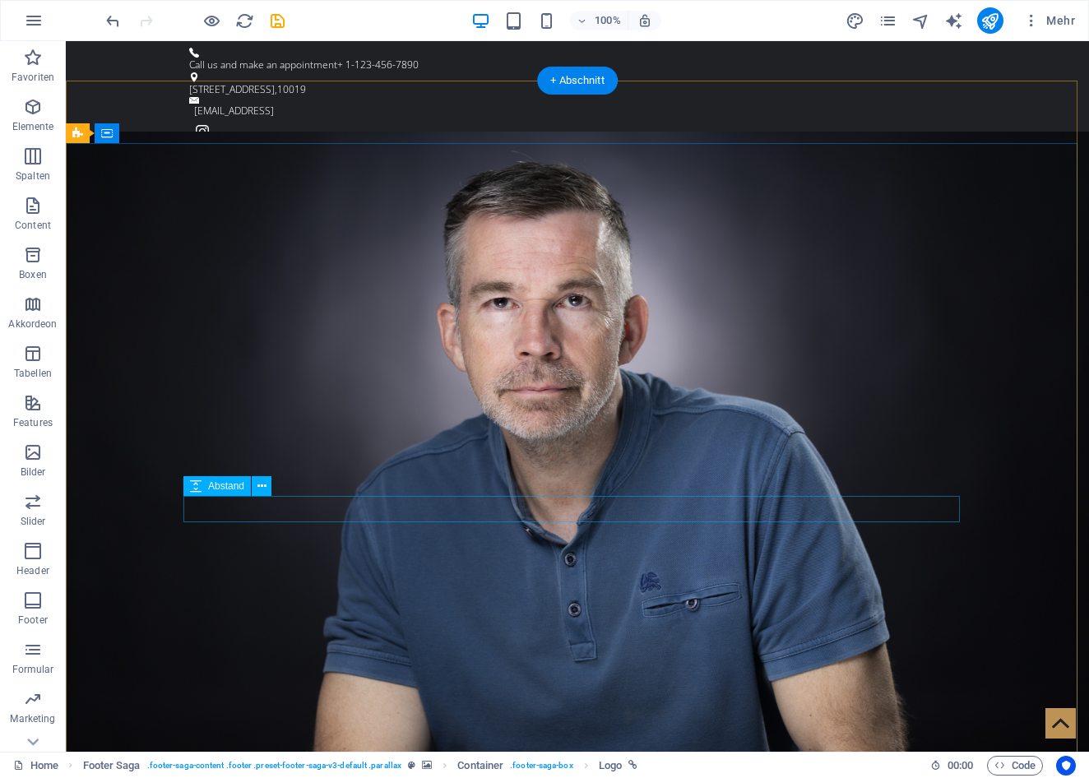
scroll to position [0, 0]
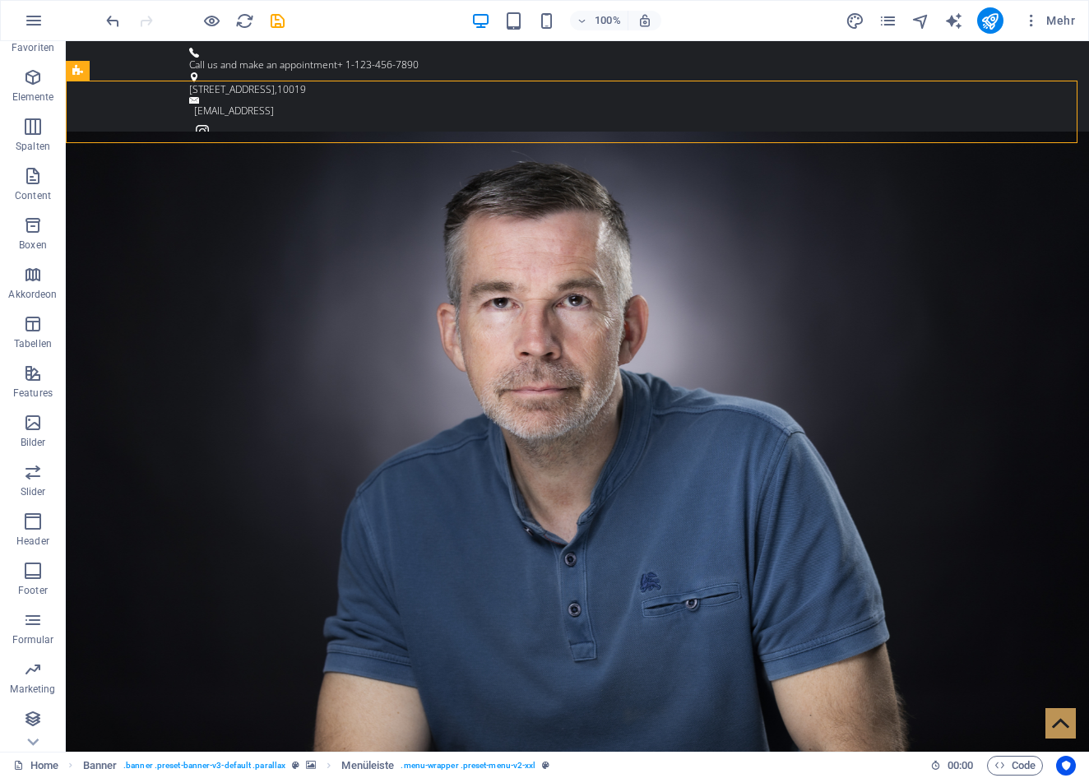
scroll to position [30, 0]
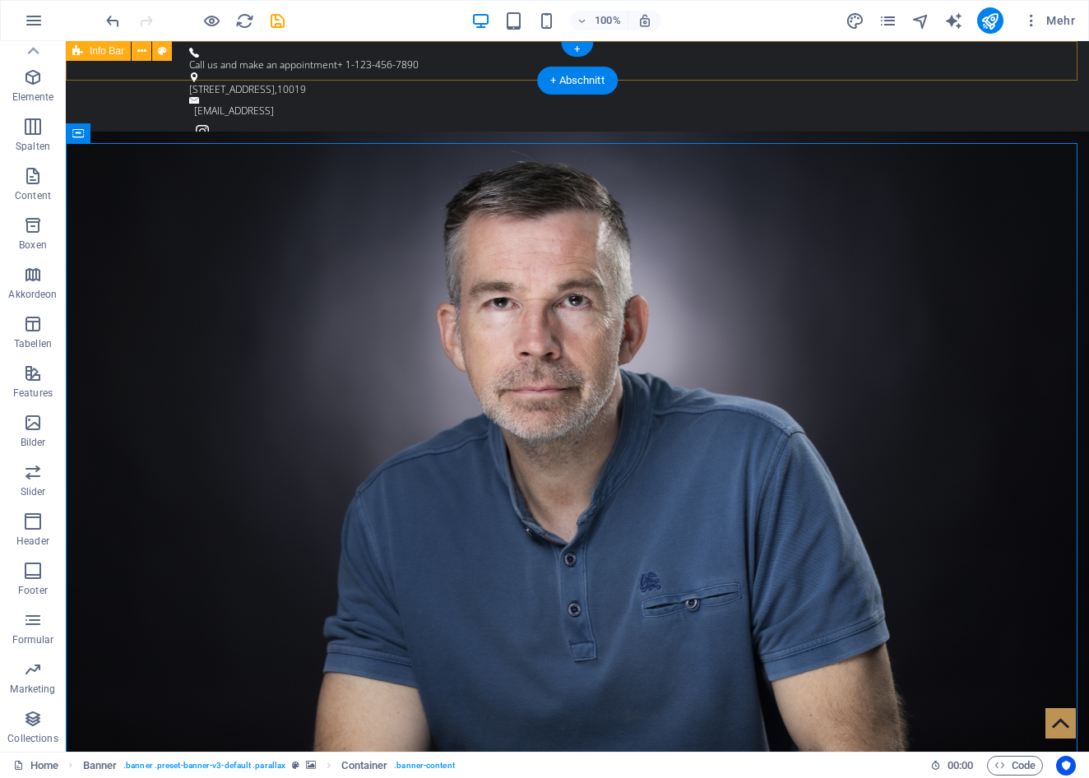
click at [1035, 56] on div "Call us and make an appointment + 1-123-456-7890 [STREET_ADDRESS][GEOGRAPHIC_DA…" at bounding box center [577, 96] width 1023 height 110
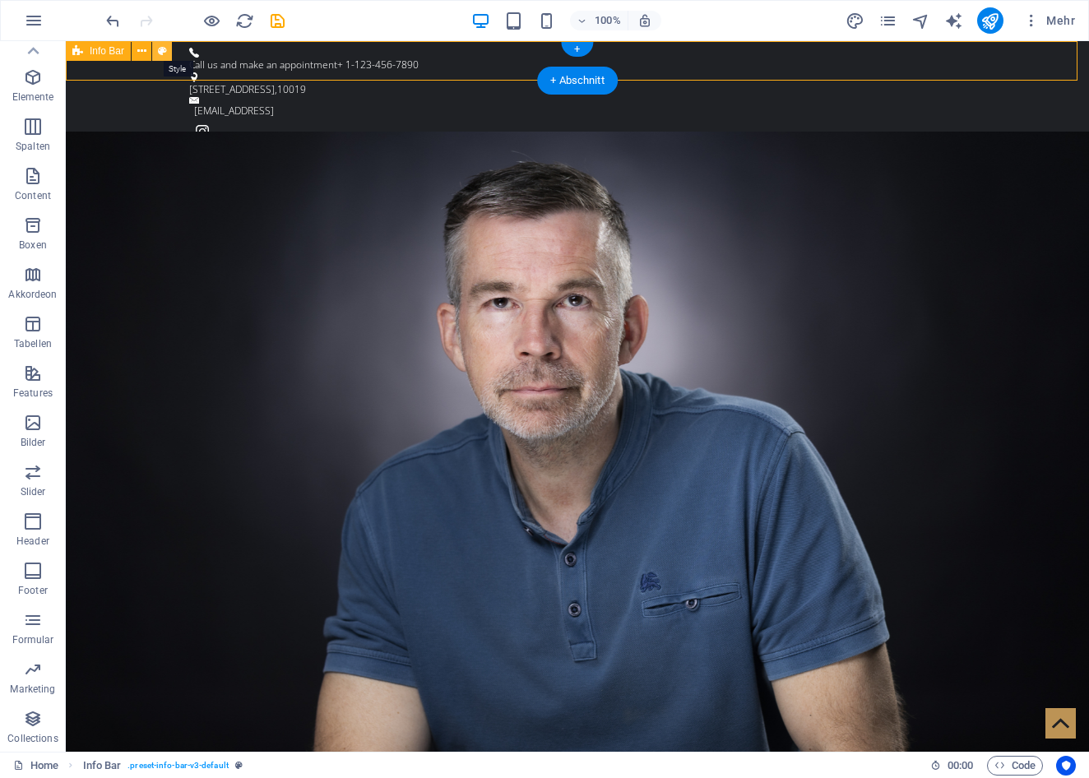
click at [162, 49] on icon at bounding box center [162, 51] width 9 height 17
select select "rem"
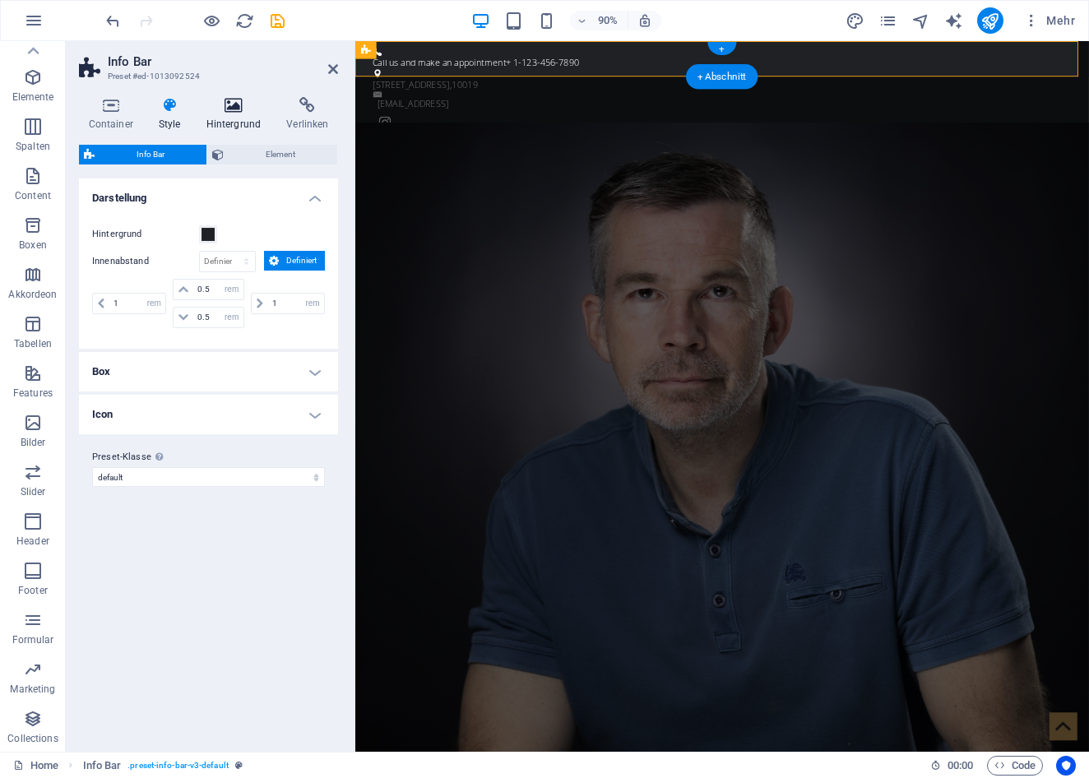
click at [237, 105] on icon at bounding box center [233, 105] width 74 height 16
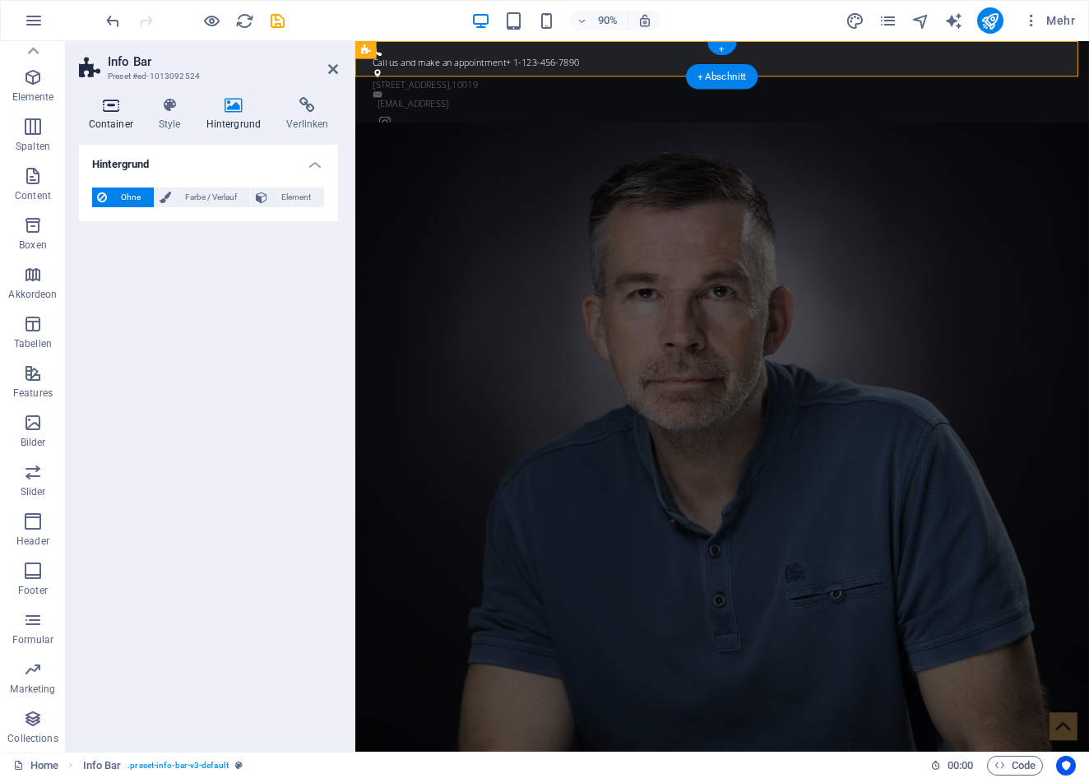
click at [113, 110] on icon at bounding box center [110, 105] width 63 height 16
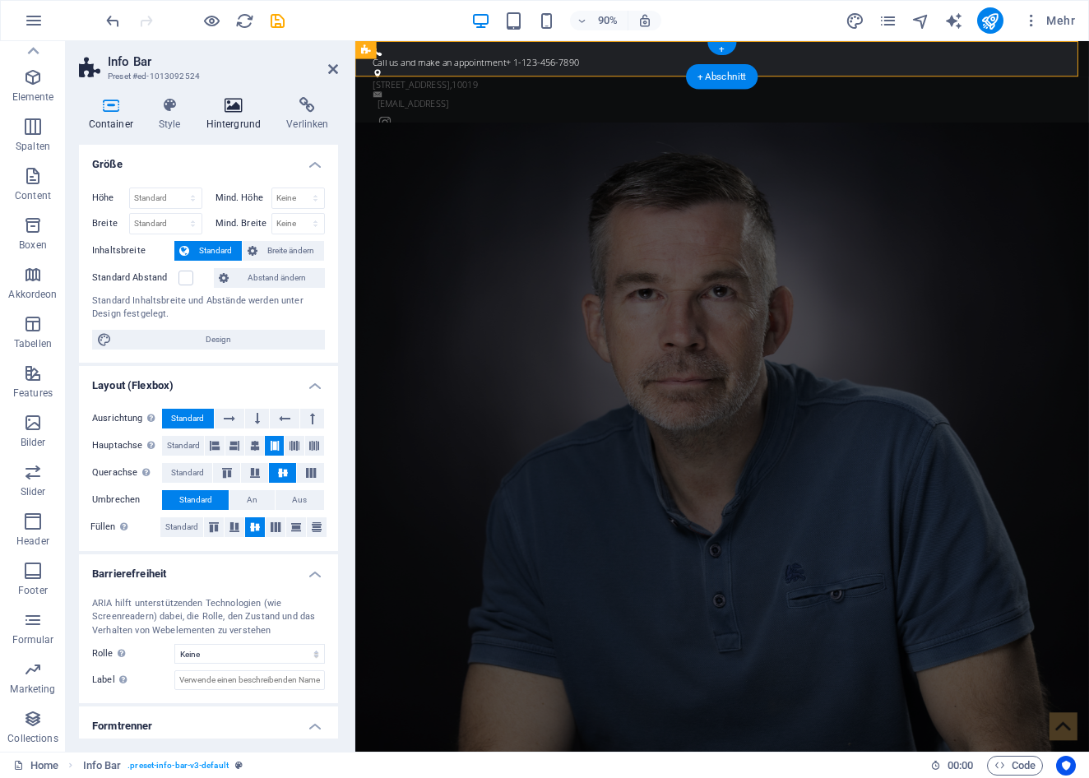
scroll to position [0, 0]
click at [228, 115] on h4 "Hintergrund" at bounding box center [236, 114] width 81 height 35
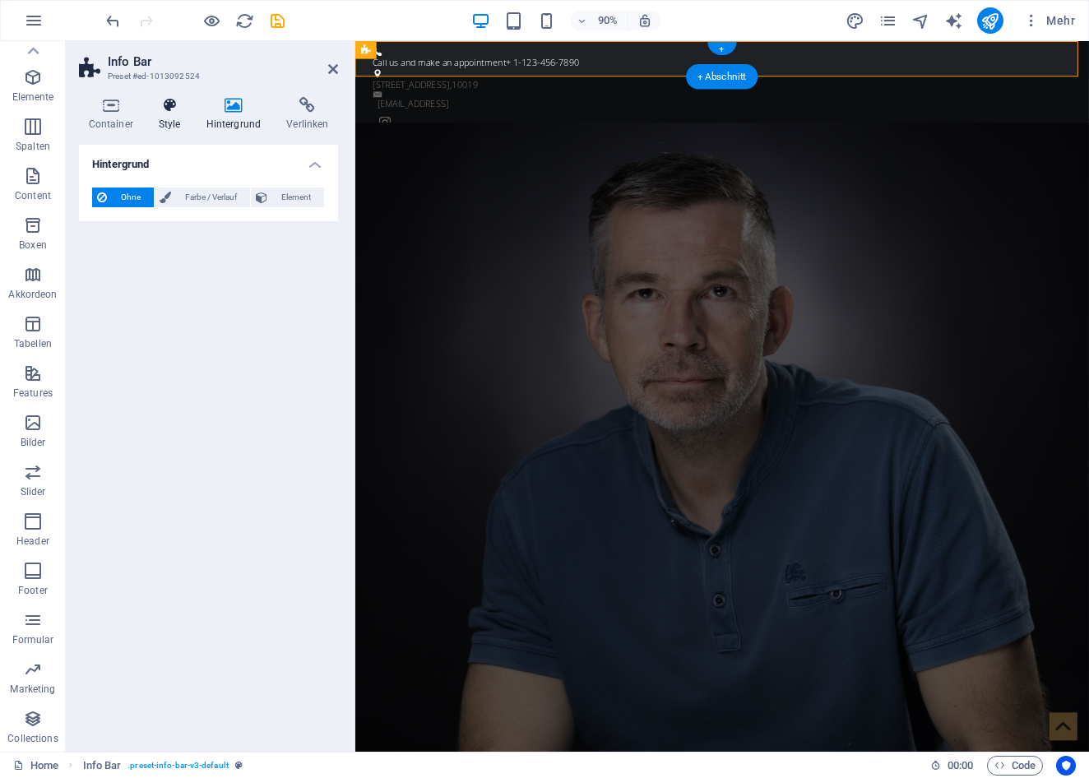
click at [173, 127] on h4 "Style" at bounding box center [173, 114] width 48 height 35
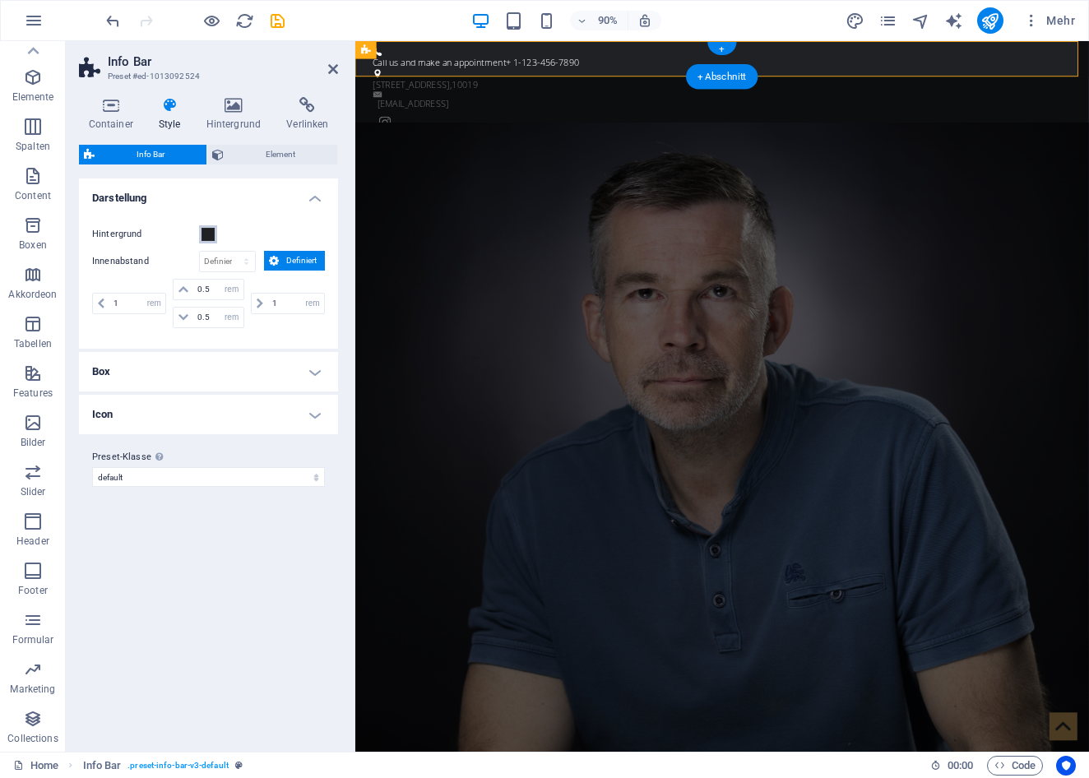
click at [210, 234] on span at bounding box center [207, 234] width 13 height 13
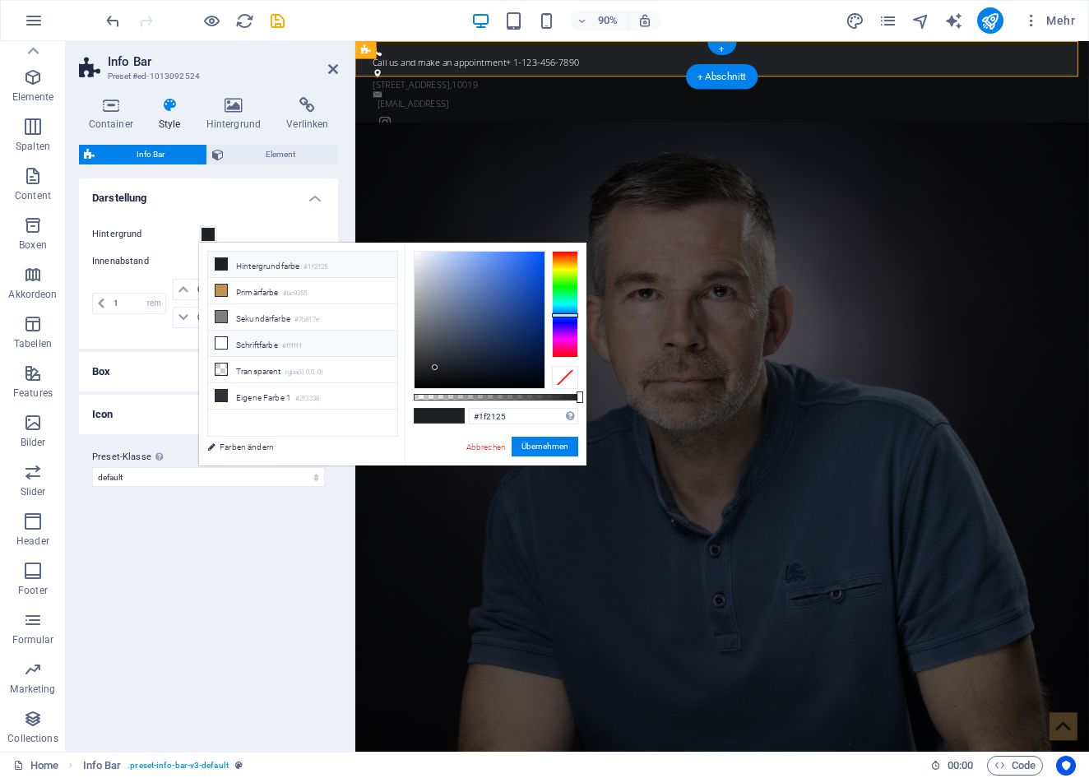
click at [257, 346] on li "Schriftfarbe #ffffff" at bounding box center [302, 344] width 189 height 26
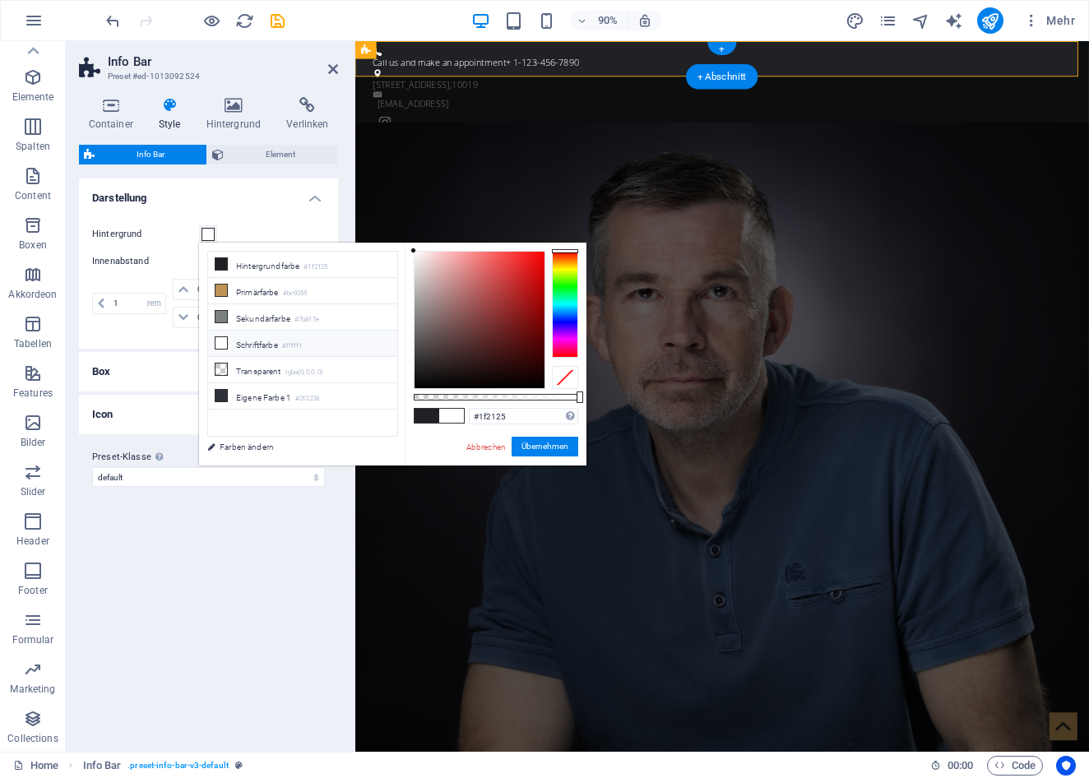
type input "#ffffff"
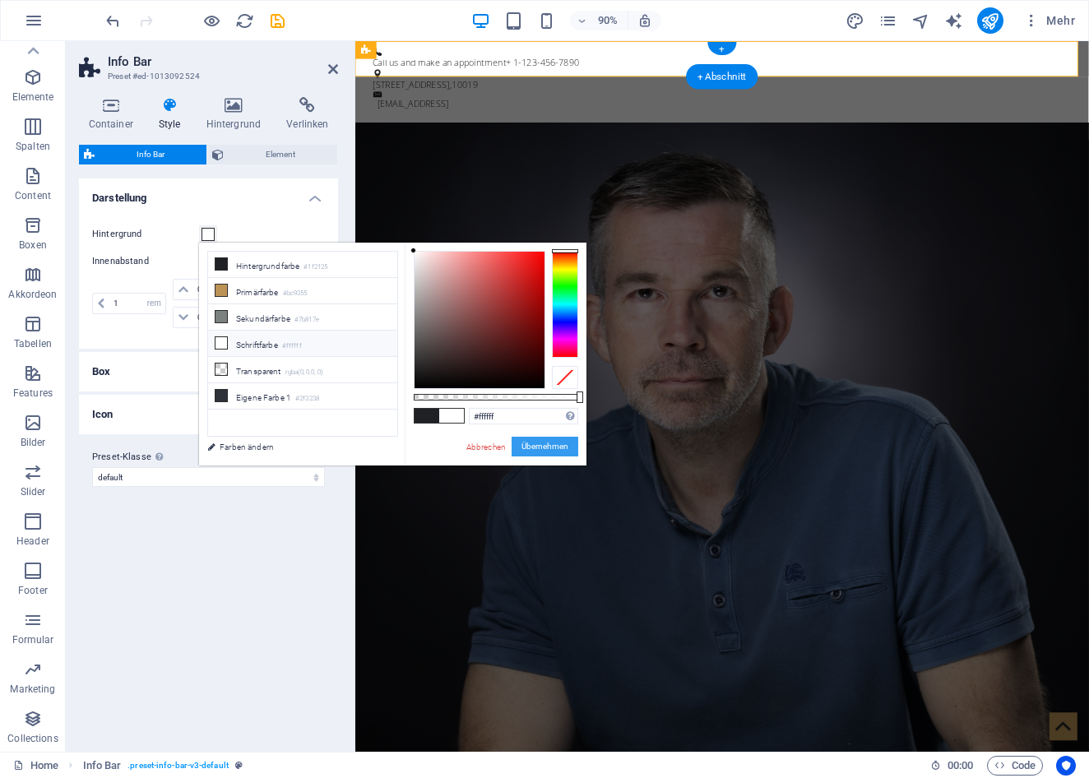
click at [543, 446] on button "Übernehmen" at bounding box center [544, 447] width 67 height 20
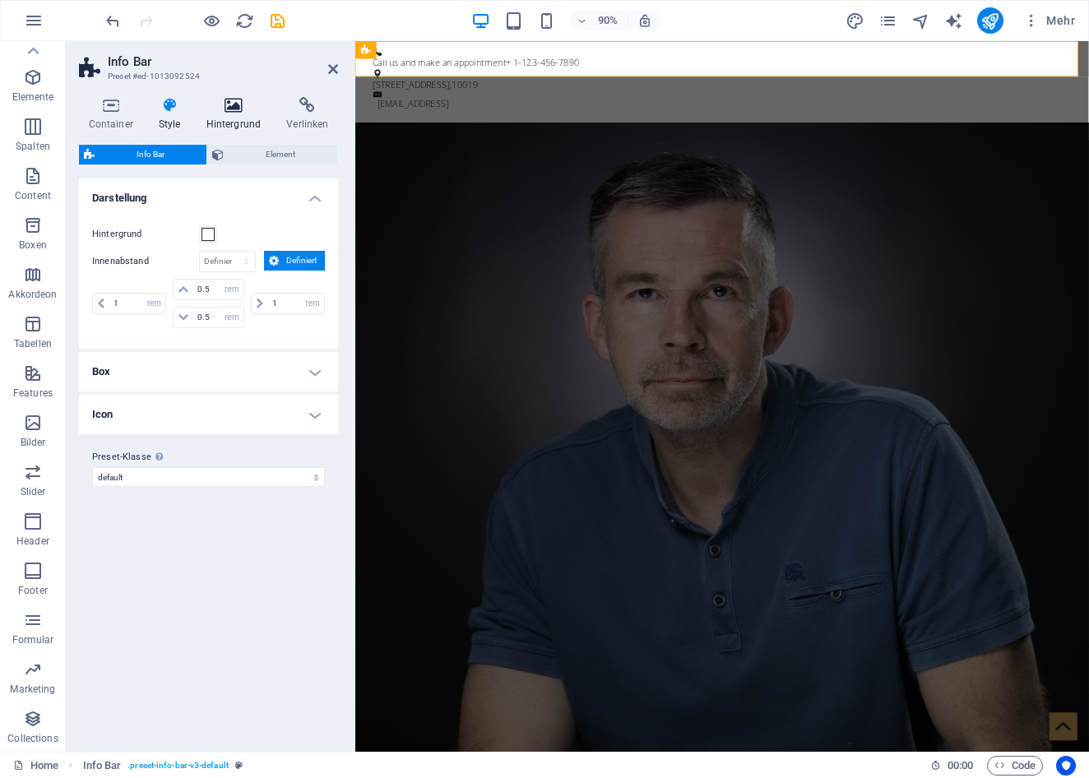
click at [233, 104] on icon at bounding box center [233, 105] width 74 height 16
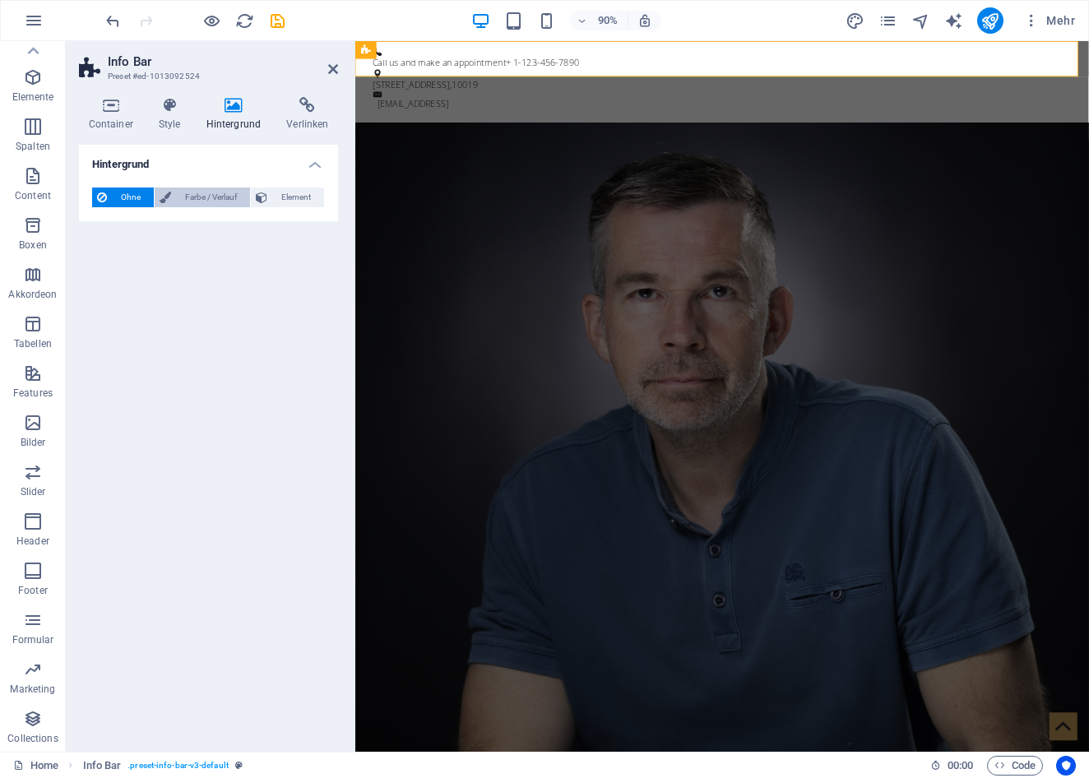
click at [218, 201] on span "Farbe / Verlauf" at bounding box center [210, 197] width 69 height 20
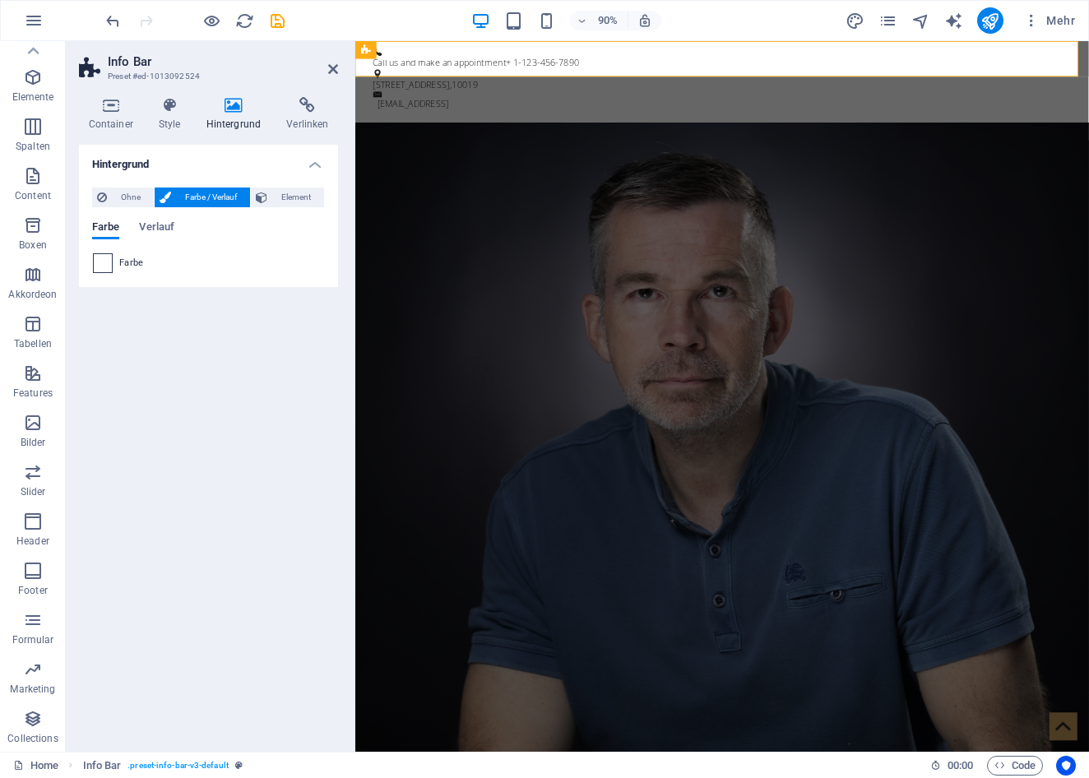
click at [104, 267] on span at bounding box center [103, 263] width 18 height 18
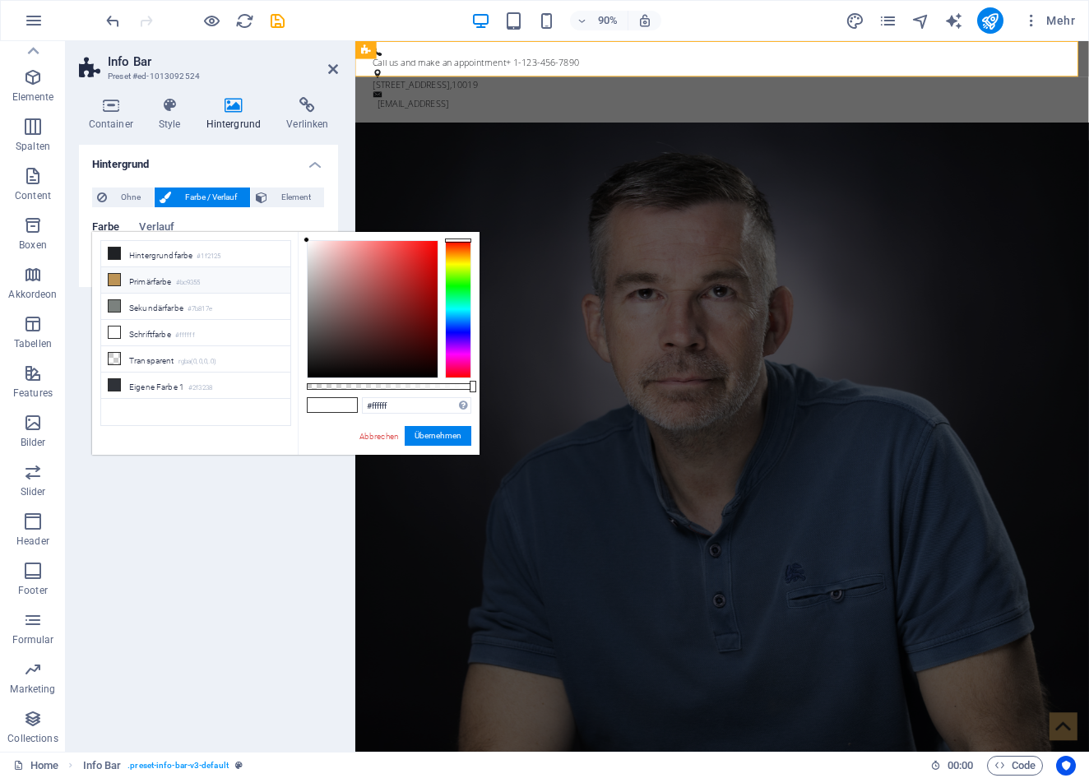
click at [160, 280] on li "Primärfarbe #bc9355" at bounding box center [195, 280] width 189 height 26
type input "#bc9355"
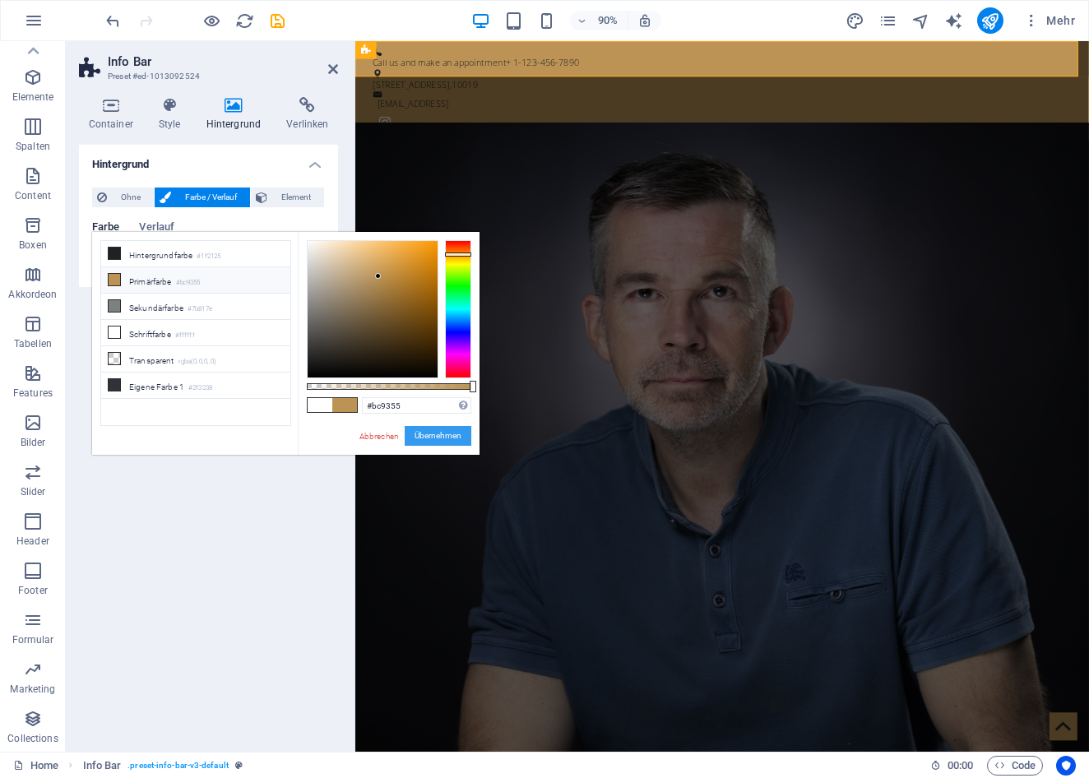
click at [429, 435] on button "Übernehmen" at bounding box center [437, 436] width 67 height 20
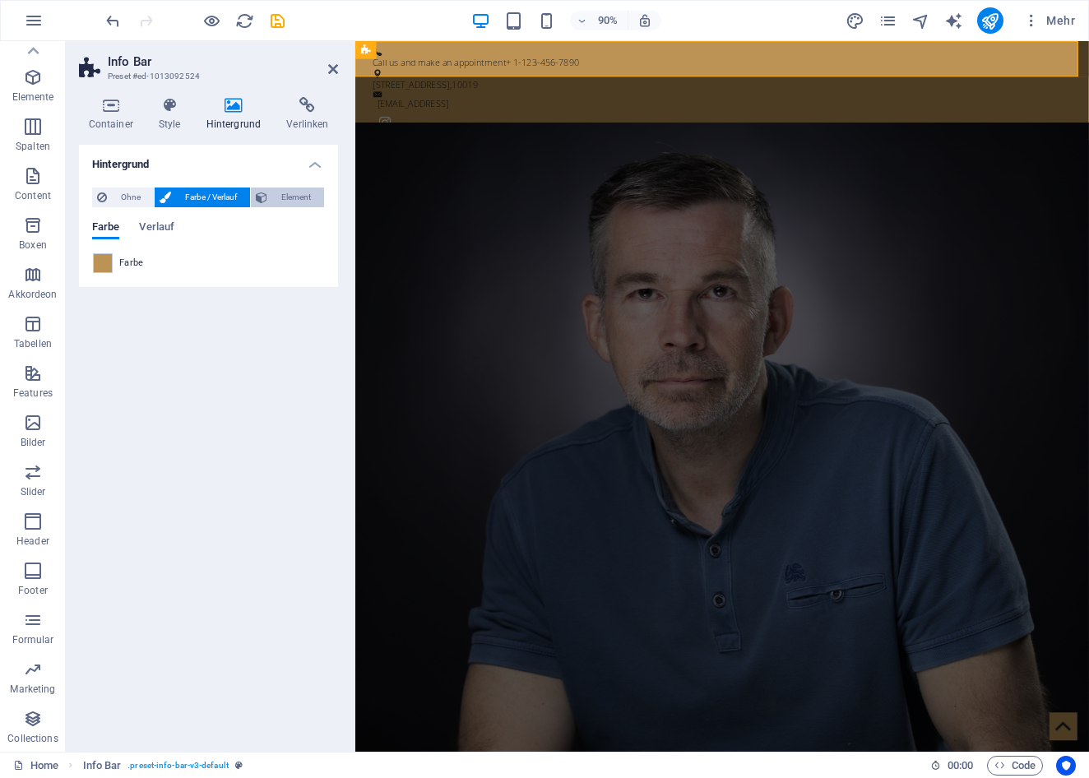
click at [290, 196] on span "Element" at bounding box center [295, 197] width 47 height 20
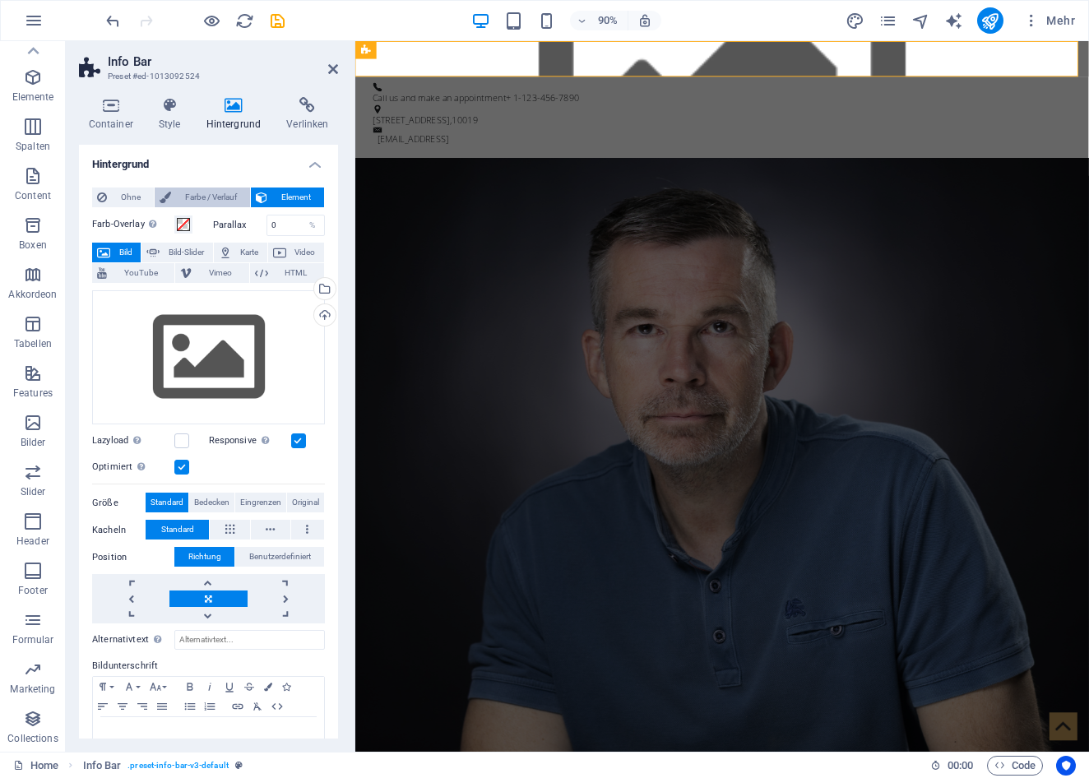
click at [209, 193] on span "Farbe / Verlauf" at bounding box center [210, 197] width 69 height 20
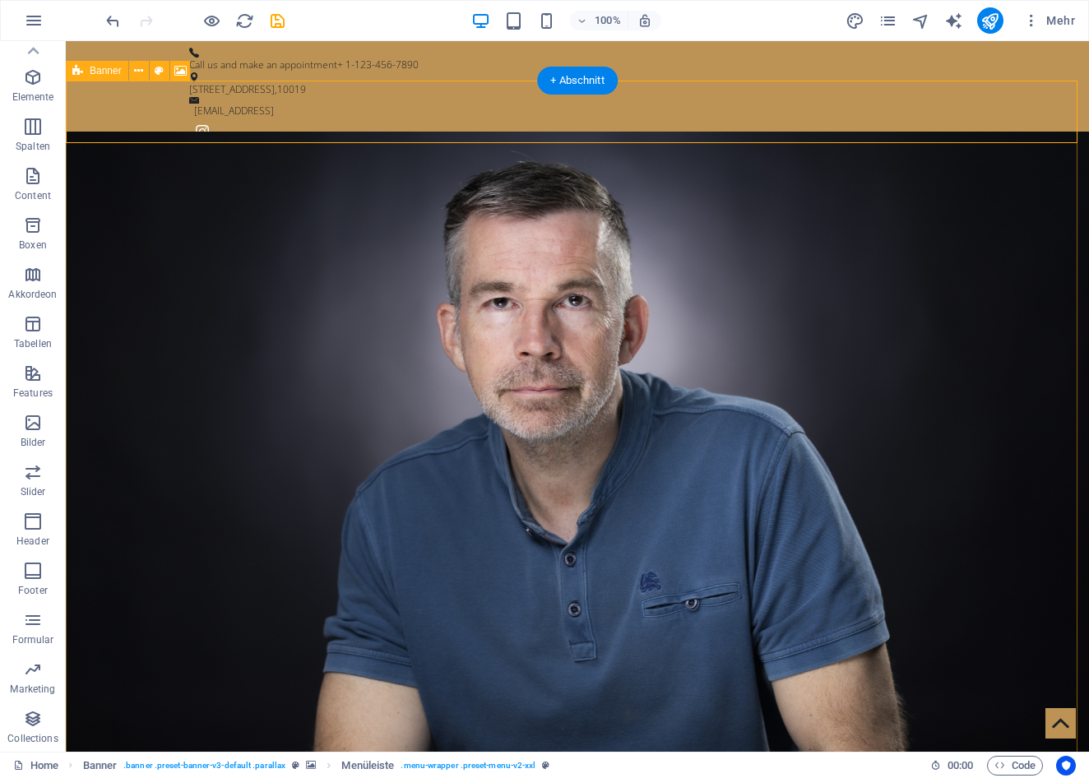
click at [108, 69] on span "Banner" at bounding box center [106, 71] width 32 height 10
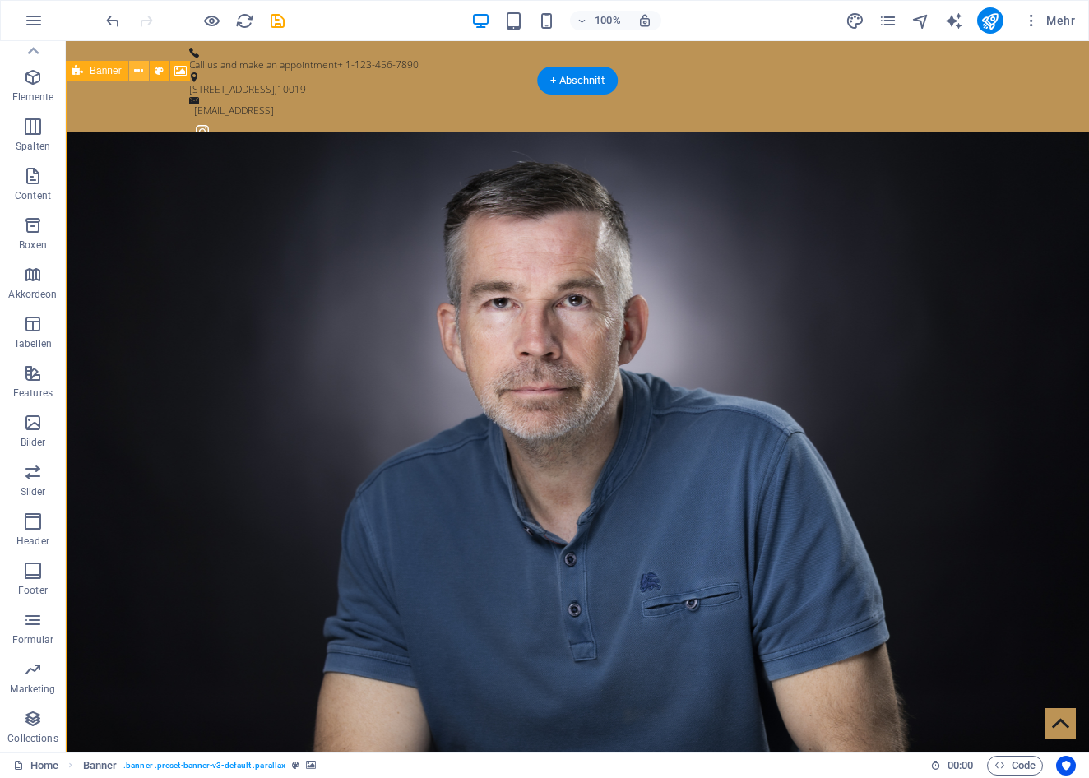
click at [145, 70] on button at bounding box center [139, 71] width 20 height 20
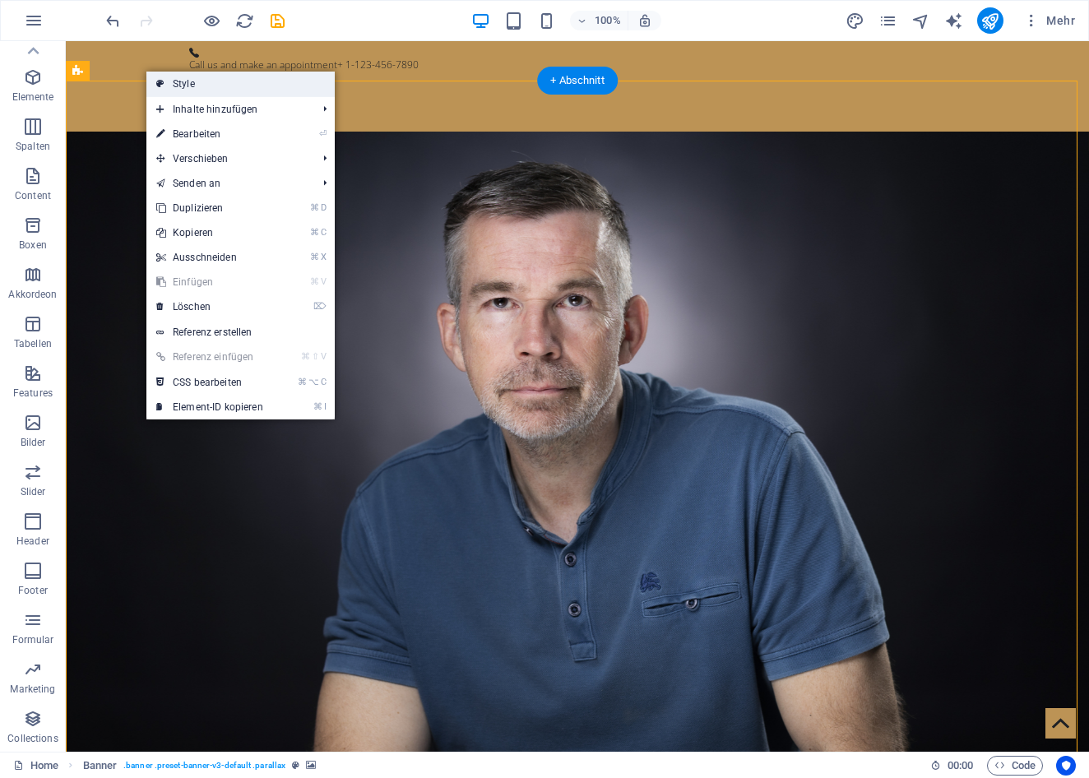
click at [164, 83] on link "Style" at bounding box center [240, 84] width 188 height 25
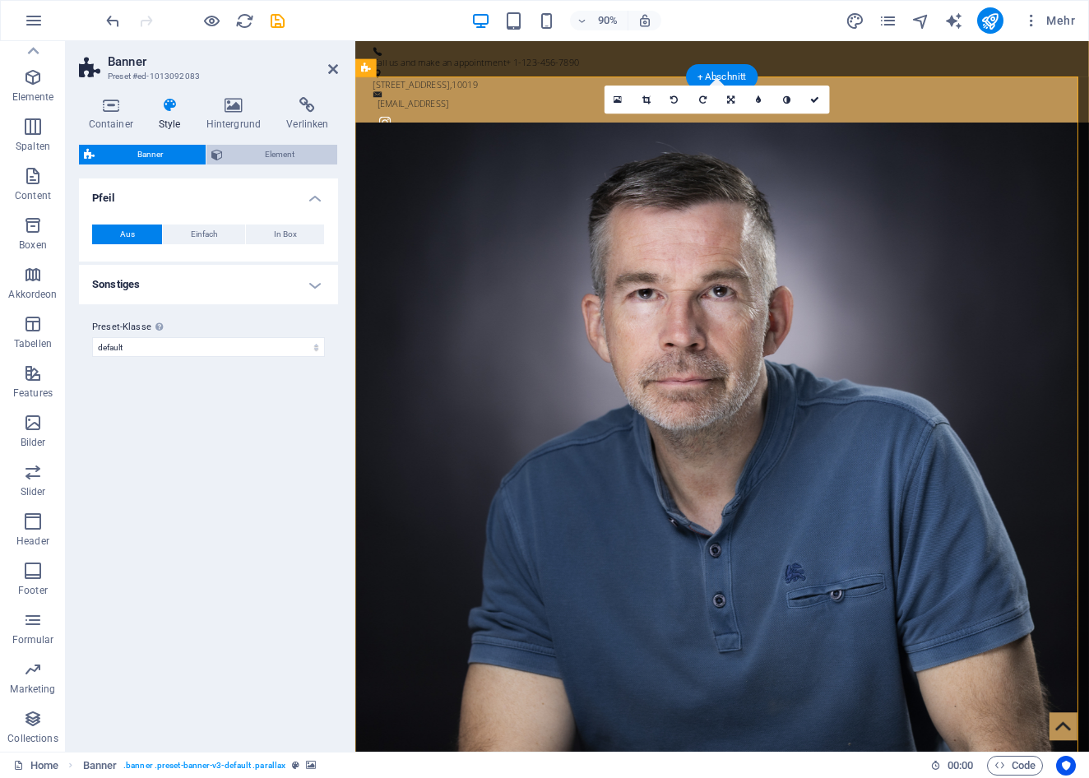
click at [249, 150] on span "Element" at bounding box center [280, 155] width 105 height 20
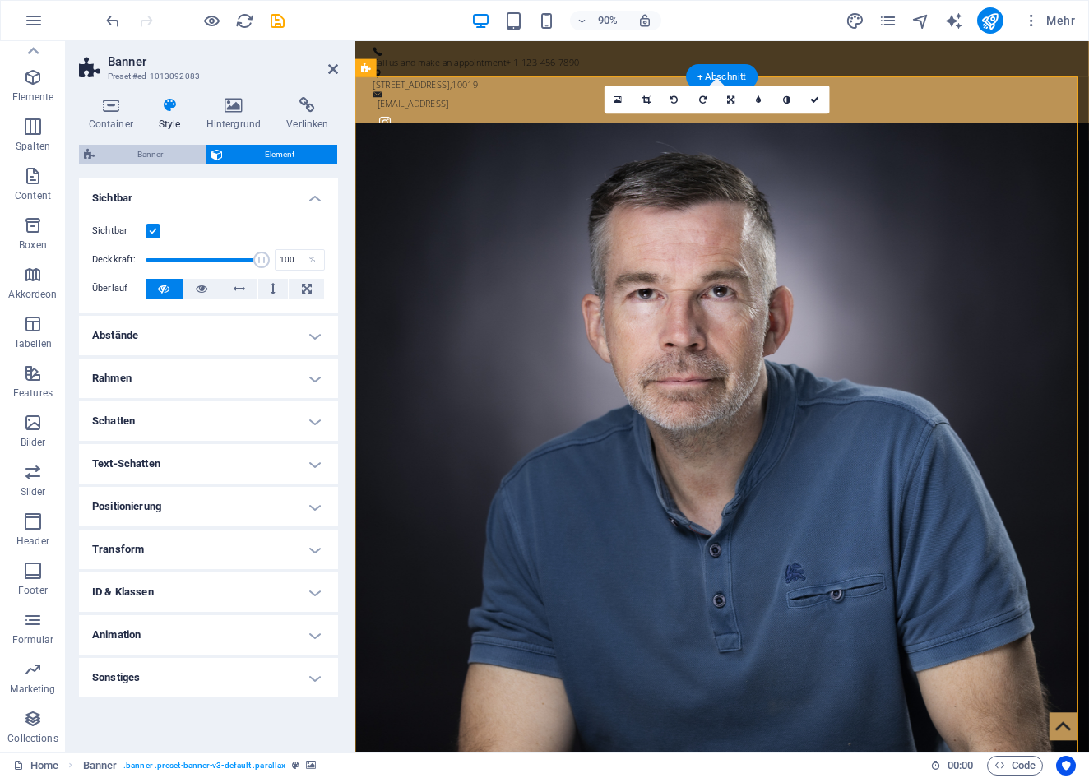
click at [168, 151] on span "Banner" at bounding box center [149, 155] width 101 height 20
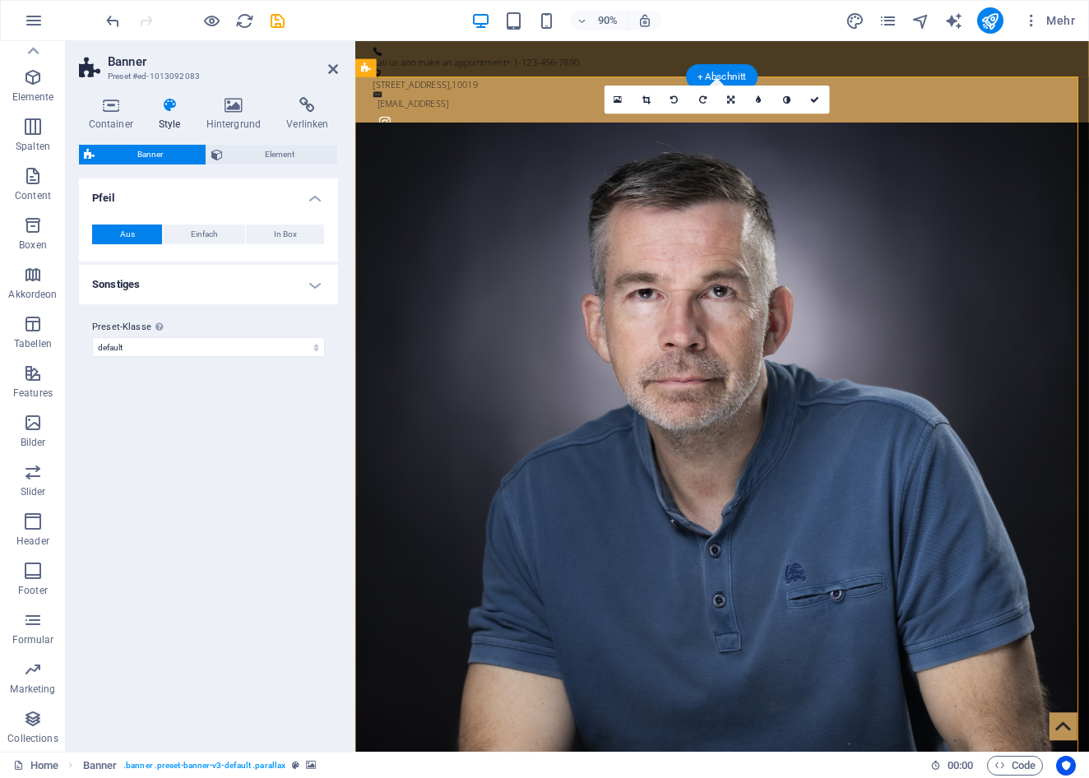
click at [167, 128] on h4 "Style" at bounding box center [173, 114] width 48 height 35
click at [173, 104] on icon at bounding box center [169, 105] width 41 height 16
click at [149, 296] on h4 "Sonstiges" at bounding box center [208, 284] width 259 height 39
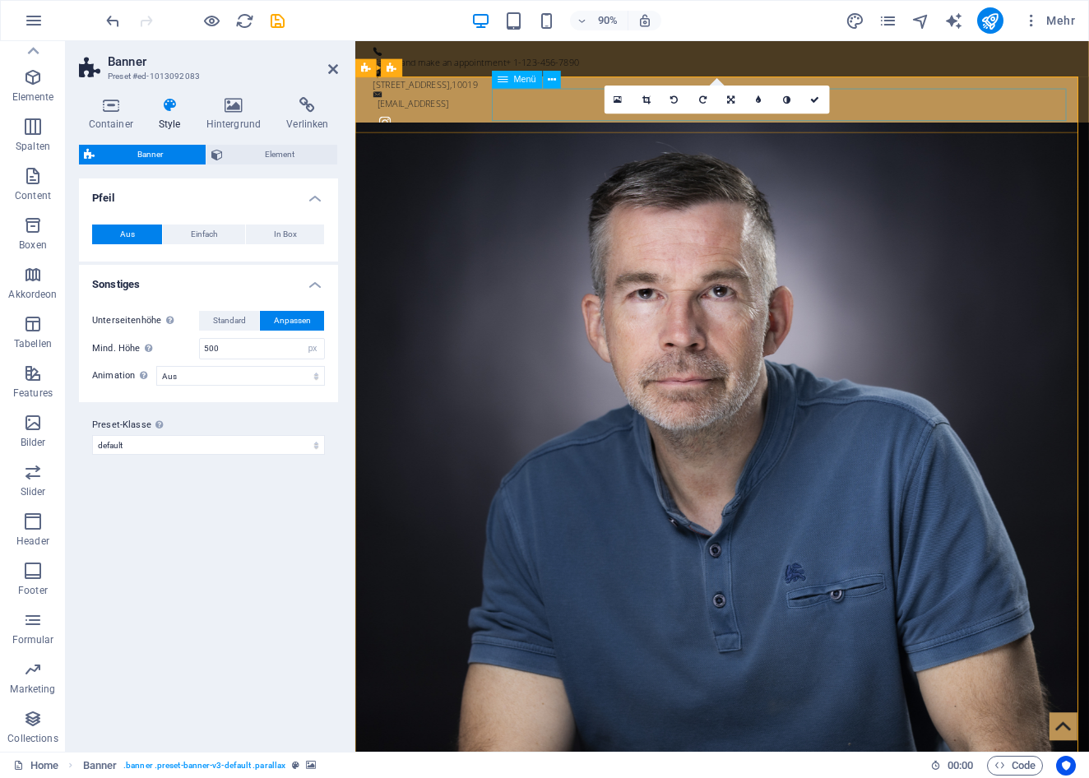
click at [787, 99] on icon at bounding box center [787, 99] width 7 height 9
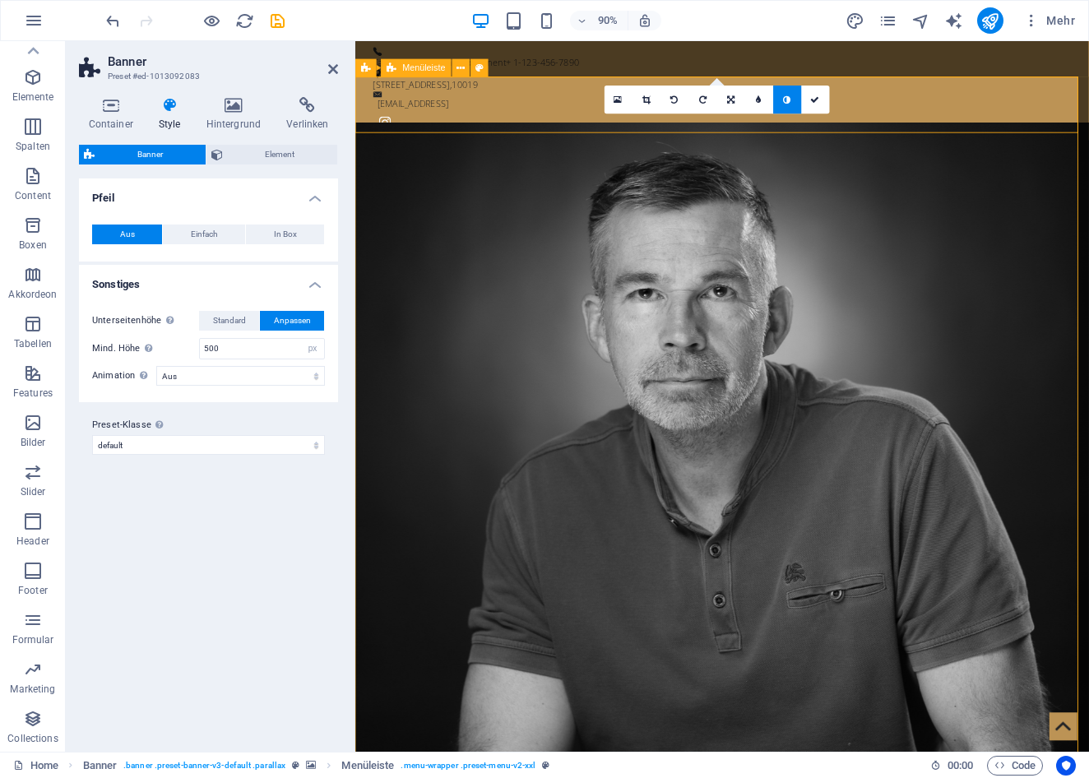
click at [787, 99] on icon at bounding box center [787, 99] width 7 height 9
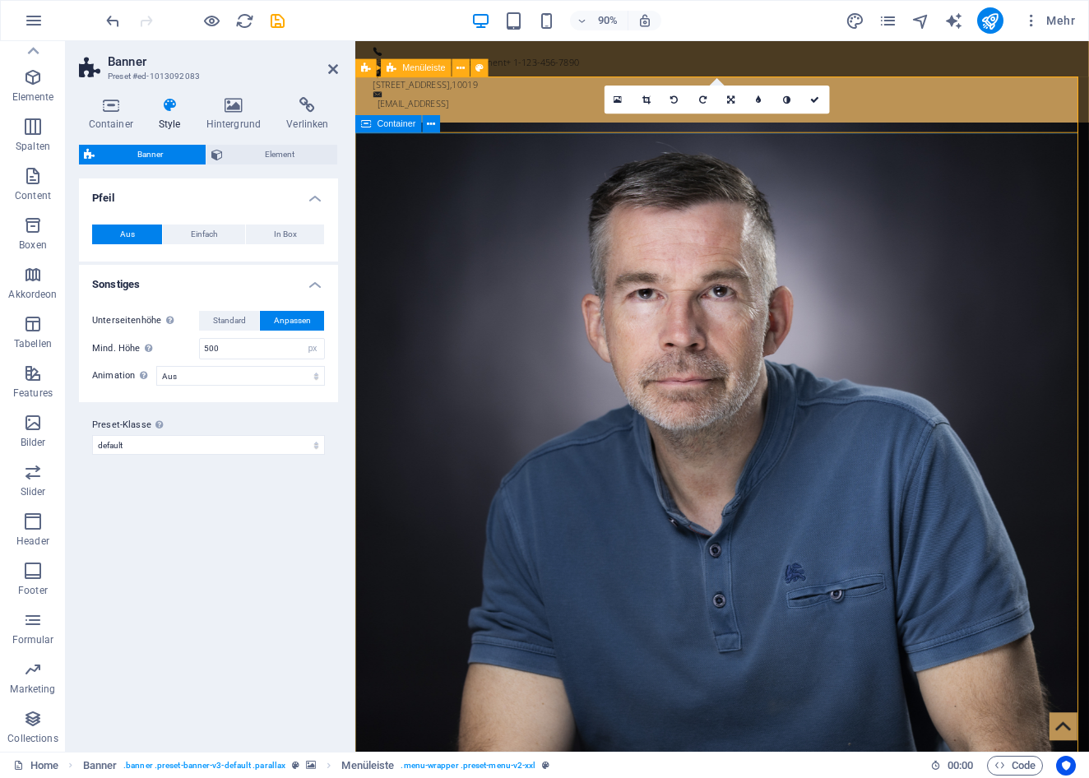
click at [407, 126] on span "Container" at bounding box center [396, 123] width 39 height 9
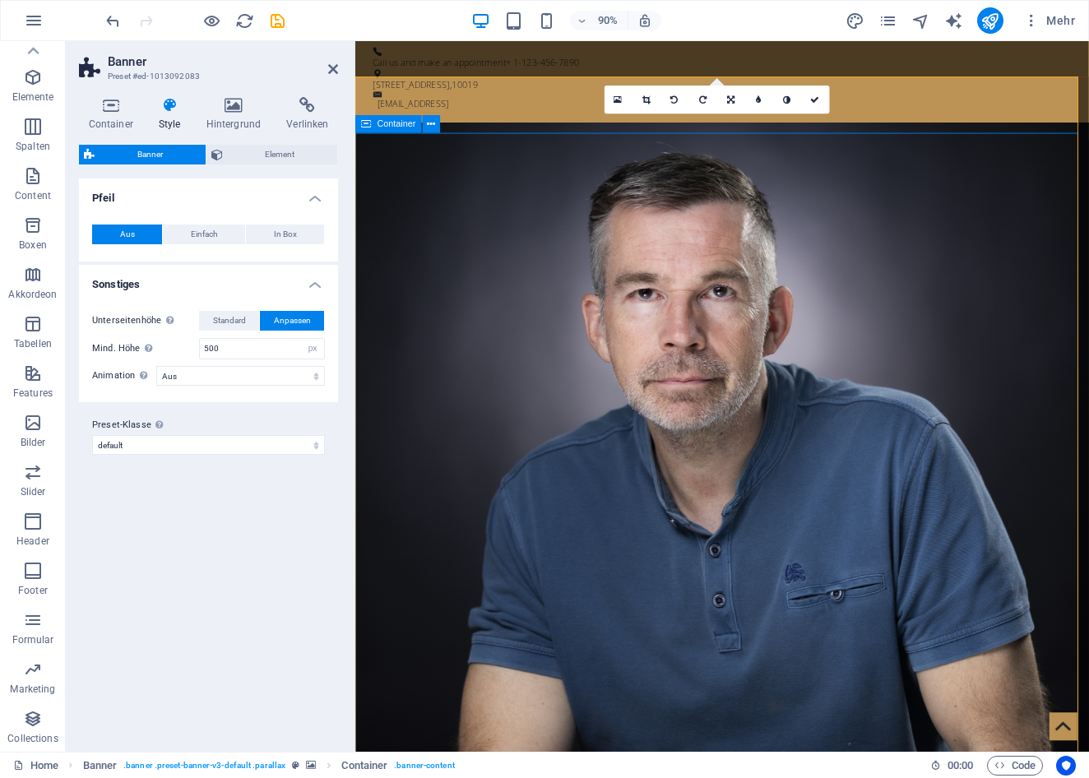
click at [238, 117] on h4 "Hintergrund" at bounding box center [236, 114] width 81 height 35
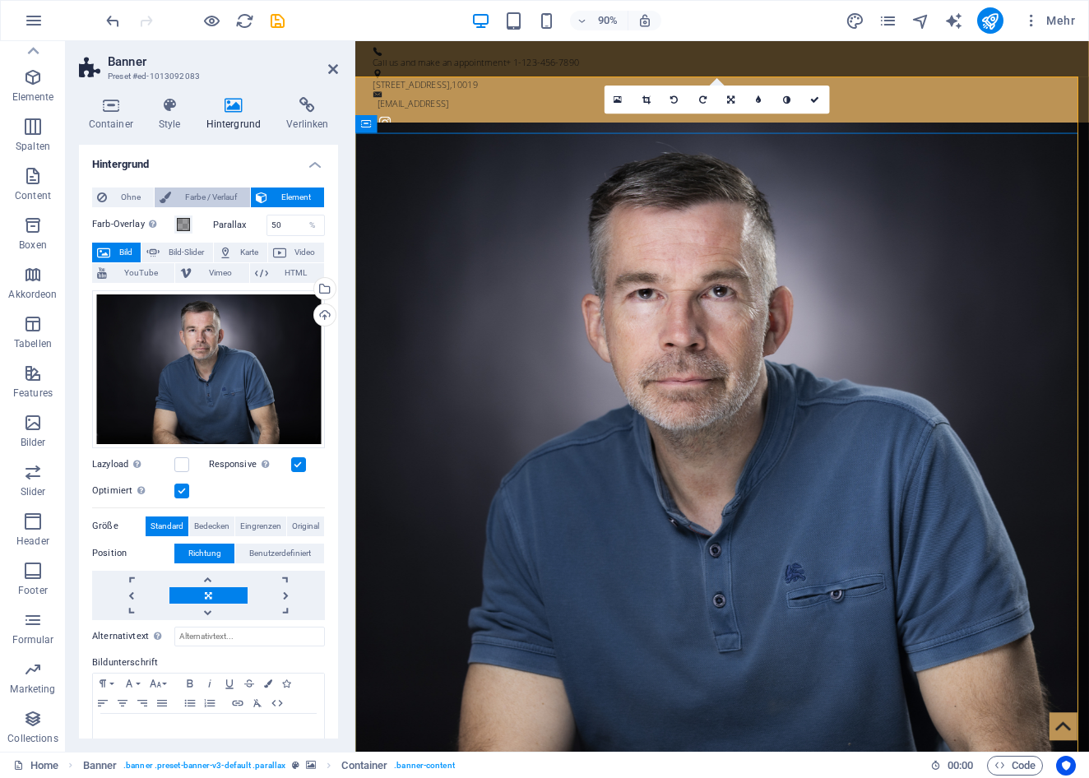
click at [231, 197] on span "Farbe / Verlauf" at bounding box center [210, 197] width 69 height 20
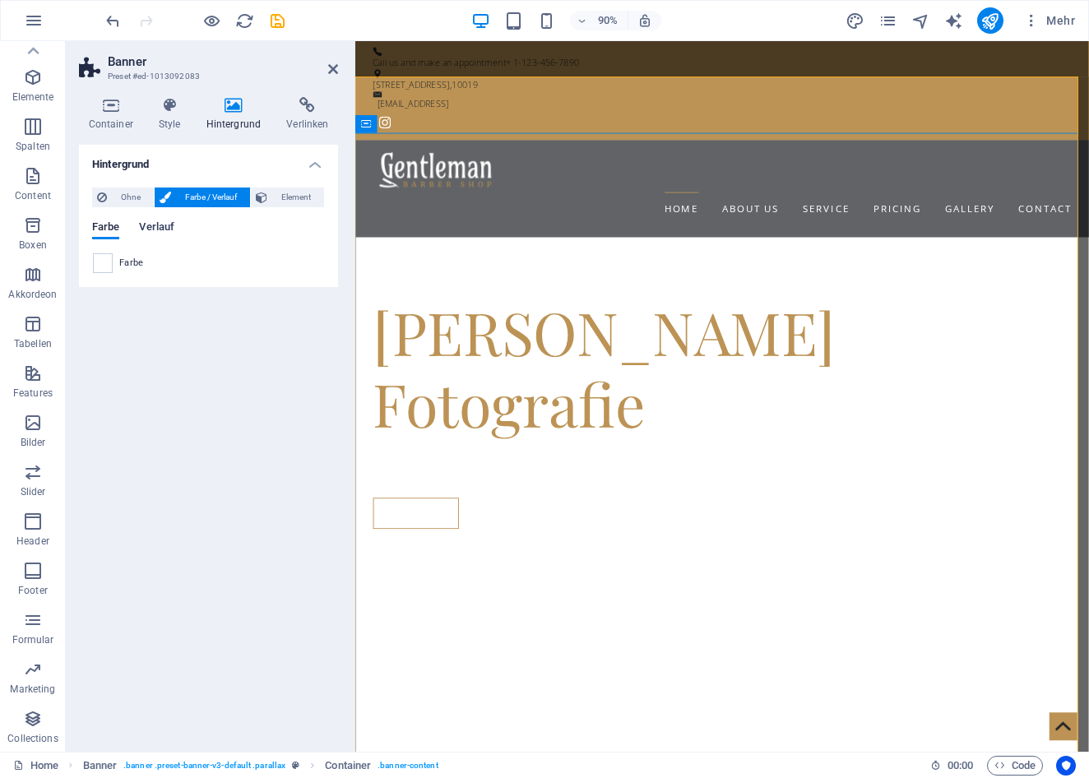
click at [159, 226] on span "Verlauf" at bounding box center [156, 228] width 35 height 23
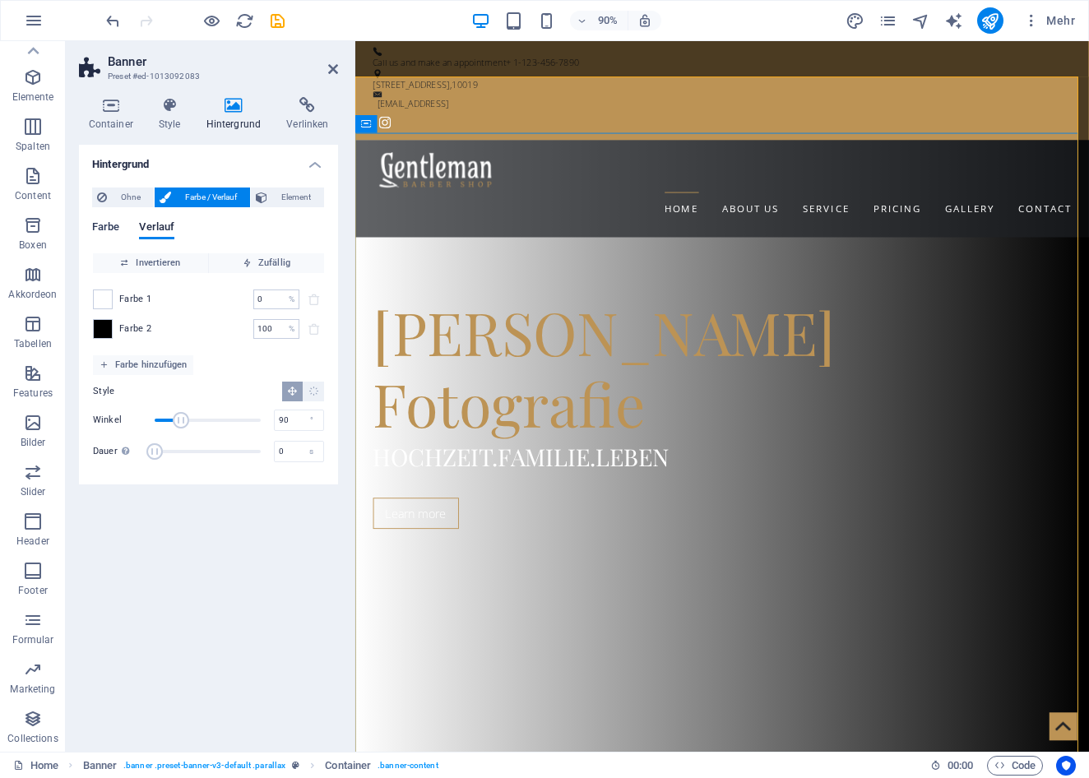
click at [108, 228] on span "Farbe" at bounding box center [105, 228] width 27 height 23
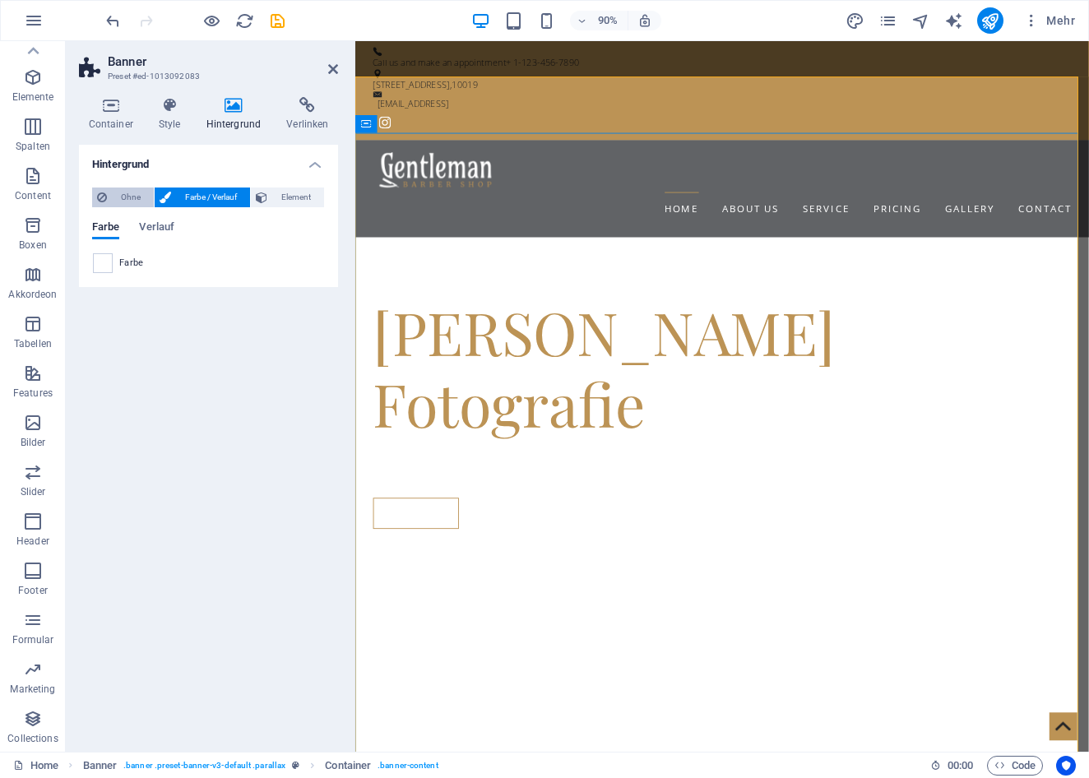
click at [136, 198] on span "Ohne" at bounding box center [130, 197] width 37 height 20
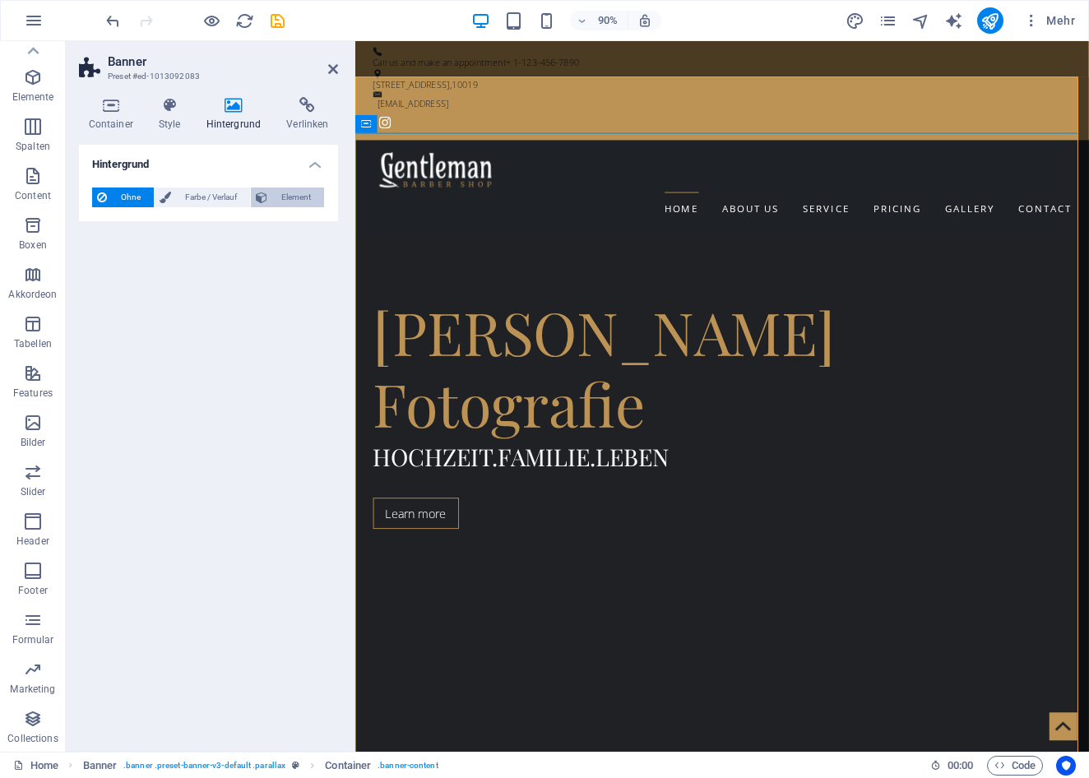
click at [294, 192] on span "Element" at bounding box center [295, 197] width 47 height 20
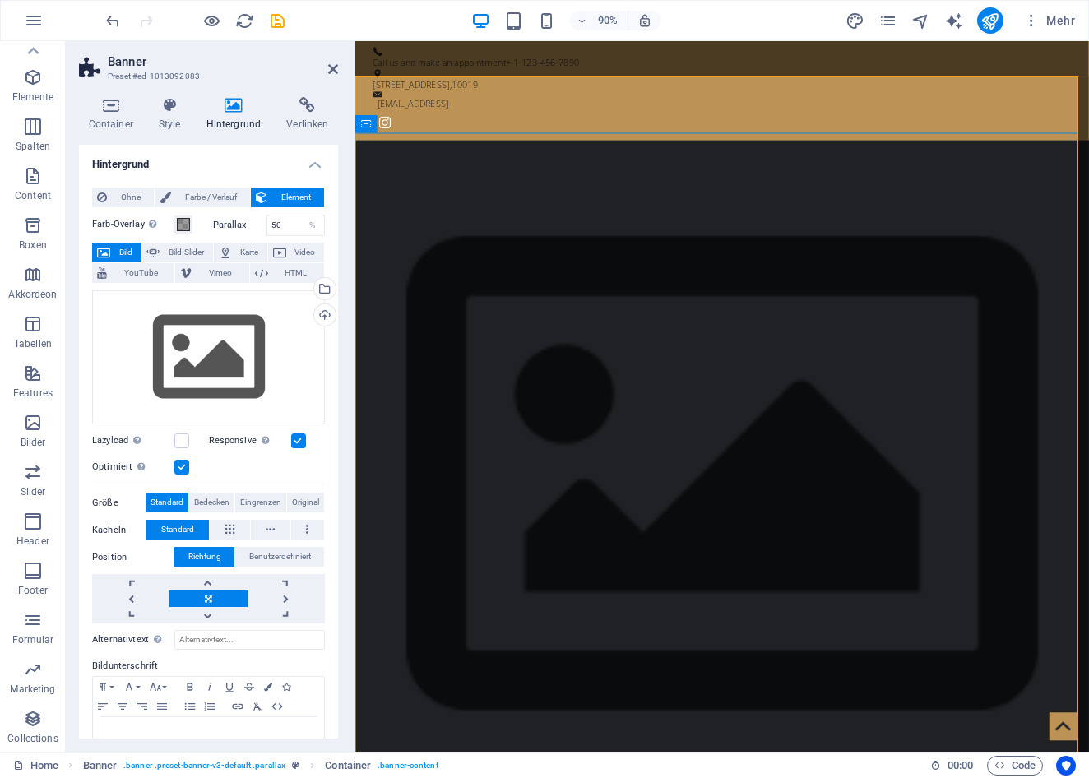
click at [235, 111] on icon at bounding box center [233, 105] width 74 height 16
click at [337, 71] on icon at bounding box center [333, 68] width 10 height 13
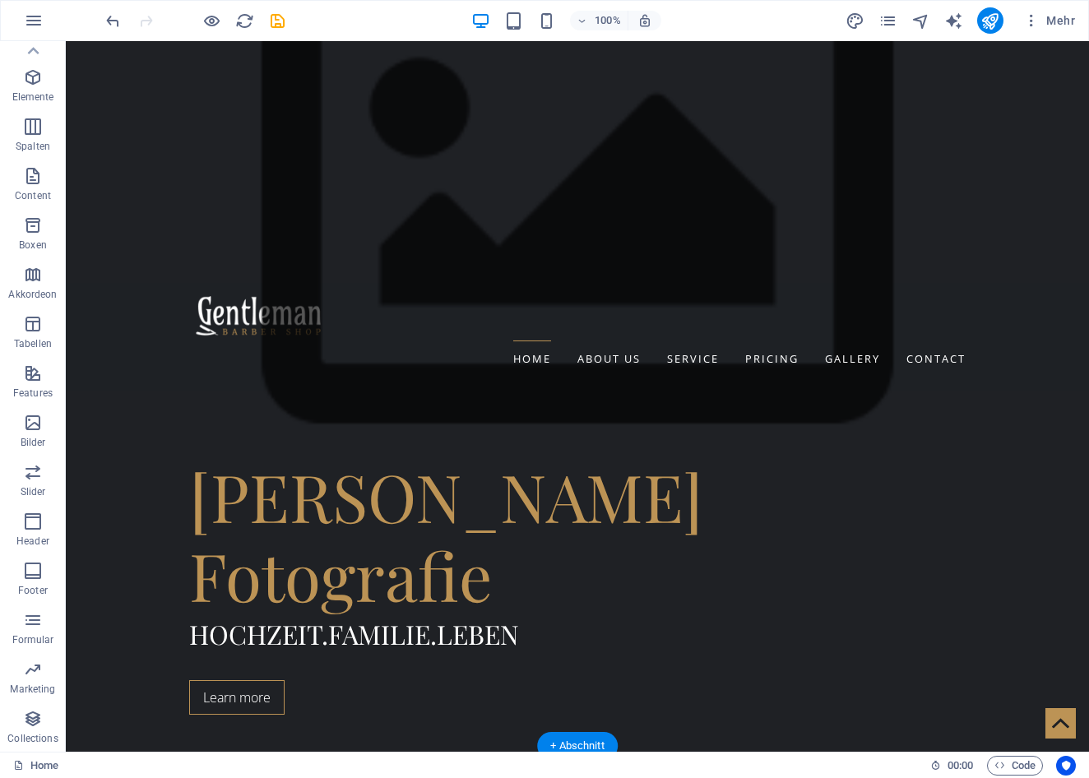
scroll to position [566, 0]
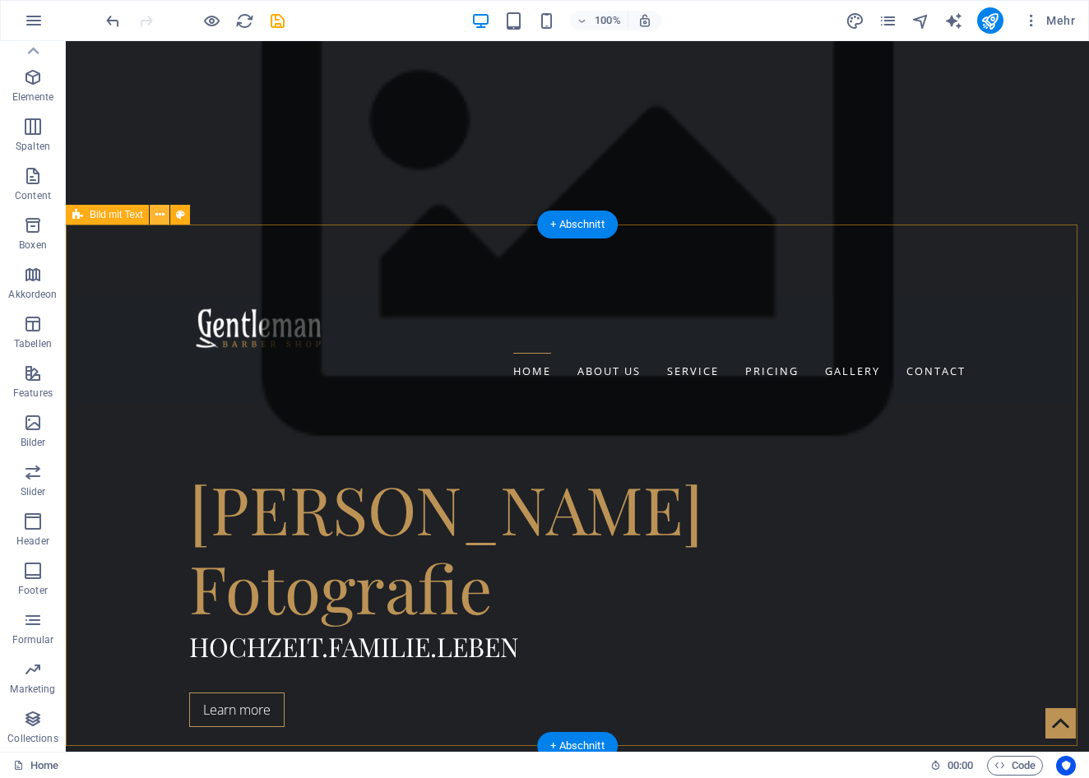
click at [165, 215] on button at bounding box center [160, 215] width 20 height 20
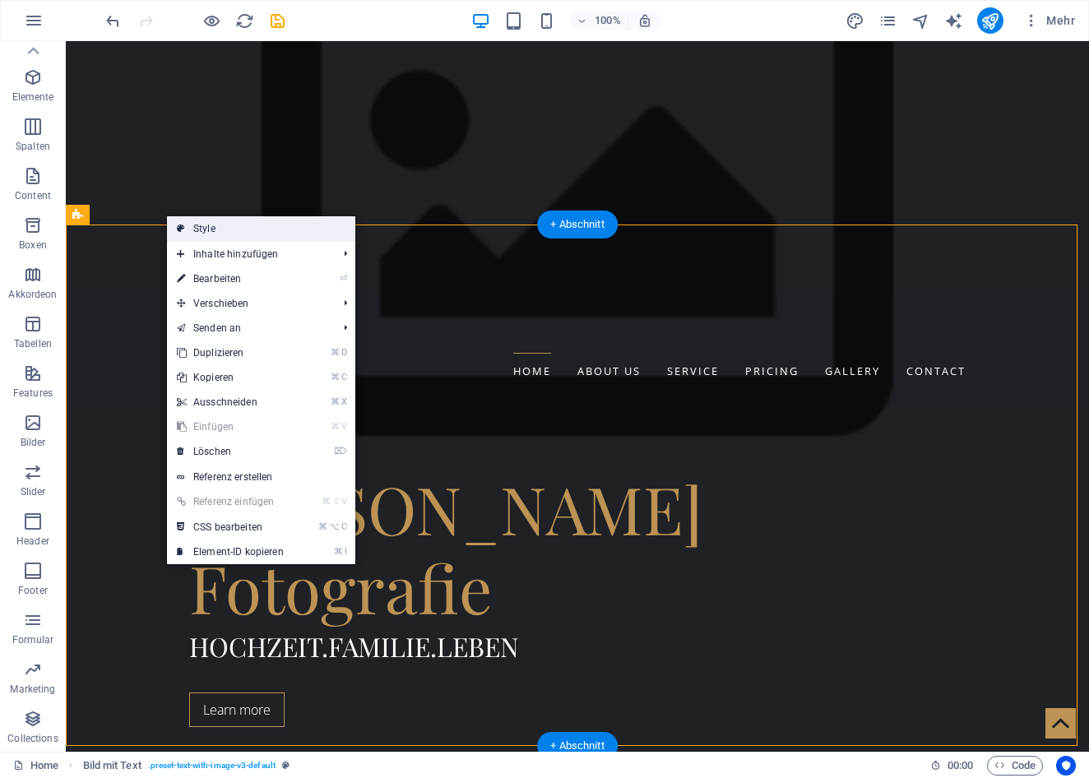
click at [204, 227] on link "Style" at bounding box center [261, 228] width 188 height 25
select select "rem"
select select "px"
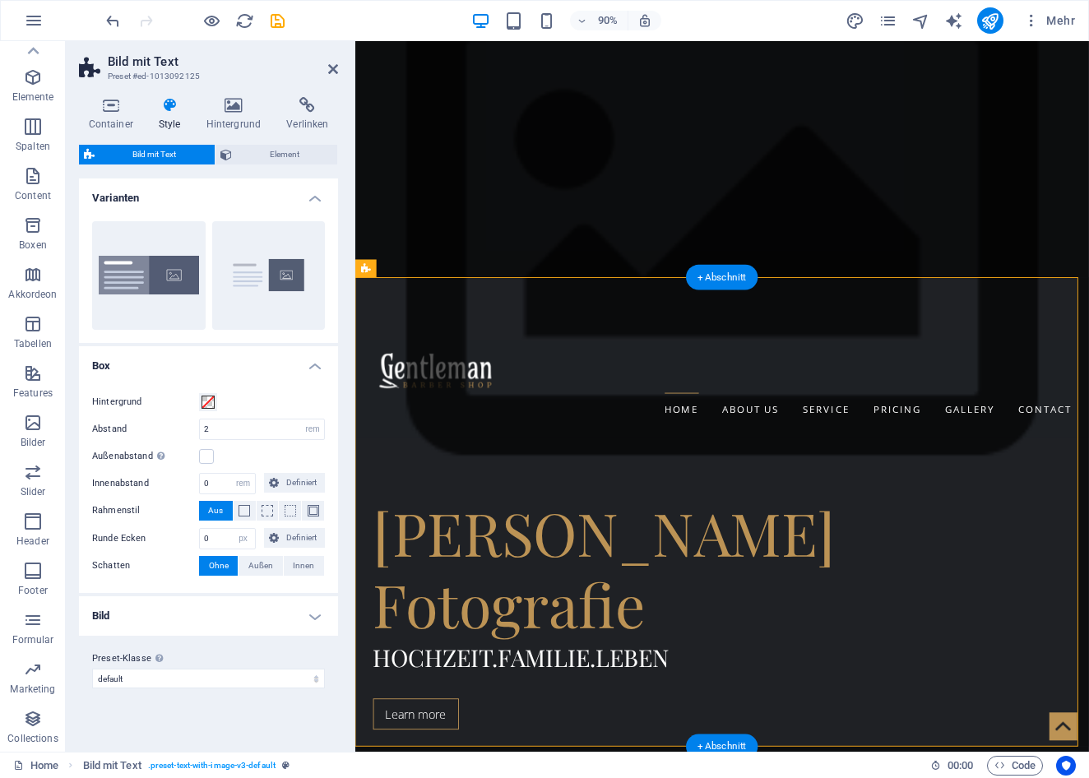
click at [173, 124] on h4 "Style" at bounding box center [173, 114] width 48 height 35
click at [242, 105] on icon at bounding box center [233, 105] width 74 height 16
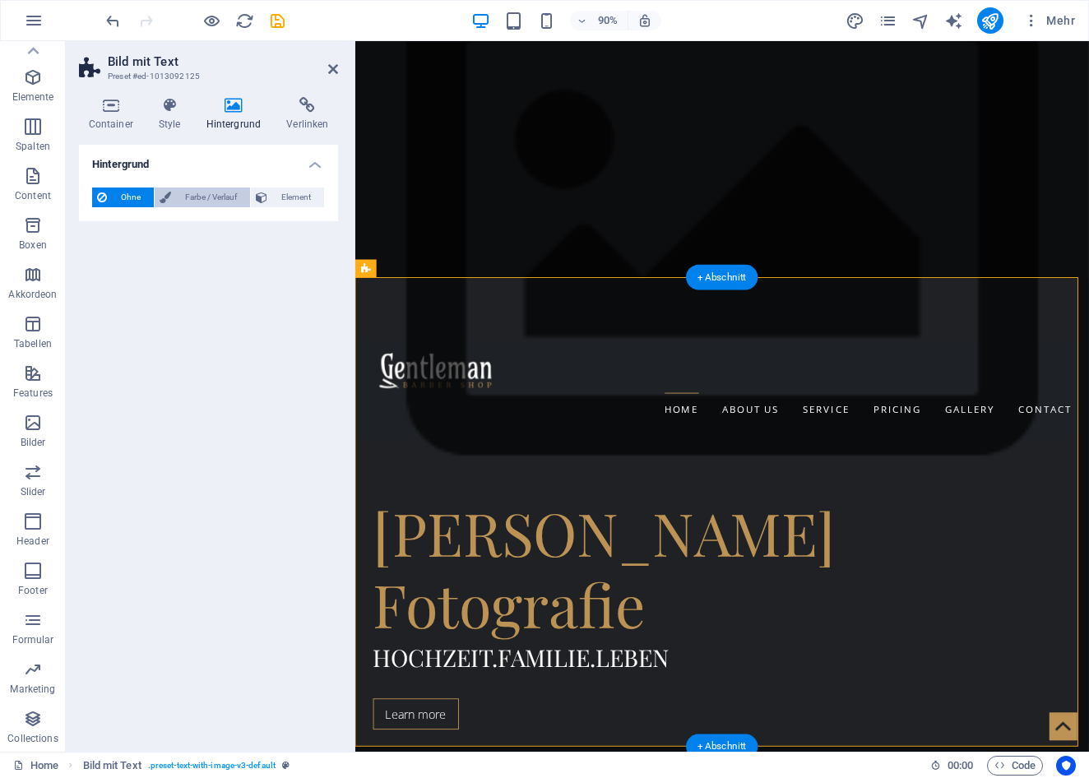
click at [205, 195] on span "Farbe / Verlauf" at bounding box center [210, 197] width 69 height 20
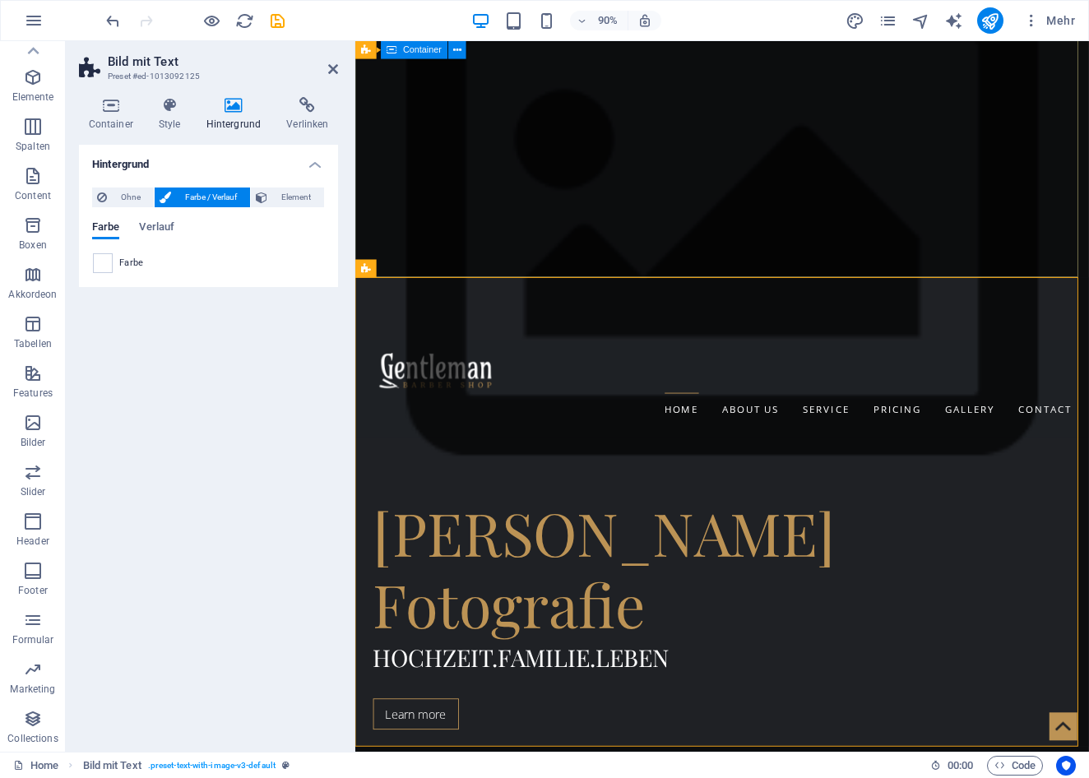
click at [457, 482] on div "[PERSON_NAME] Fotografie Hochzeit.Familie.Leben Learn more" at bounding box center [762, 677] width 815 height 390
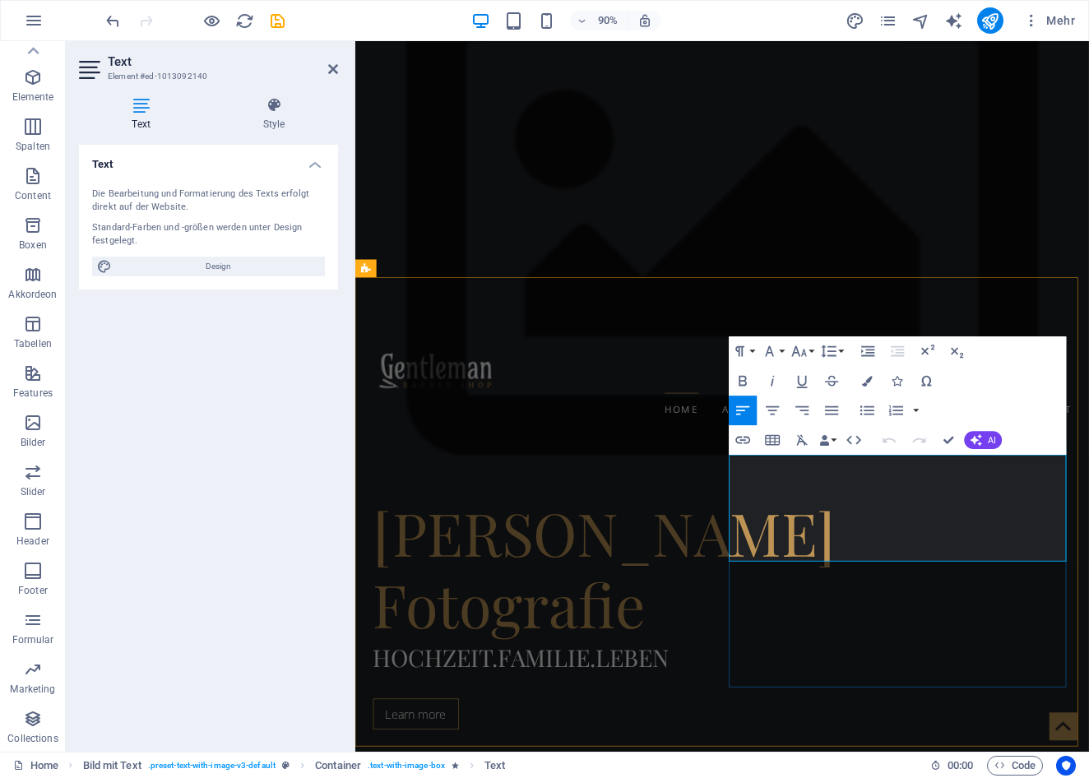
click at [738, 418] on icon "button" at bounding box center [742, 410] width 18 height 18
click at [868, 384] on icon "button" at bounding box center [867, 381] width 11 height 11
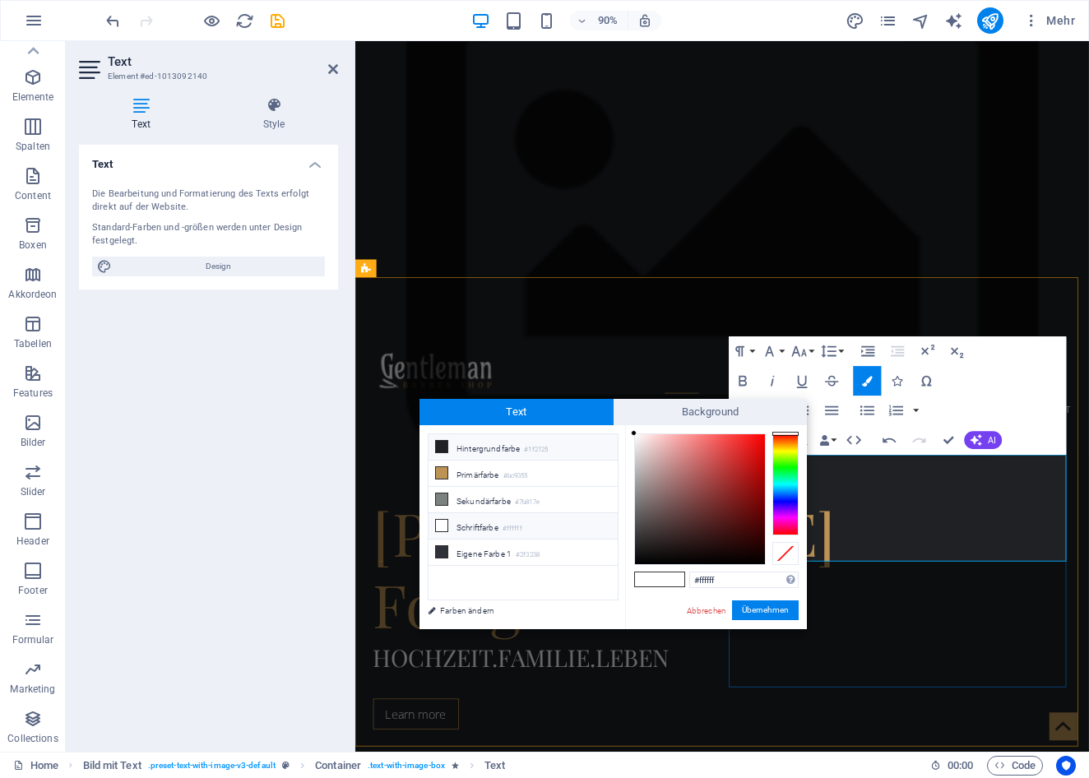
click at [570, 446] on li "Hintergrundfarbe #1f2125" at bounding box center [522, 447] width 189 height 26
type input "#1f2125"
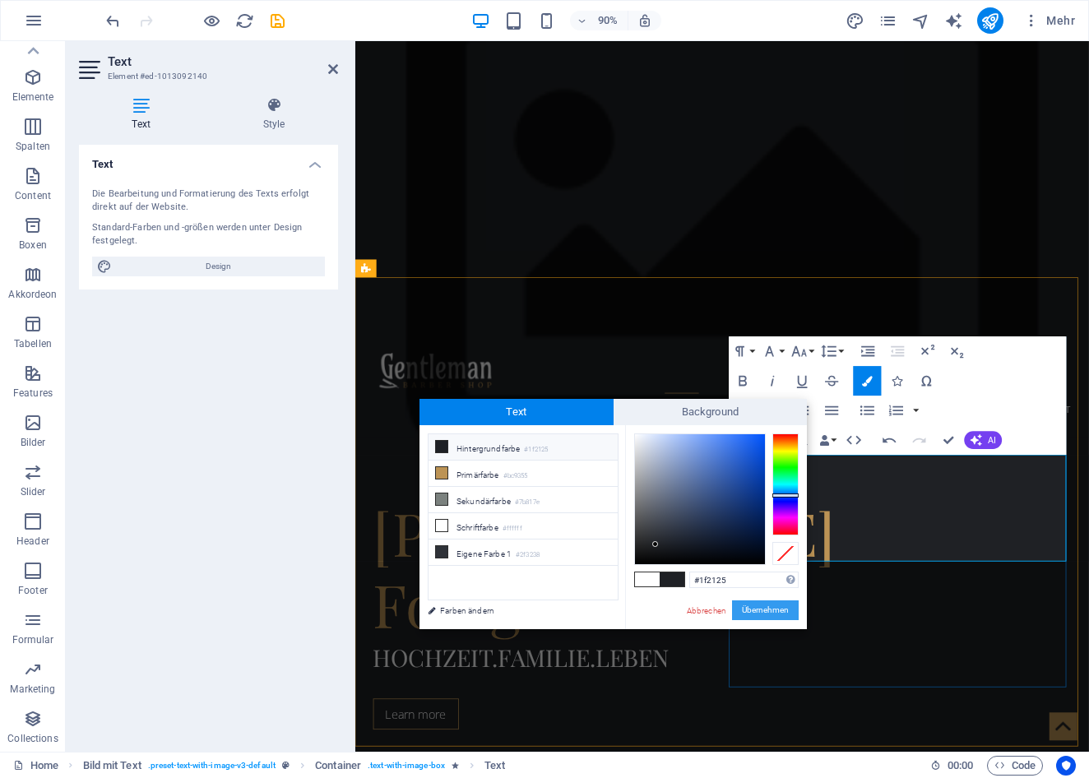
click at [765, 609] on button "Übernehmen" at bounding box center [765, 610] width 67 height 20
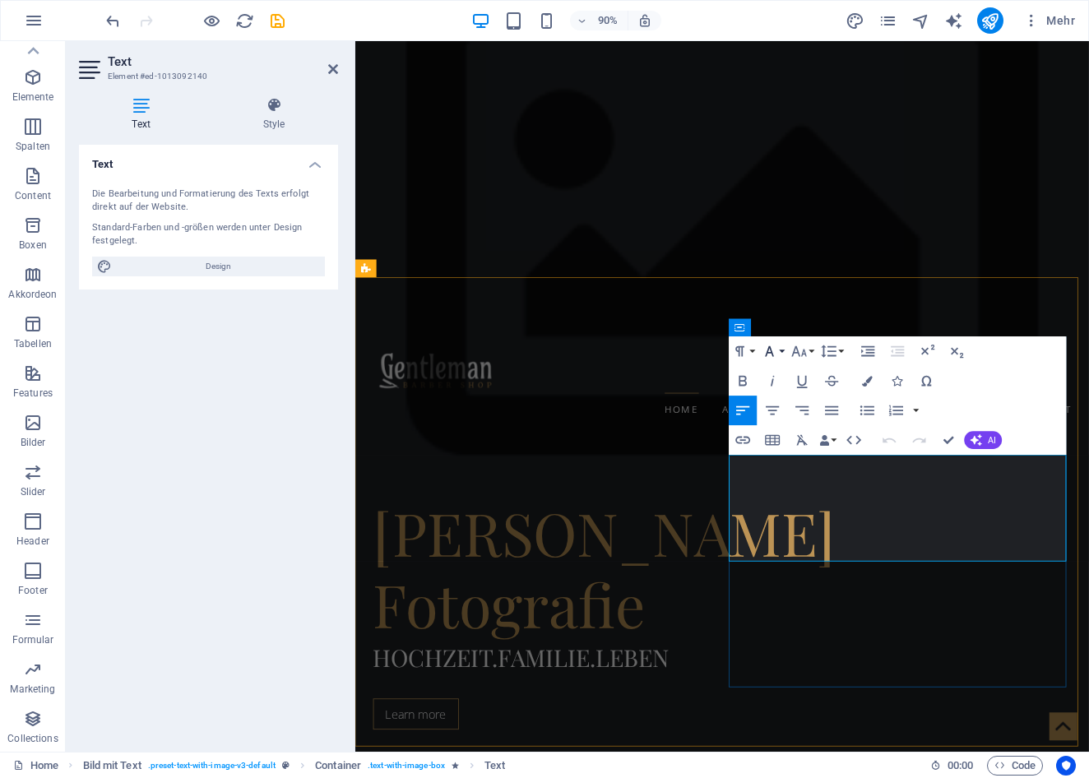
click at [776, 352] on icon "button" at bounding box center [769, 351] width 18 height 18
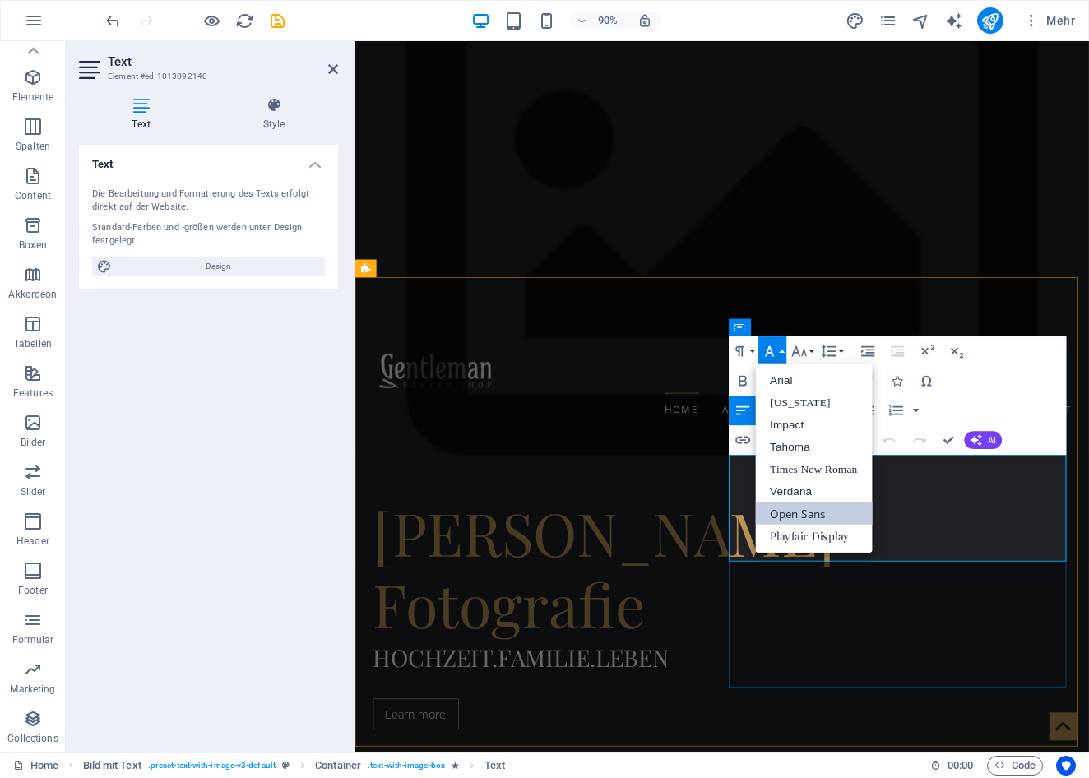
scroll to position [0, 0]
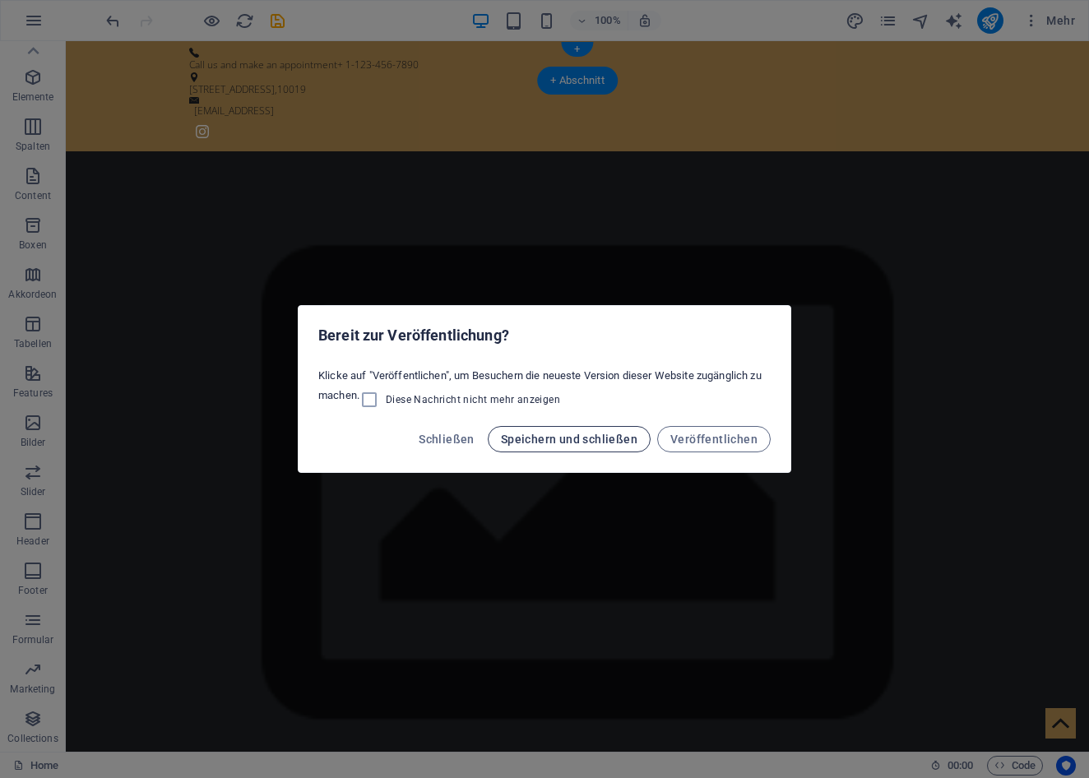
click at [564, 439] on span "Speichern und schließen" at bounding box center [569, 438] width 136 height 13
